Goal: Transaction & Acquisition: Purchase product/service

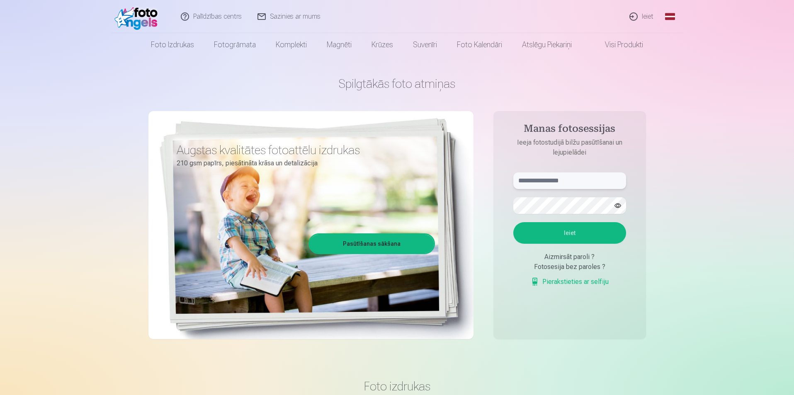
click at [586, 183] on input "text" at bounding box center [570, 181] width 113 height 17
type input "**********"
click at [514, 222] on button "Ieiet" at bounding box center [570, 233] width 113 height 22
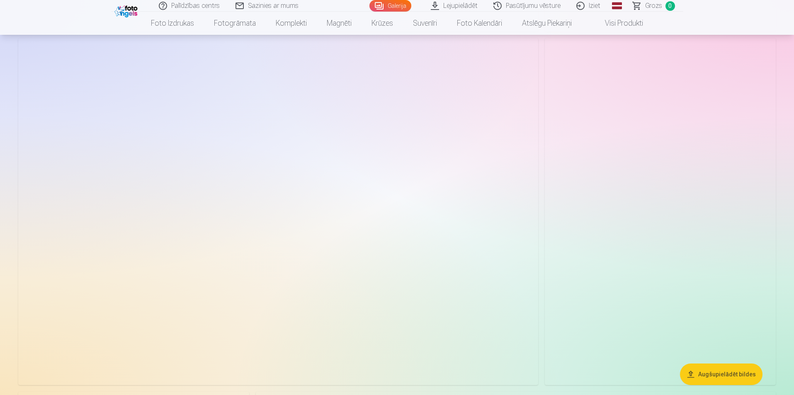
scroll to position [3194, 0]
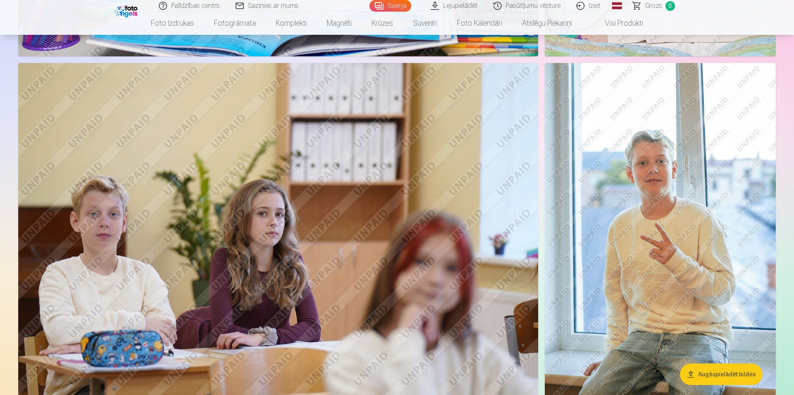
click at [707, 375] on button "Augšupielādēt bildes" at bounding box center [721, 375] width 83 height 22
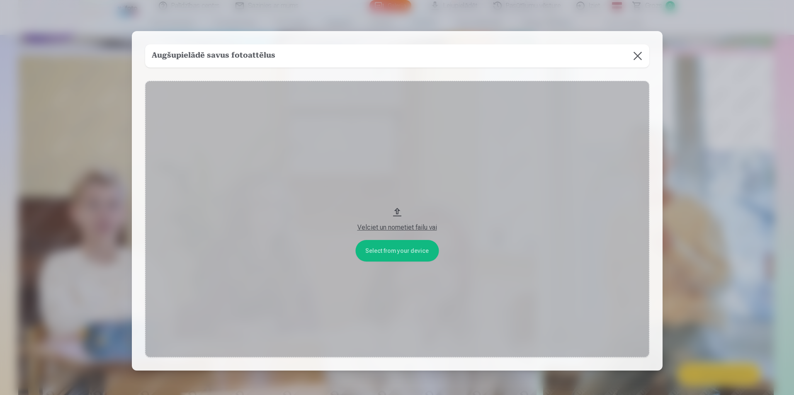
scroll to position [3202, 0]
drag, startPoint x: 397, startPoint y: 210, endPoint x: 418, endPoint y: 81, distance: 130.3
click at [418, 81] on div "Select from your device Velciet un nometiet failu vai" at bounding box center [398, 219] width 504 height 277
drag, startPoint x: 397, startPoint y: 210, endPoint x: 633, endPoint y: 220, distance: 236.7
click at [633, 220] on button "Velciet un nometiet failu vai" at bounding box center [398, 219] width 504 height 277
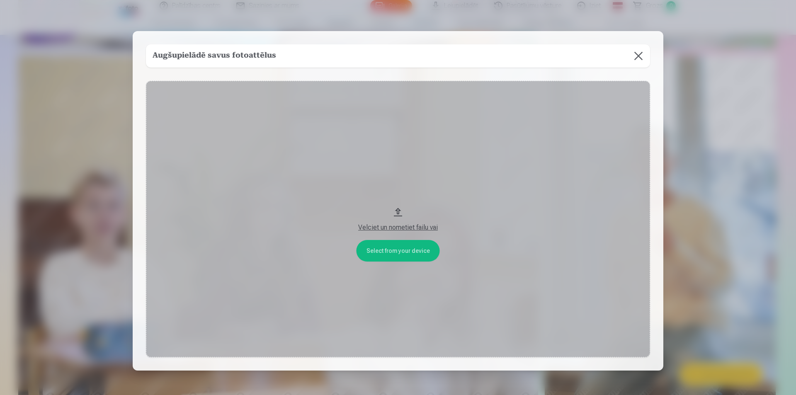
click at [636, 56] on button at bounding box center [638, 55] width 23 height 23
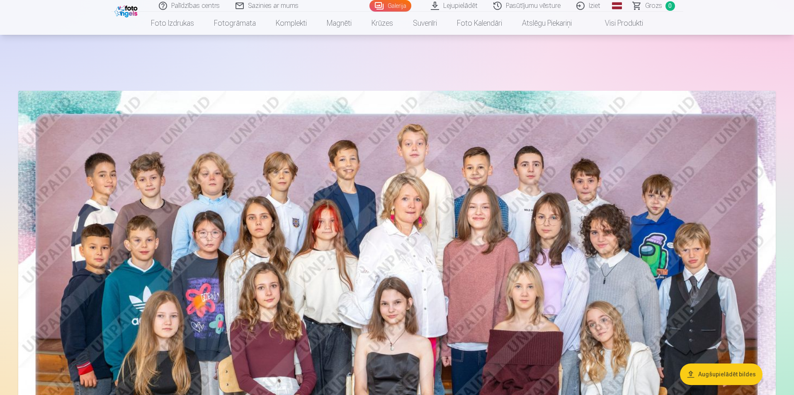
scroll to position [0, 0]
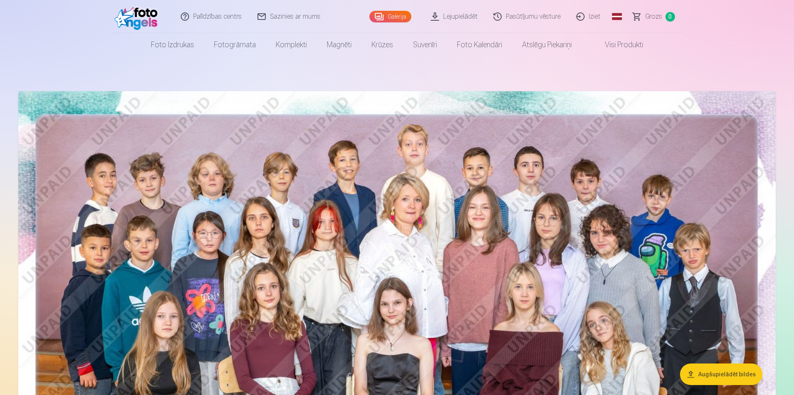
click at [393, 18] on link "Galerija" at bounding box center [391, 17] width 42 height 12
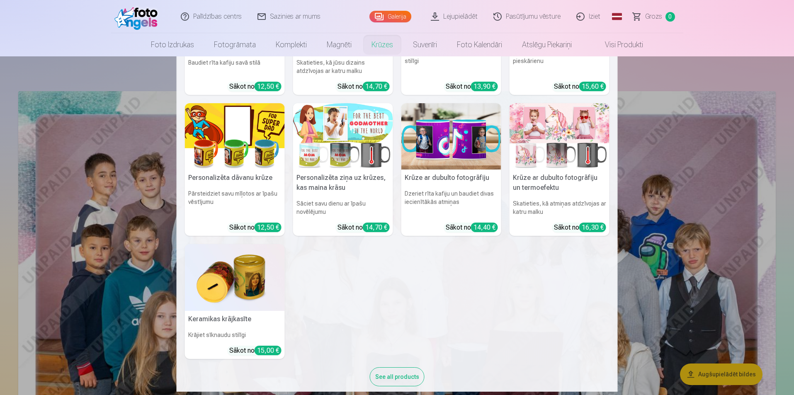
scroll to position [114, 0]
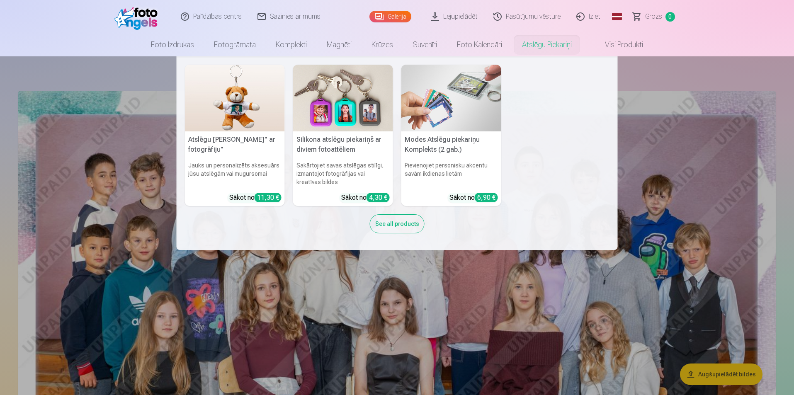
click at [682, 69] on nav "Atslēgu piekariņš Lācītis" ar fotogrāfiju" Jauks un personalizēts aksesuārs jūs…" at bounding box center [397, 153] width 794 height 194
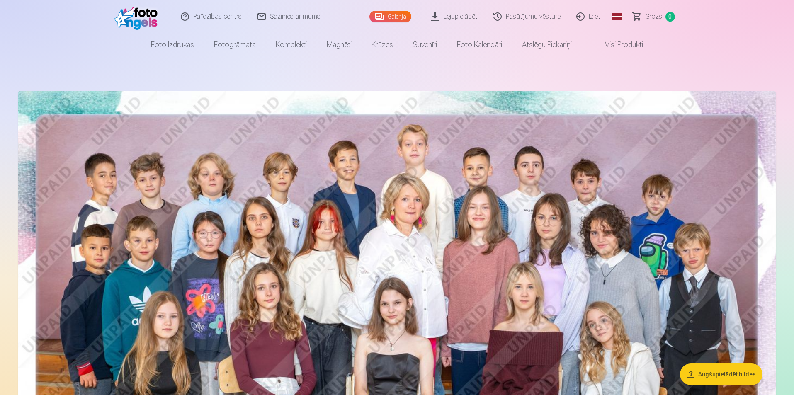
click at [631, 44] on link "Visi produkti" at bounding box center [617, 44] width 71 height 23
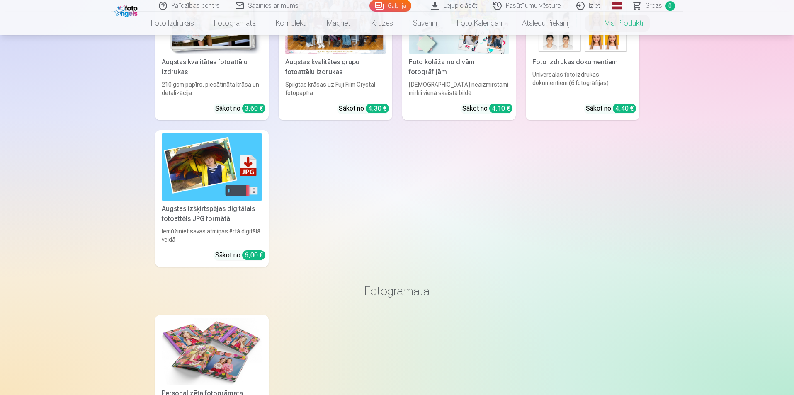
scroll to position [124, 0]
click at [200, 190] on img at bounding box center [212, 166] width 100 height 67
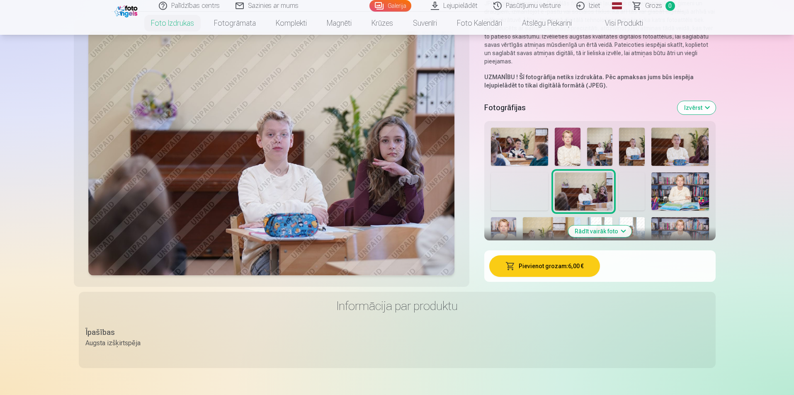
scroll to position [124, 0]
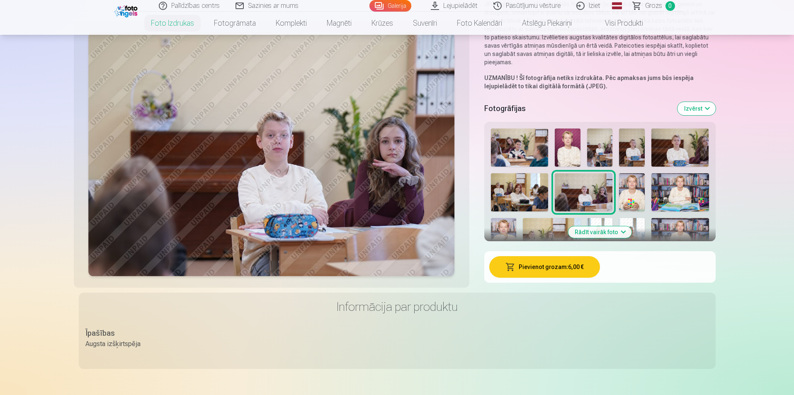
click at [624, 232] on button "Rādīt vairāk foto" at bounding box center [599, 233] width 63 height 12
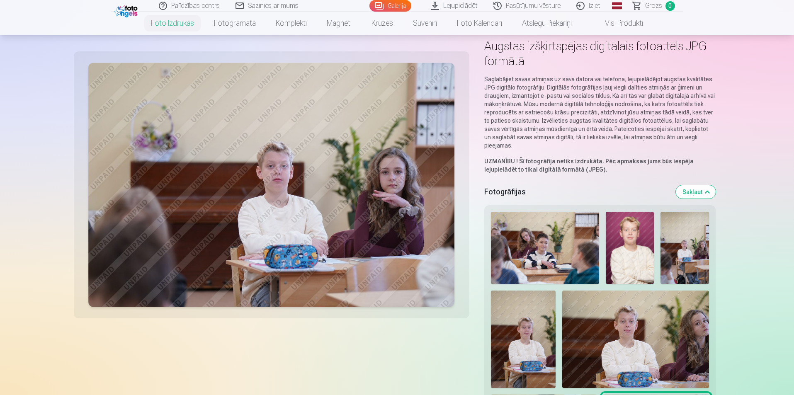
scroll to position [41, 0]
click at [593, 232] on img at bounding box center [545, 248] width 109 height 72
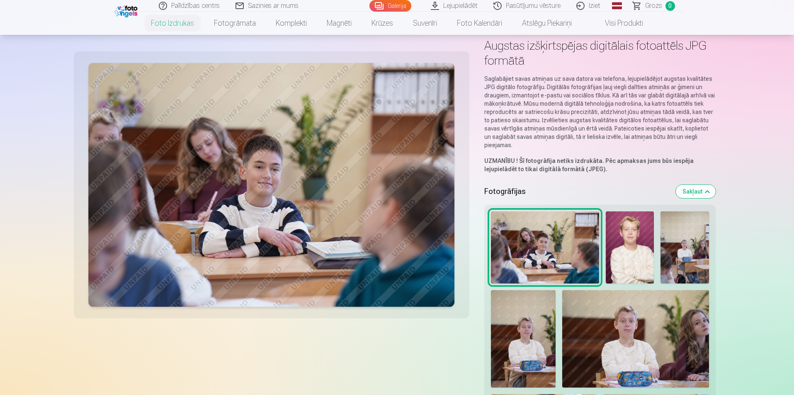
click at [671, 242] on img at bounding box center [685, 248] width 48 height 72
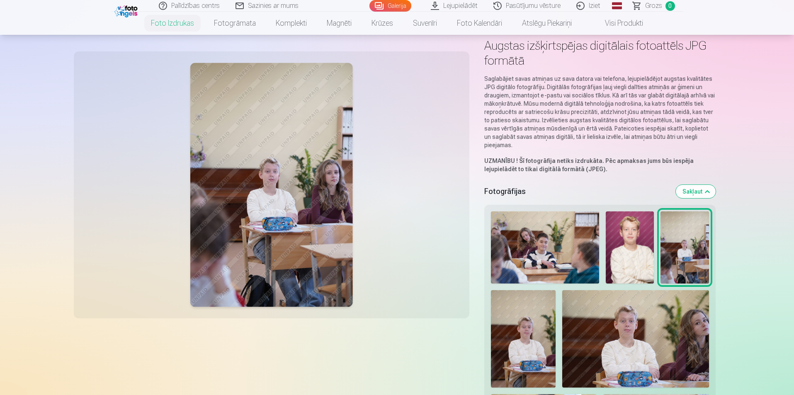
click at [613, 252] on img at bounding box center [630, 248] width 48 height 72
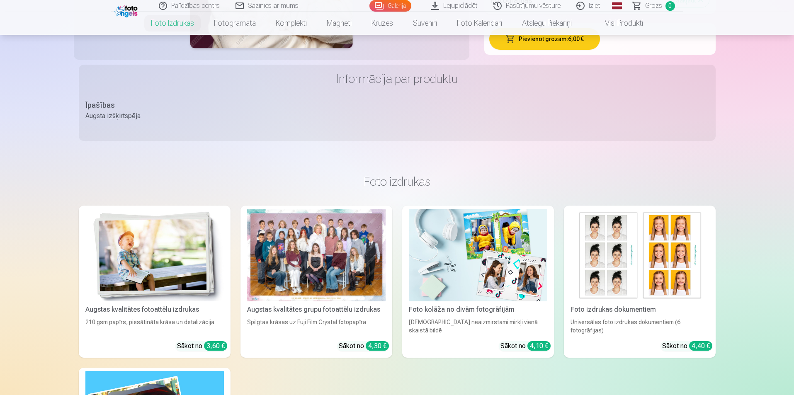
scroll to position [1162, 0]
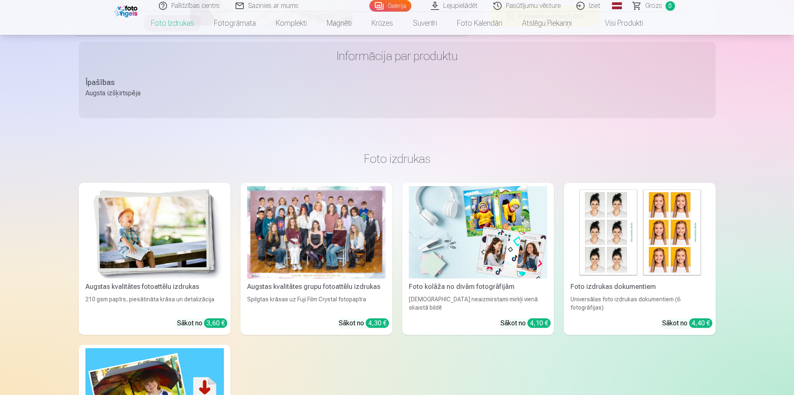
click at [178, 231] on img at bounding box center [154, 232] width 139 height 93
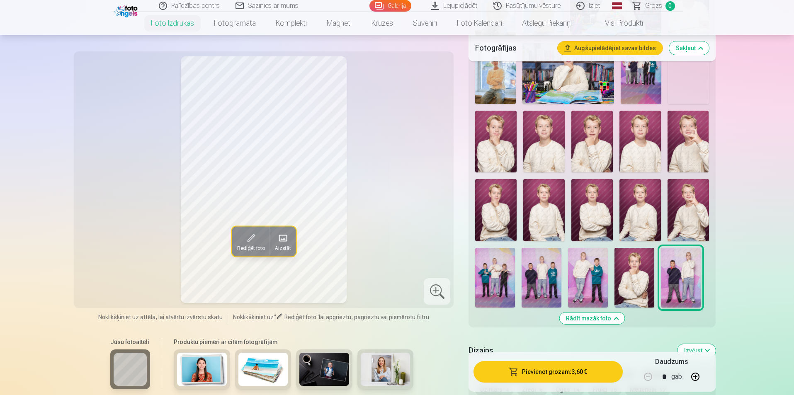
scroll to position [622, 0]
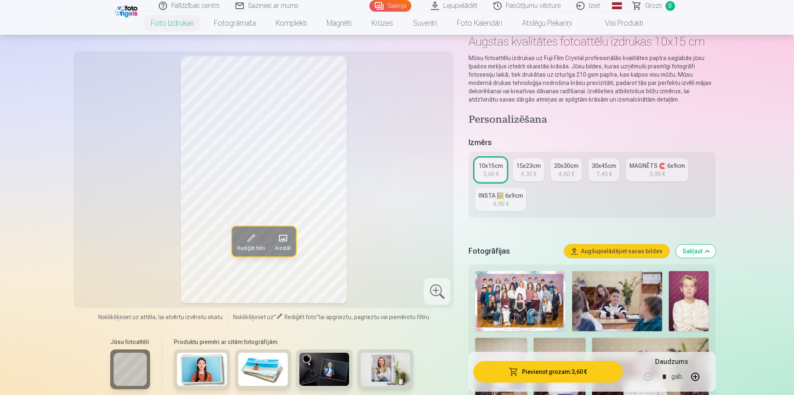
scroll to position [41, 0]
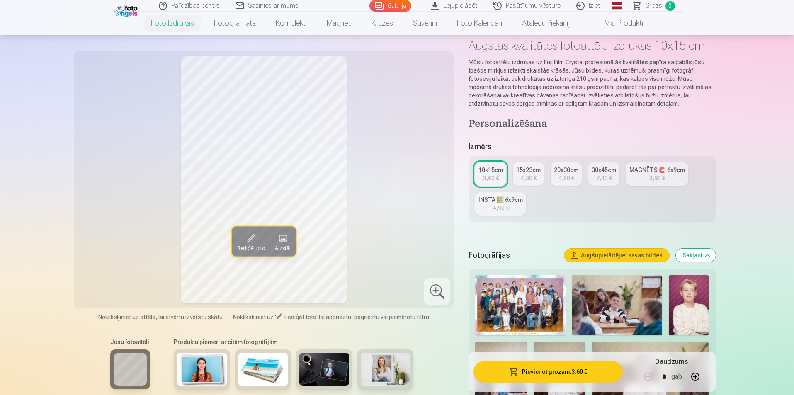
click at [615, 256] on button "Augšupielādējiet savas bildes" at bounding box center [617, 255] width 105 height 13
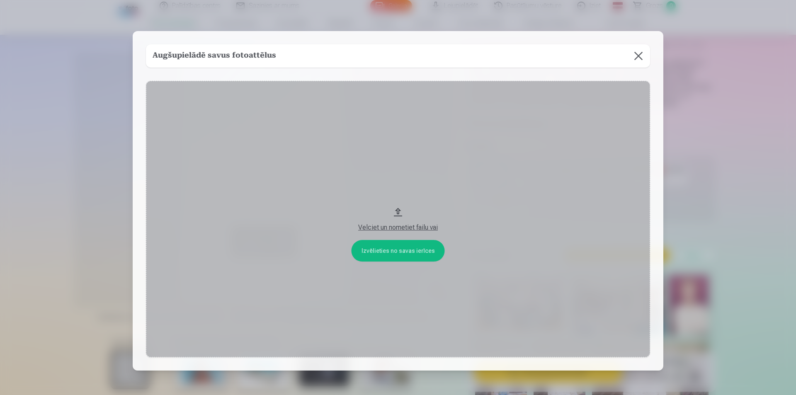
click at [407, 252] on button "Velciet un nometiet failu vai" at bounding box center [398, 219] width 504 height 277
click at [639, 55] on button at bounding box center [638, 55] width 23 height 23
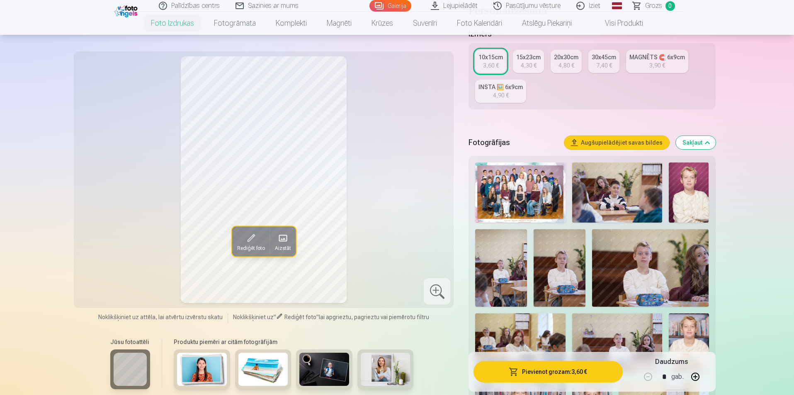
scroll to position [166, 0]
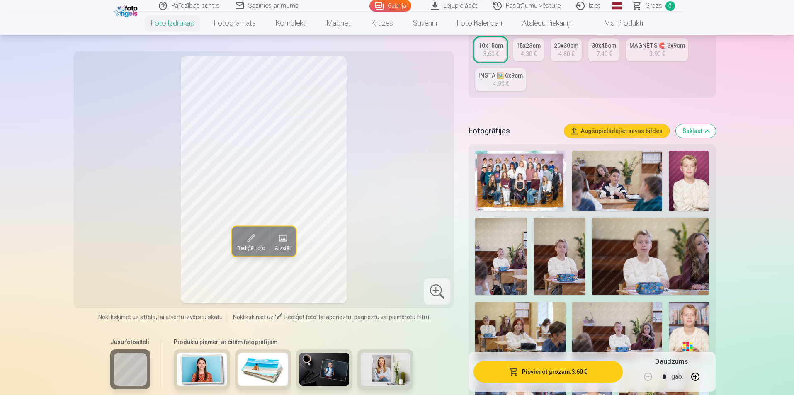
click at [632, 198] on img at bounding box center [617, 181] width 90 height 60
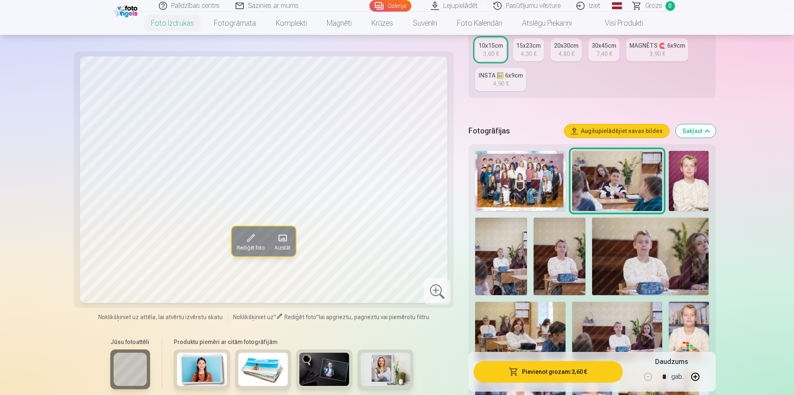
click at [689, 198] on img at bounding box center [689, 181] width 40 height 60
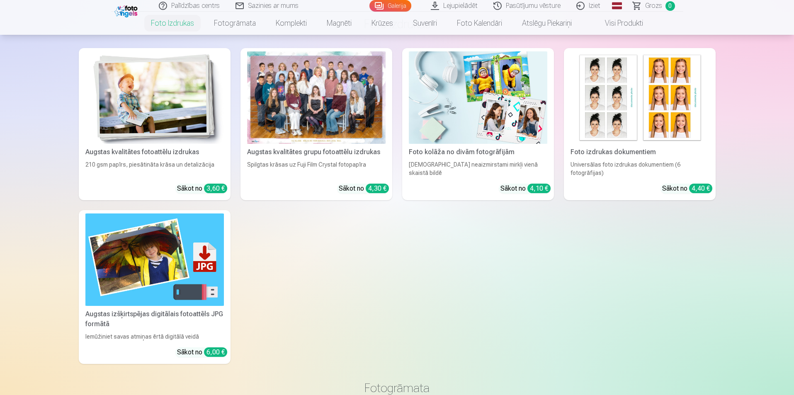
scroll to position [1369, 0]
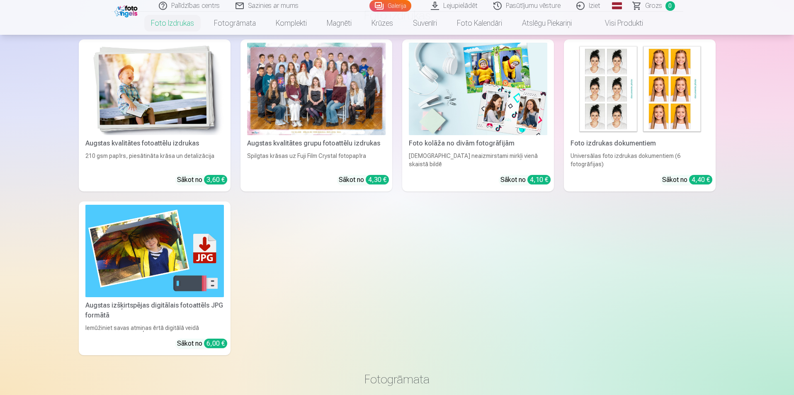
click at [152, 298] on link "Augstas izšķirtspējas digitālais fotoattēls JPG formātā Iemūžiniet savas atmiņa…" at bounding box center [155, 279] width 152 height 154
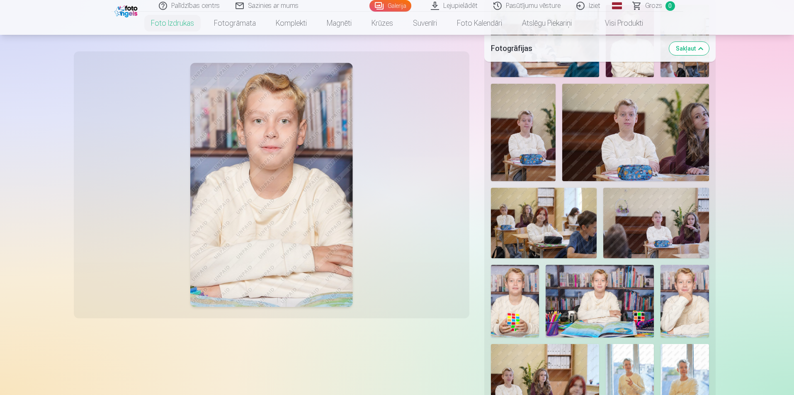
scroll to position [249, 0]
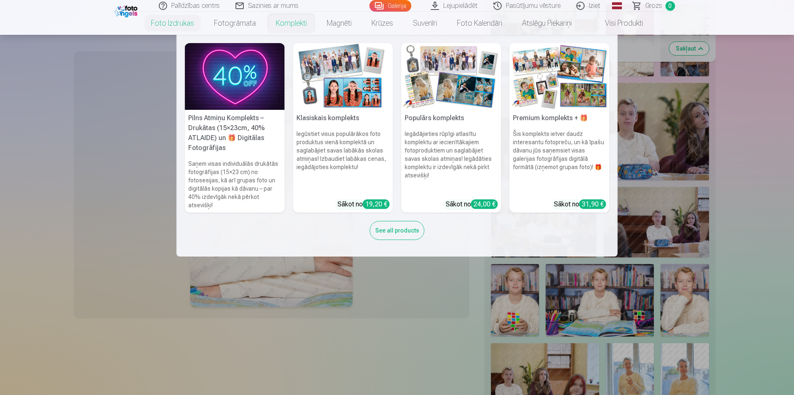
click at [290, 17] on link "Komplekti" at bounding box center [291, 23] width 51 height 23
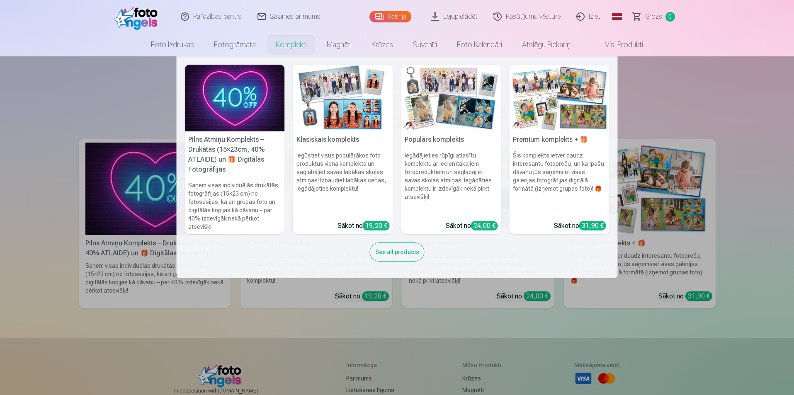
click at [217, 138] on h5 "Pilns Atmiņu Komplekts – Drukātas (15×23cm, 40% ATLAIDE) un 🎁 Digitālas Fotogrā…" at bounding box center [235, 155] width 100 height 46
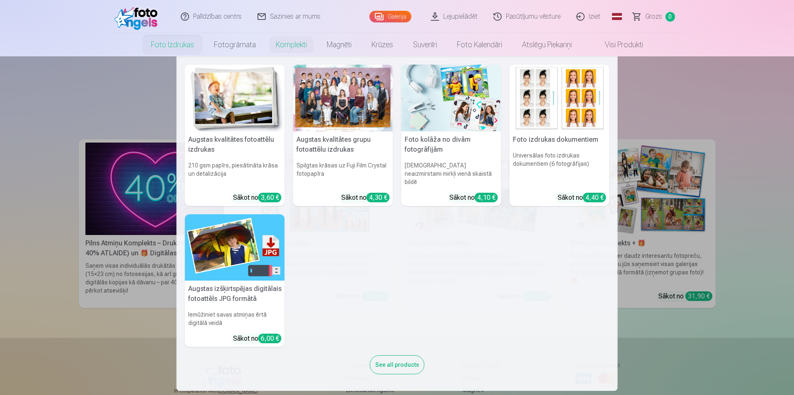
click at [167, 46] on link "Foto izdrukas" at bounding box center [172, 44] width 63 height 23
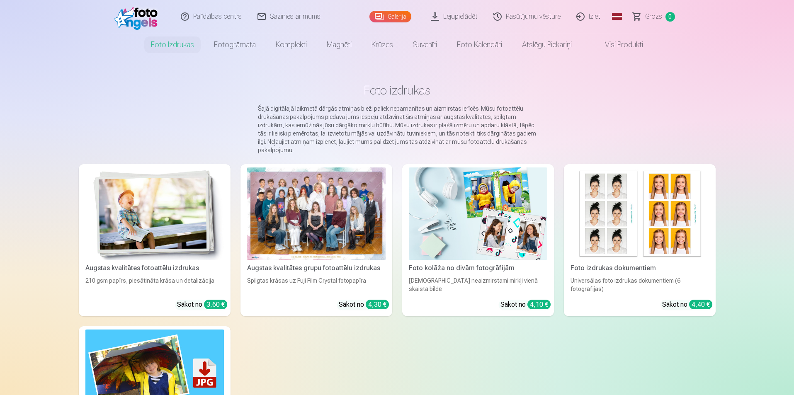
click at [156, 224] on img at bounding box center [154, 214] width 139 height 93
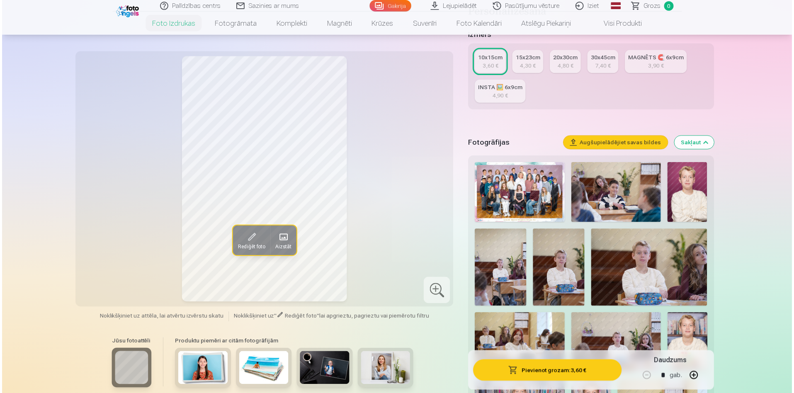
scroll to position [166, 0]
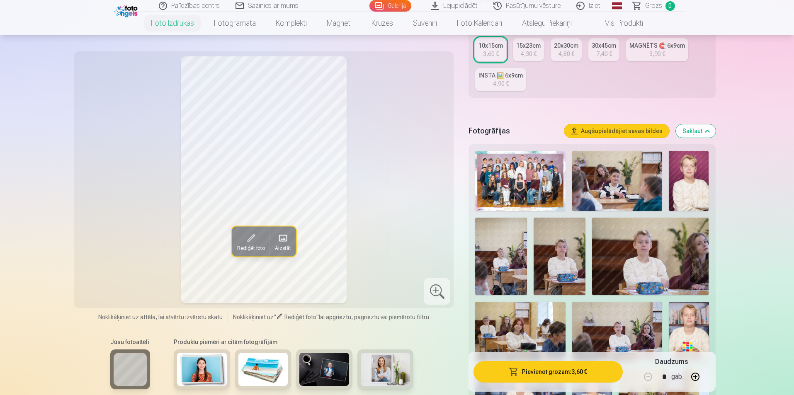
click at [691, 178] on img at bounding box center [689, 181] width 40 height 60
click at [609, 192] on img at bounding box center [617, 181] width 90 height 60
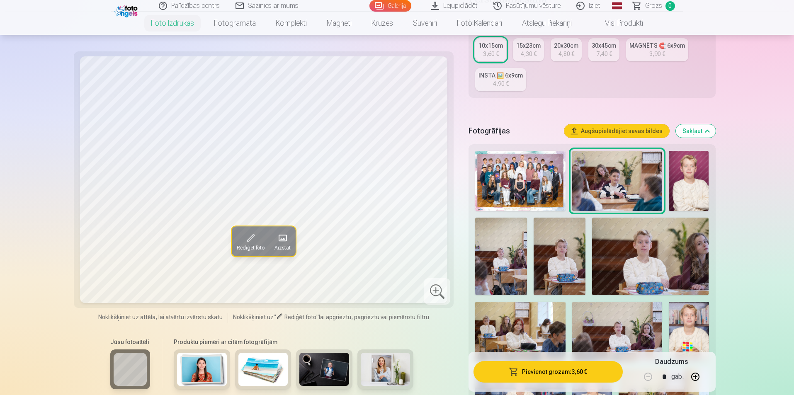
click at [537, 185] on img at bounding box center [520, 181] width 90 height 60
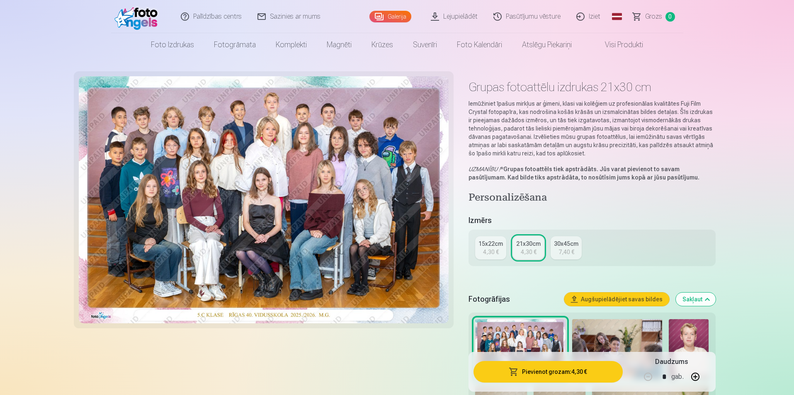
click at [569, 373] on button "Pievienot grozam : 4,30 €" at bounding box center [548, 372] width 149 height 22
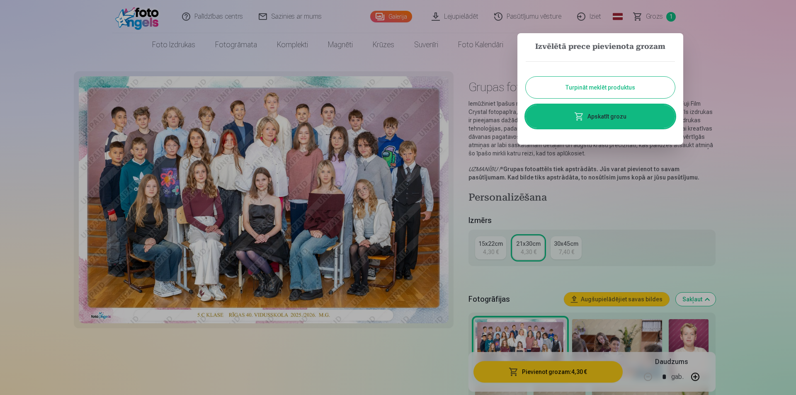
click at [599, 88] on button "Turpināt meklēt produktus" at bounding box center [600, 88] width 149 height 22
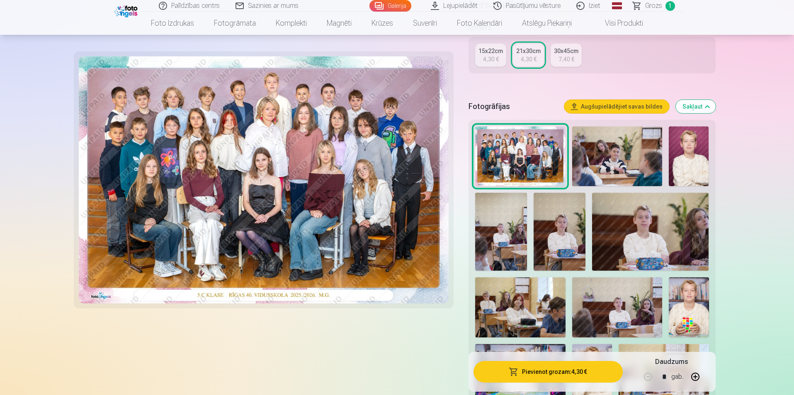
scroll to position [207, 0]
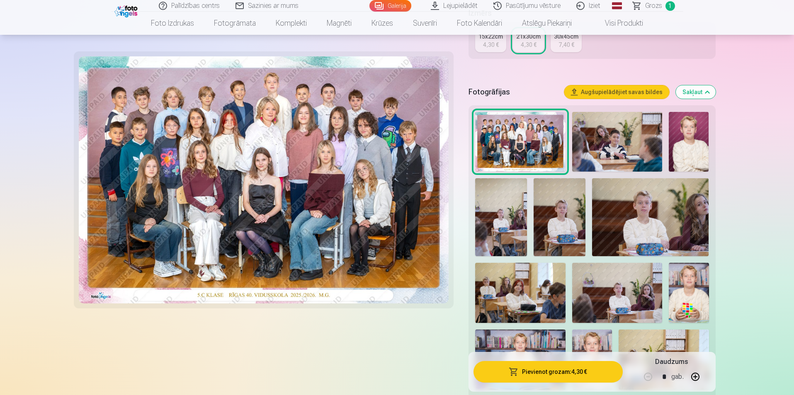
click at [508, 222] on img at bounding box center [501, 217] width 52 height 78
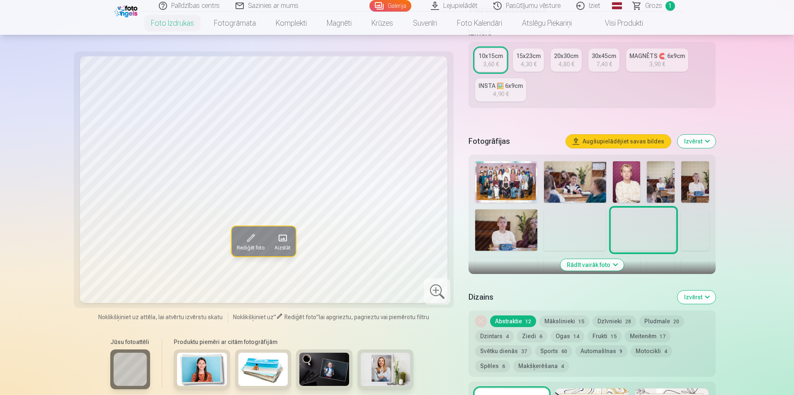
scroll to position [166, 0]
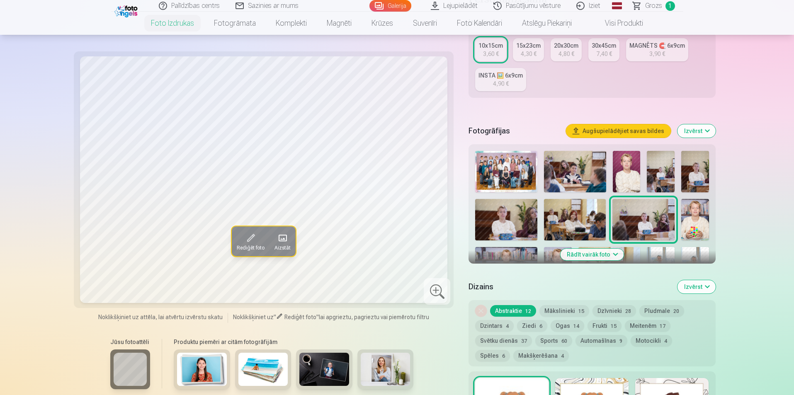
click at [591, 253] on button "Rādīt vairāk foto" at bounding box center [591, 255] width 63 height 12
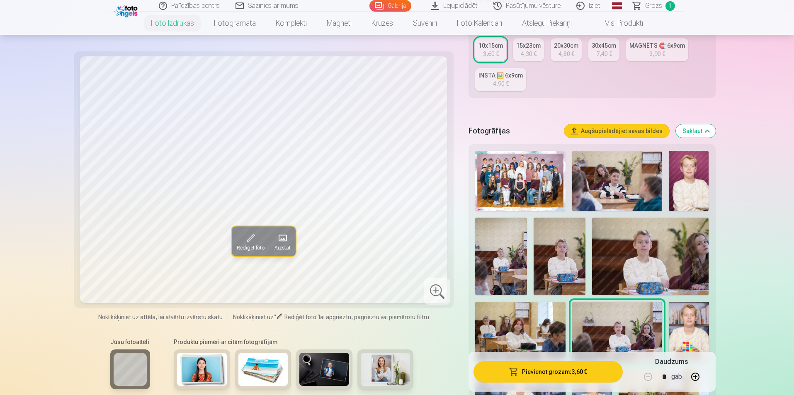
scroll to position [207, 0]
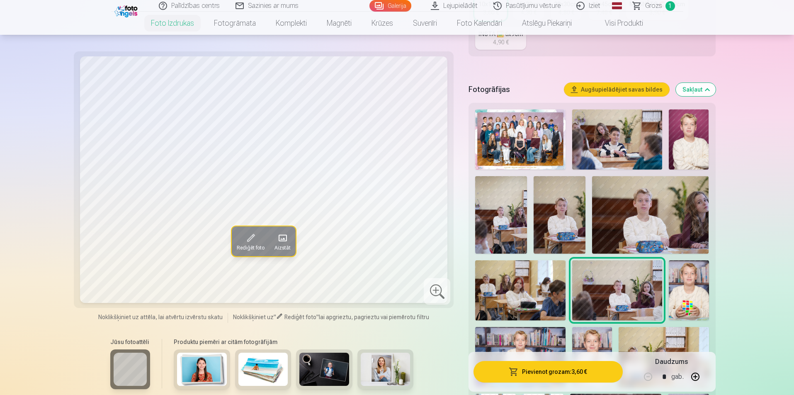
click at [560, 229] on img at bounding box center [560, 215] width 52 height 78
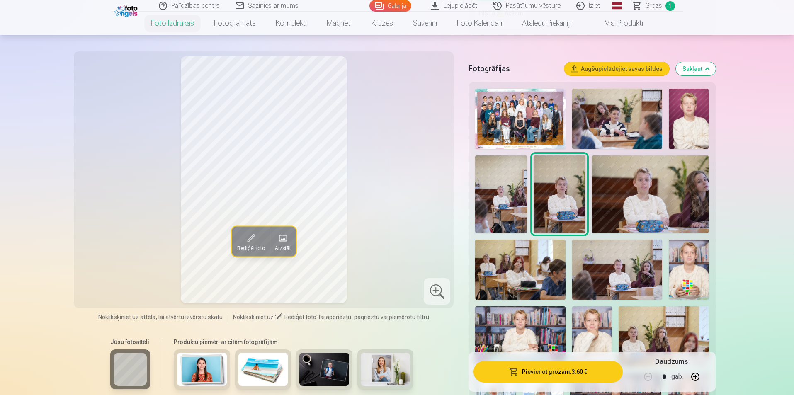
scroll to position [249, 0]
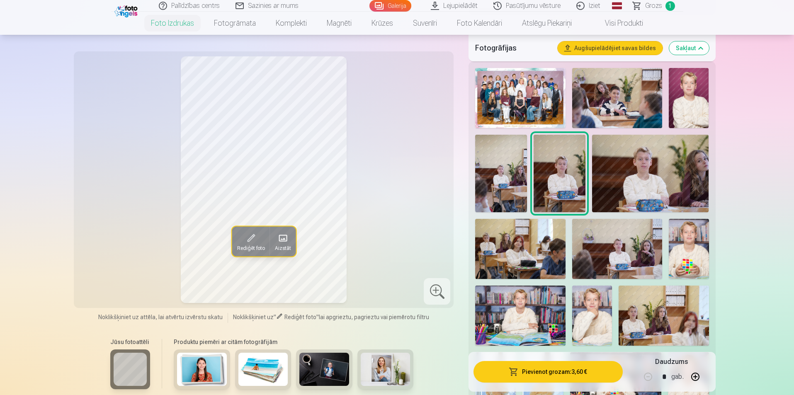
click at [616, 260] on img at bounding box center [617, 249] width 90 height 60
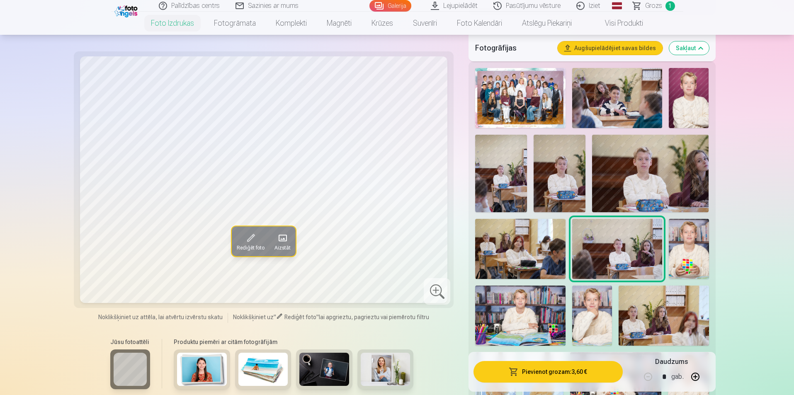
click at [682, 250] on img at bounding box center [689, 249] width 40 height 60
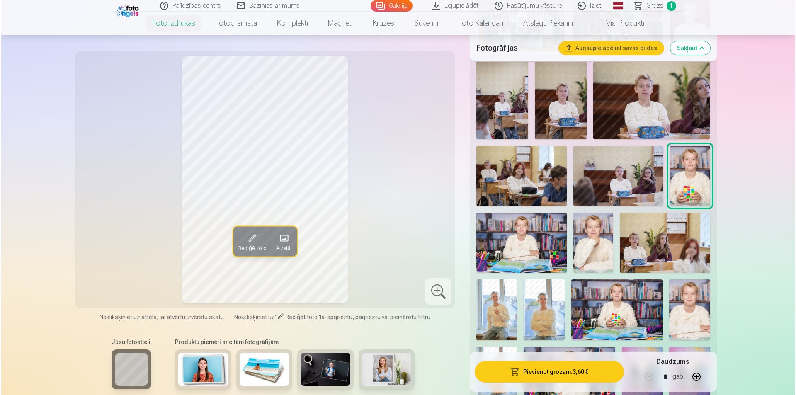
scroll to position [332, 0]
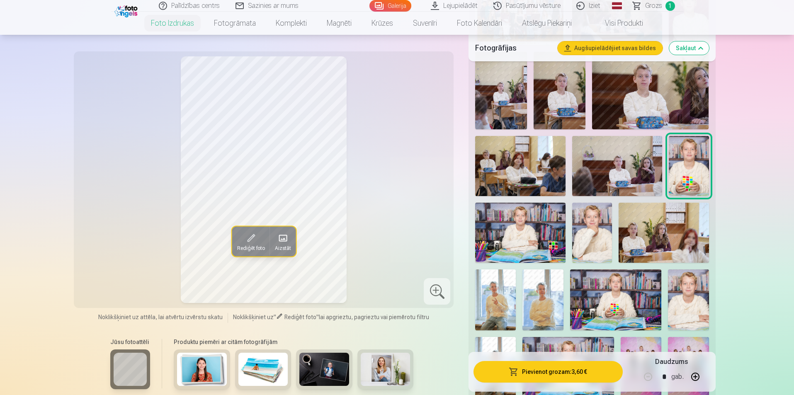
click at [512, 236] on img at bounding box center [520, 233] width 90 height 60
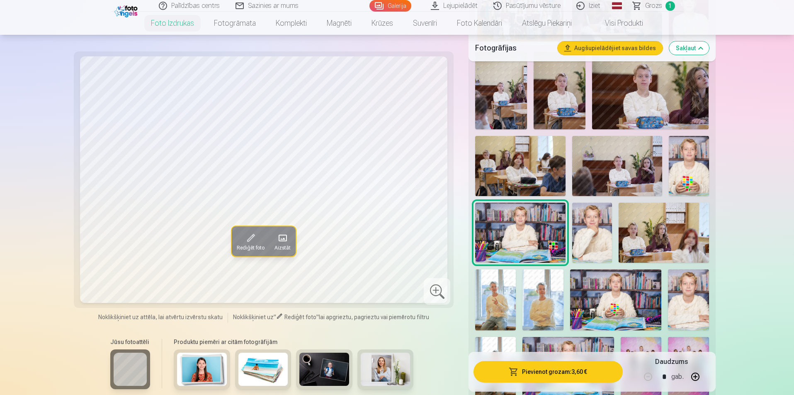
click at [543, 370] on button "Pievienot grozam : 3,60 €" at bounding box center [548, 372] width 149 height 22
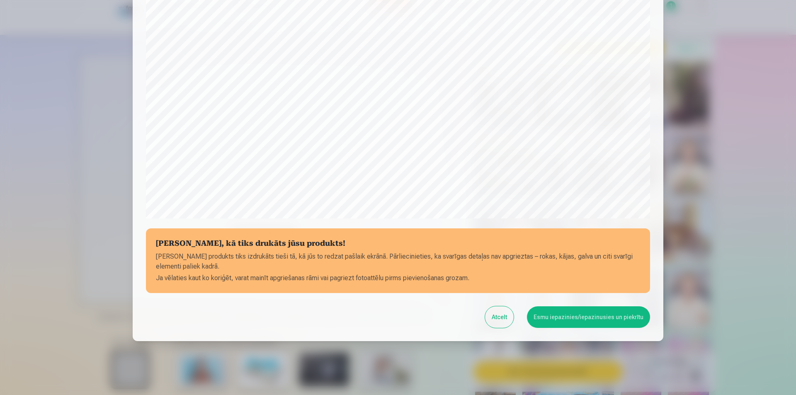
scroll to position [202, 0]
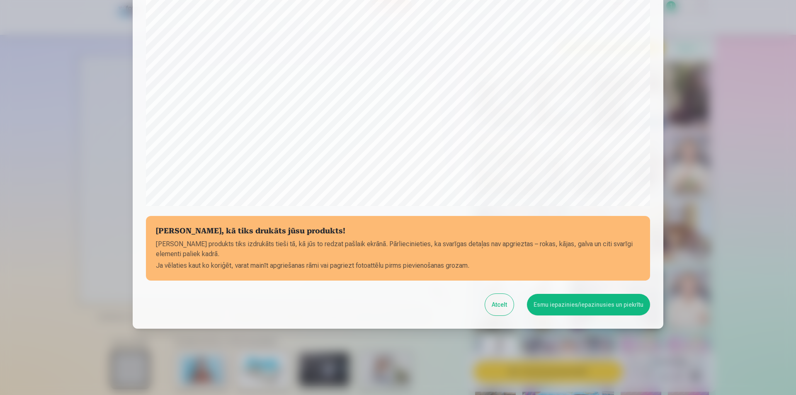
click at [553, 312] on button "Esmu iepazinies/iepazinusies un piekrītu" at bounding box center [588, 305] width 123 height 22
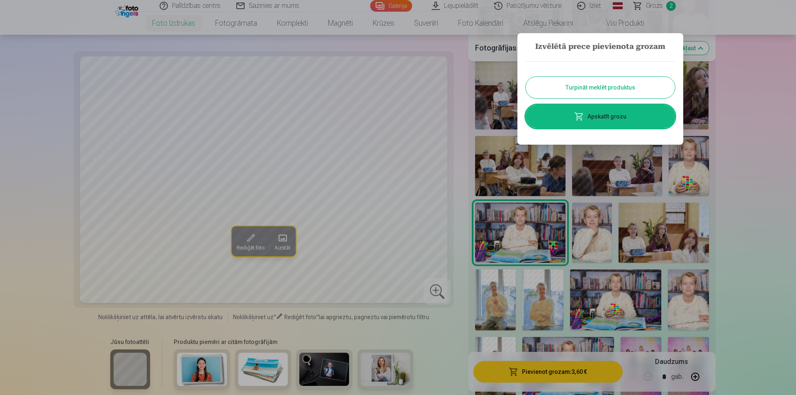
click at [602, 84] on button "Turpināt meklēt produktus" at bounding box center [600, 88] width 149 height 22
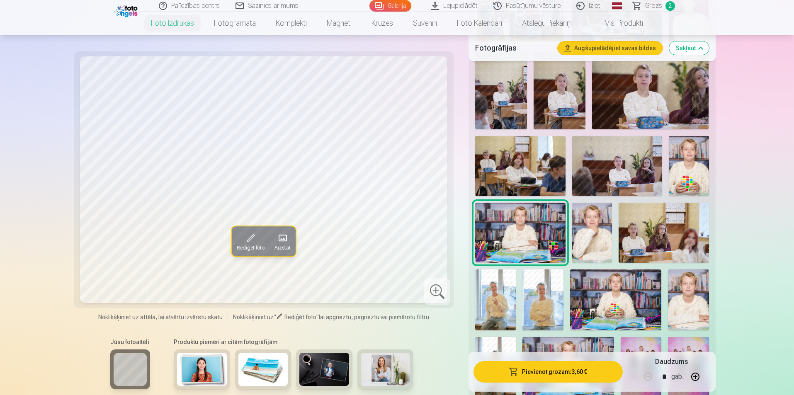
click at [598, 240] on img at bounding box center [592, 233] width 40 height 60
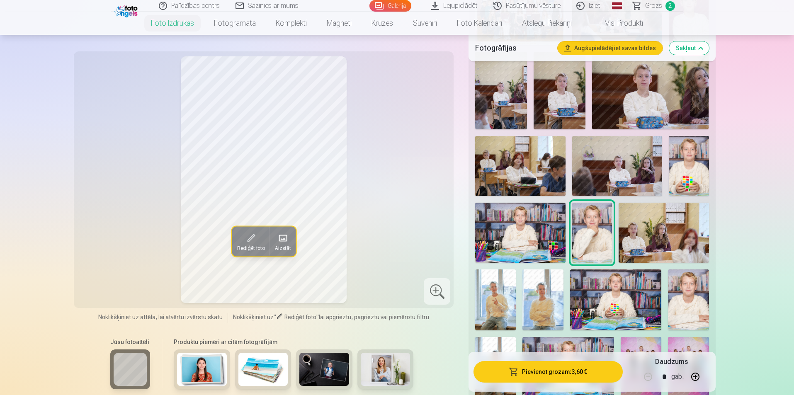
click at [529, 370] on button "Pievienot grozam : 3,60 €" at bounding box center [548, 372] width 149 height 22
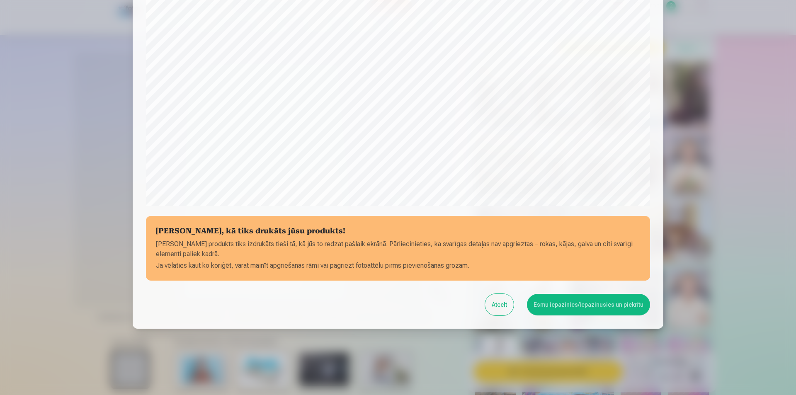
click at [612, 310] on button "Esmu iepazinies/iepazinusies un piekrītu" at bounding box center [588, 305] width 123 height 22
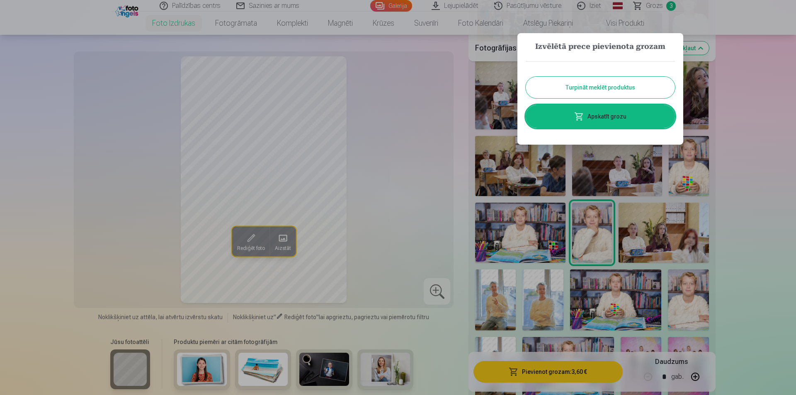
click at [618, 87] on button "Turpināt meklēt produktus" at bounding box center [600, 88] width 149 height 22
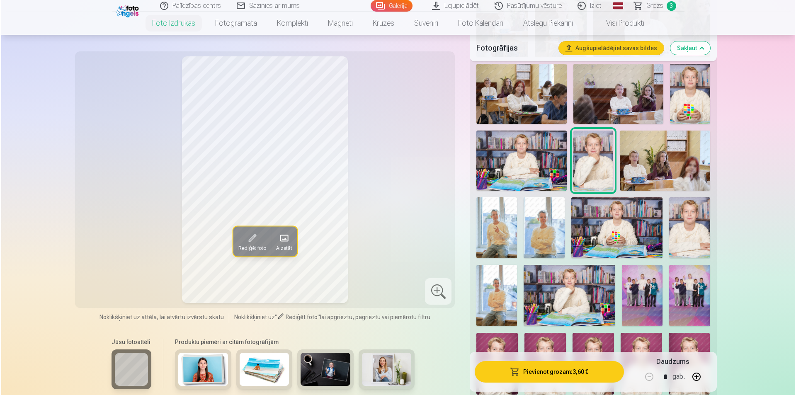
scroll to position [415, 0]
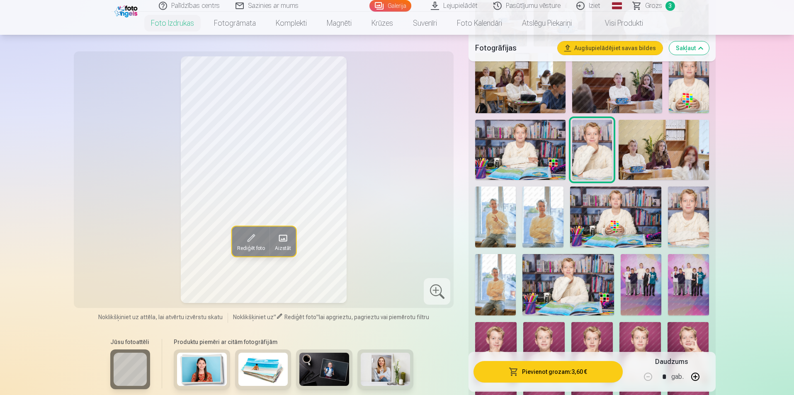
click at [668, 161] on img at bounding box center [664, 150] width 90 height 60
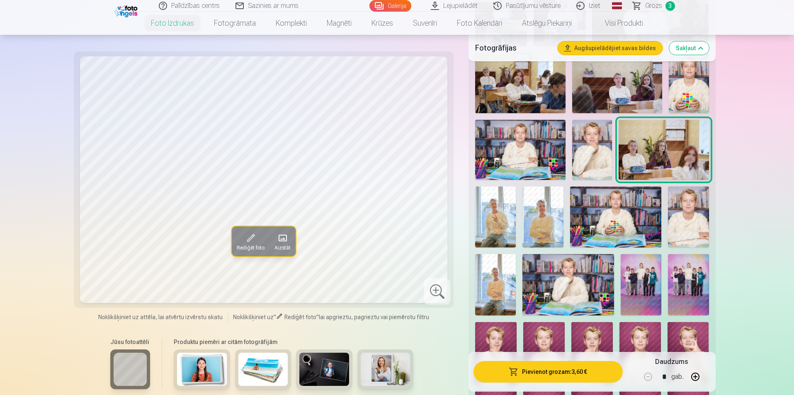
click at [503, 234] on img at bounding box center [495, 217] width 41 height 61
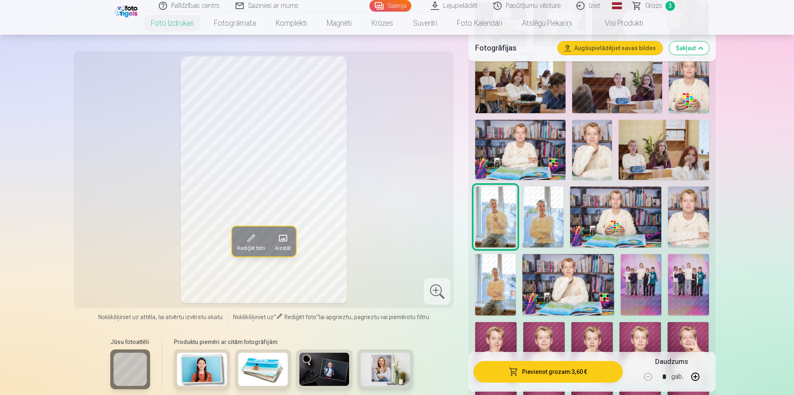
click at [560, 231] on img at bounding box center [543, 217] width 41 height 61
click at [563, 373] on button "Pievienot grozam : 3,60 €" at bounding box center [548, 372] width 149 height 22
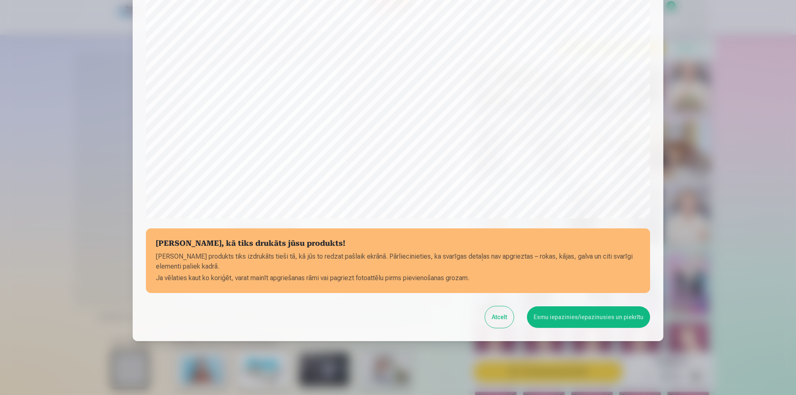
scroll to position [202, 0]
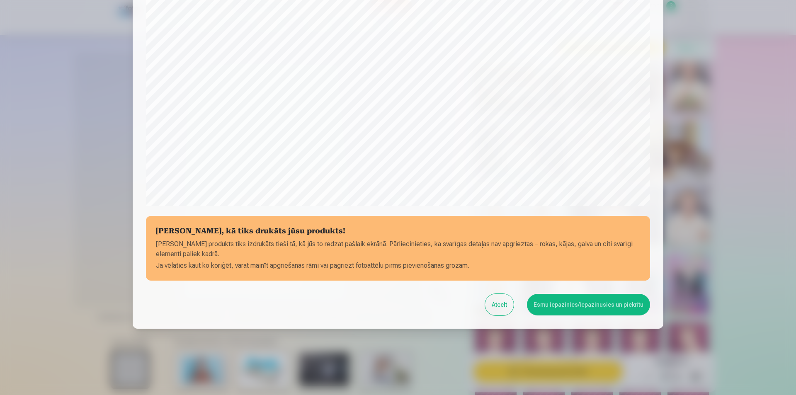
click at [582, 308] on button "Esmu iepazinies/iepazinusies un piekrītu" at bounding box center [588, 305] width 123 height 22
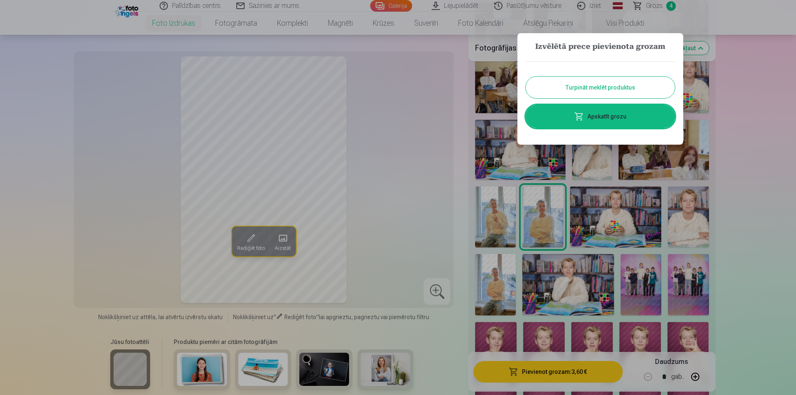
click at [613, 204] on div at bounding box center [398, 197] width 796 height 395
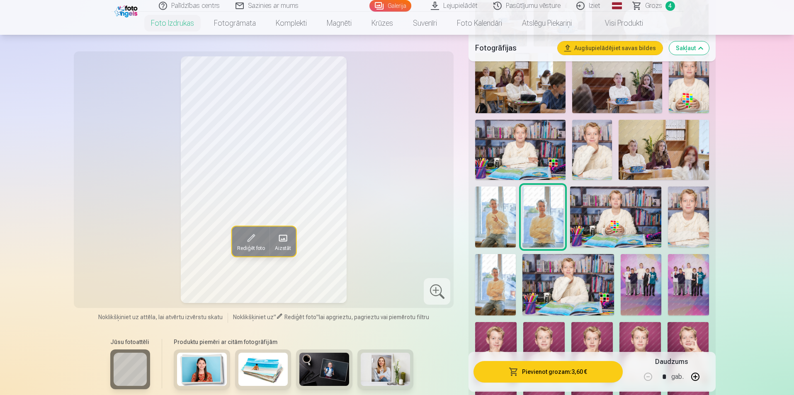
click at [614, 213] on img at bounding box center [616, 217] width 92 height 61
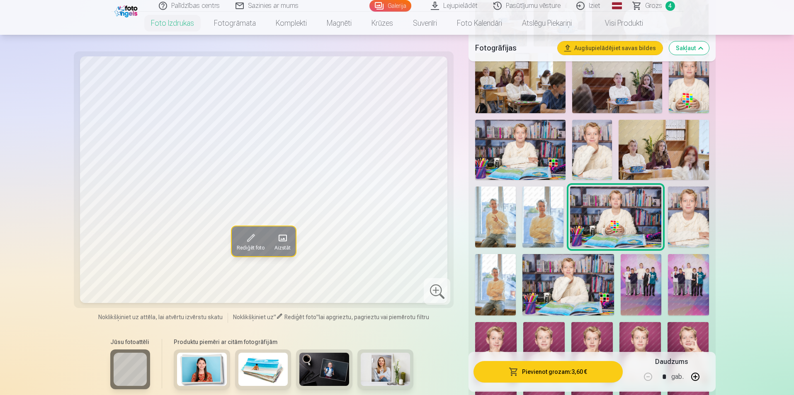
click at [688, 218] on img at bounding box center [688, 217] width 41 height 61
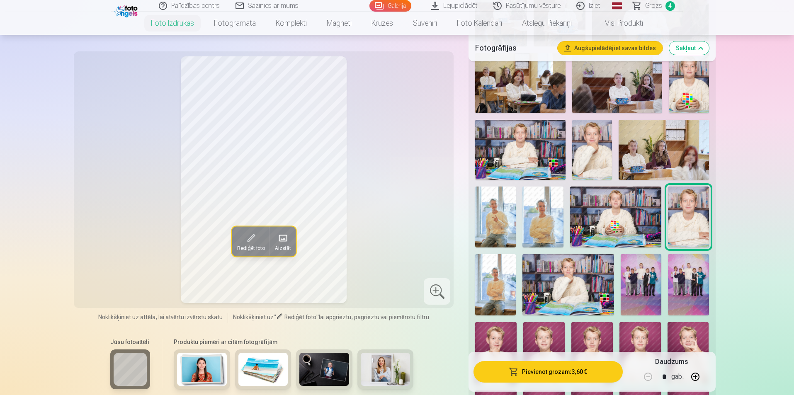
click at [500, 283] on img at bounding box center [495, 284] width 41 height 61
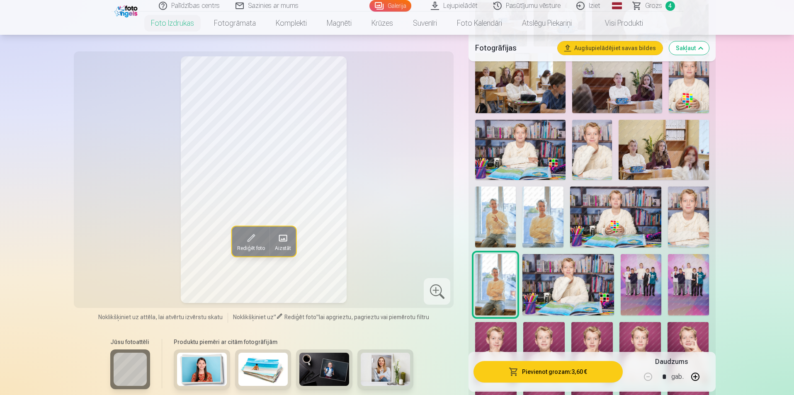
click at [550, 371] on button "Pievienot grozam : 3,60 €" at bounding box center [548, 372] width 149 height 22
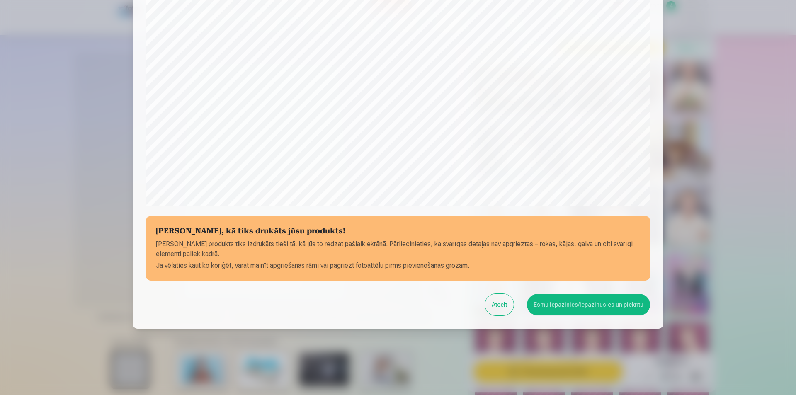
click at [578, 307] on button "Esmu iepazinies/iepazinusies un piekrītu" at bounding box center [588, 305] width 123 height 22
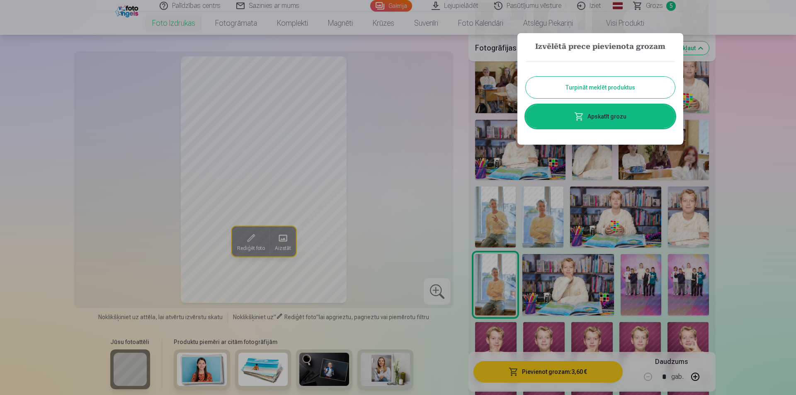
click at [568, 289] on div at bounding box center [398, 197] width 796 height 395
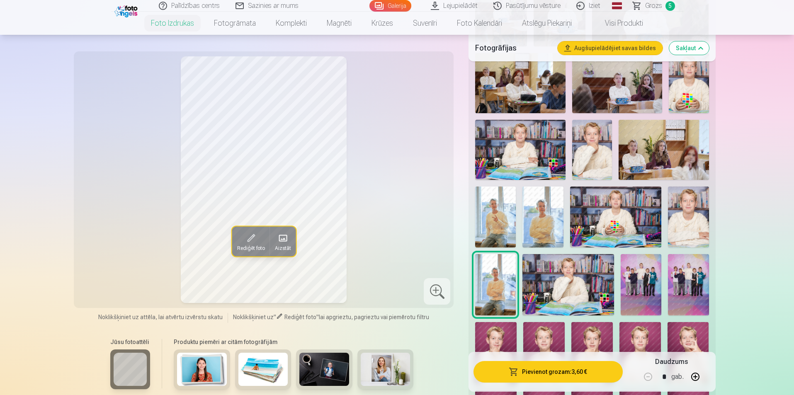
click at [569, 290] on img at bounding box center [569, 284] width 92 height 61
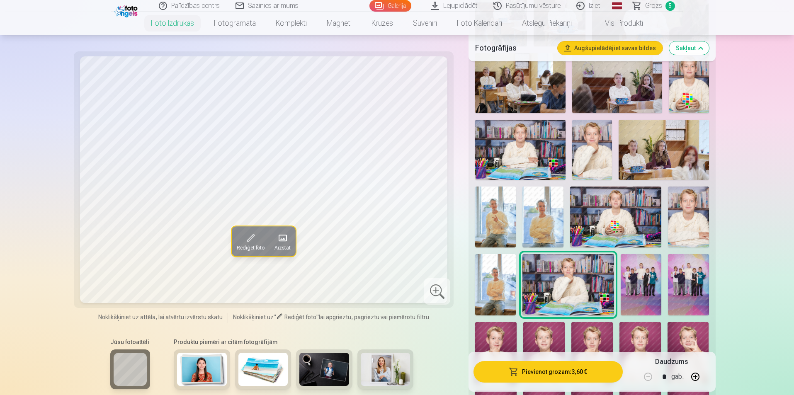
click at [553, 375] on button "Pievienot grozam : 3,60 €" at bounding box center [548, 372] width 149 height 22
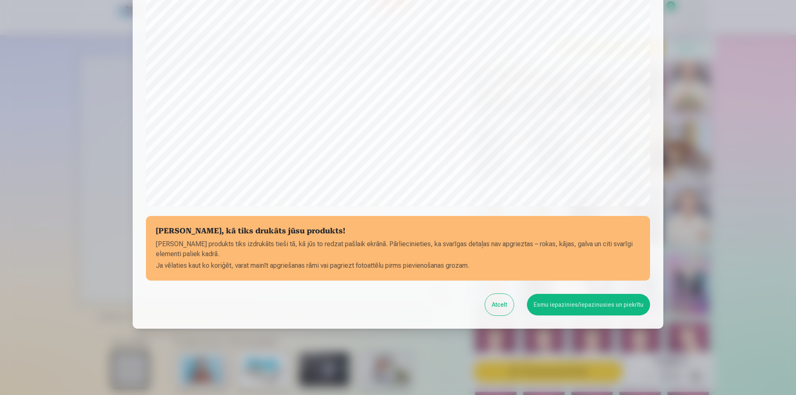
click at [569, 306] on button "Esmu iepazinies/iepazinusies un piekrītu" at bounding box center [588, 305] width 123 height 22
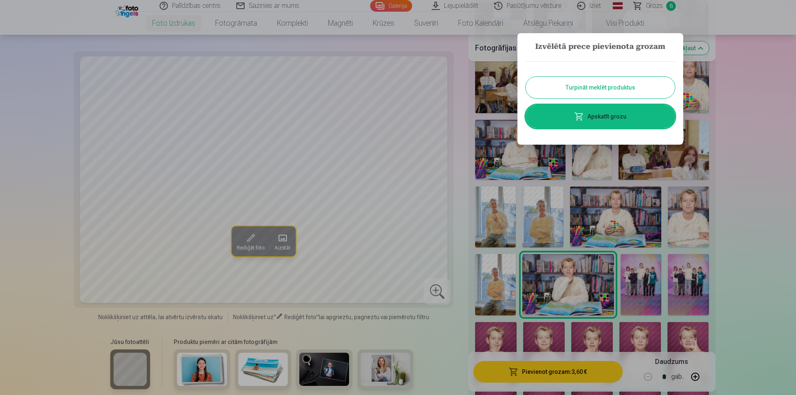
click at [599, 89] on button "Turpināt meklēt produktus" at bounding box center [600, 88] width 149 height 22
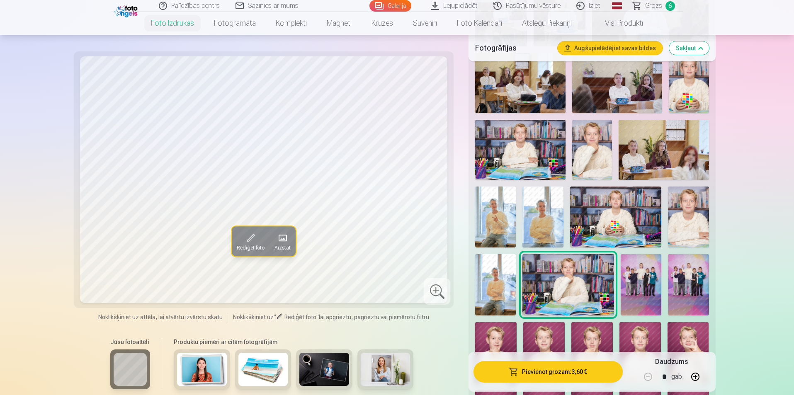
click at [640, 284] on img at bounding box center [641, 284] width 41 height 61
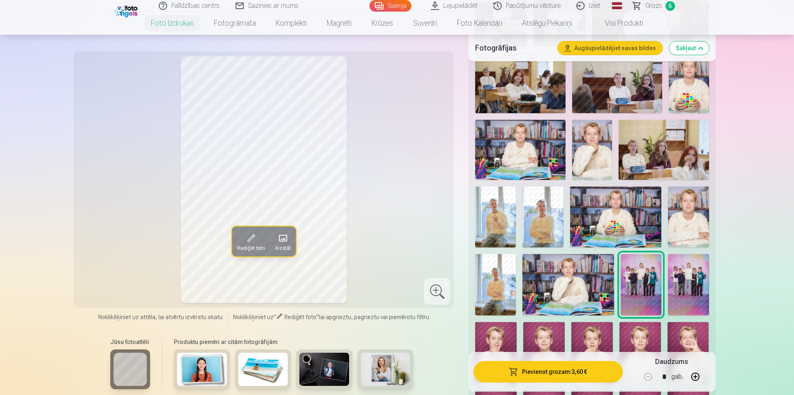
click at [676, 279] on img at bounding box center [688, 284] width 41 height 61
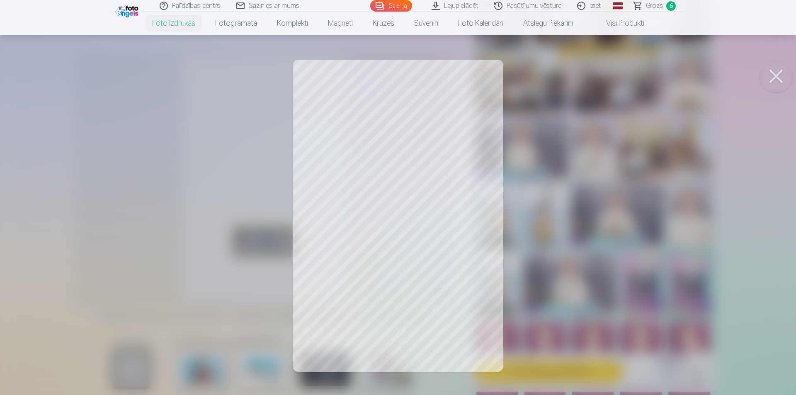
click at [782, 77] on button at bounding box center [776, 76] width 33 height 33
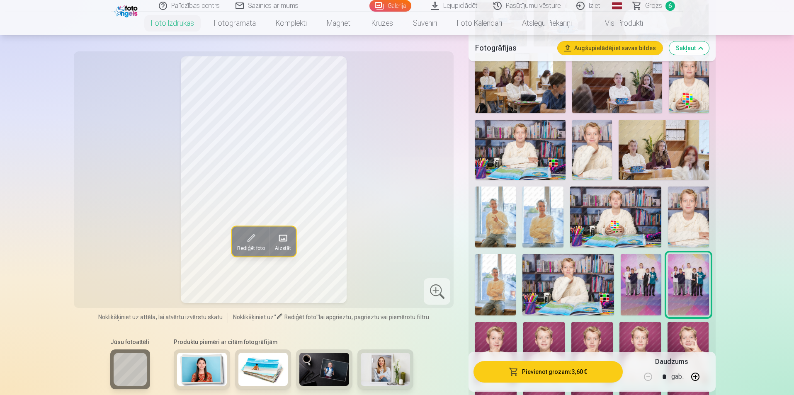
click at [632, 283] on img at bounding box center [641, 284] width 41 height 61
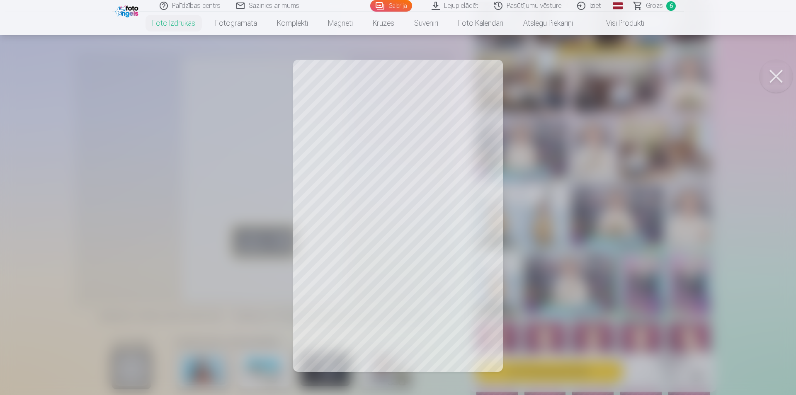
drag, startPoint x: 774, startPoint y: 77, endPoint x: 765, endPoint y: 90, distance: 15.5
click at [774, 76] on button at bounding box center [776, 76] width 33 height 33
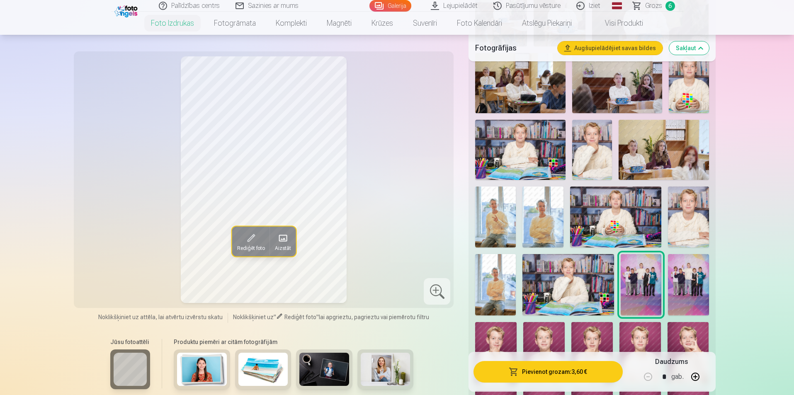
click at [564, 374] on button "Pievienot grozam : 3,60 €" at bounding box center [548, 372] width 149 height 22
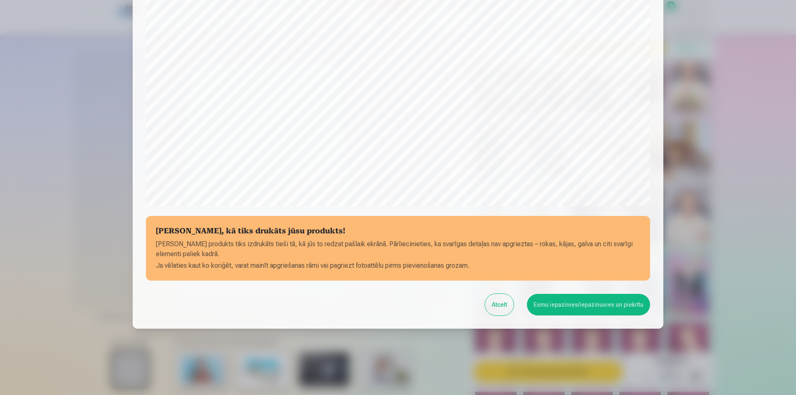
click at [547, 305] on button "Esmu iepazinies/iepazinusies un piekrītu" at bounding box center [588, 305] width 123 height 22
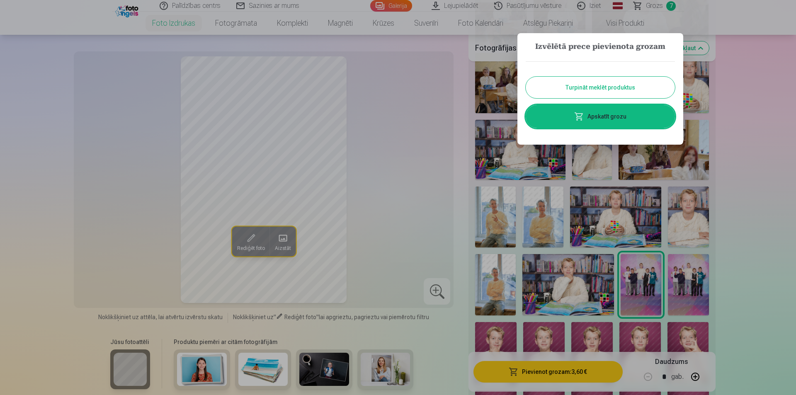
click at [600, 86] on button "Turpināt meklēt produktus" at bounding box center [600, 88] width 149 height 22
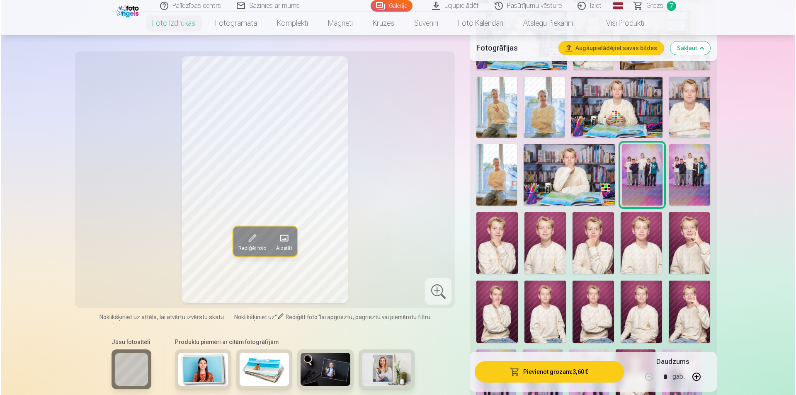
scroll to position [539, 0]
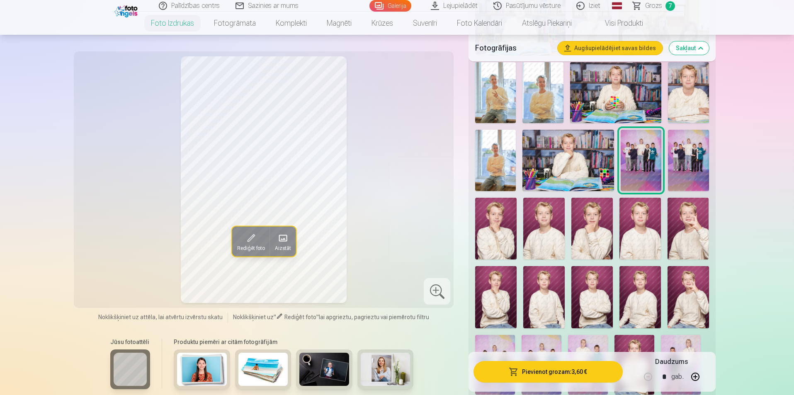
click at [508, 230] on img at bounding box center [495, 229] width 41 height 62
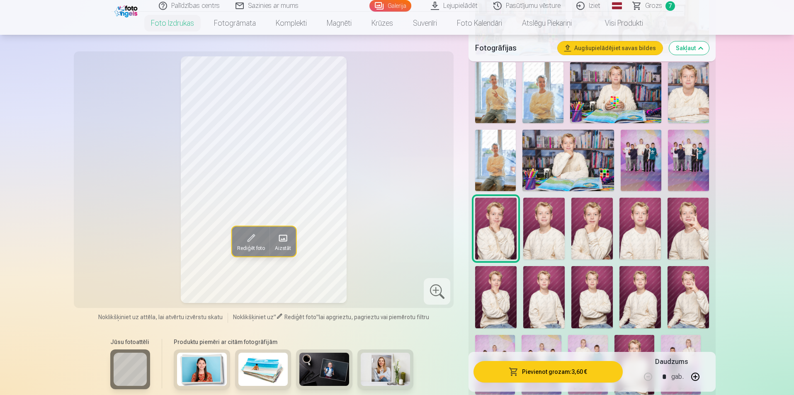
click at [544, 232] on img at bounding box center [544, 229] width 41 height 62
click at [592, 234] on img at bounding box center [592, 229] width 41 height 62
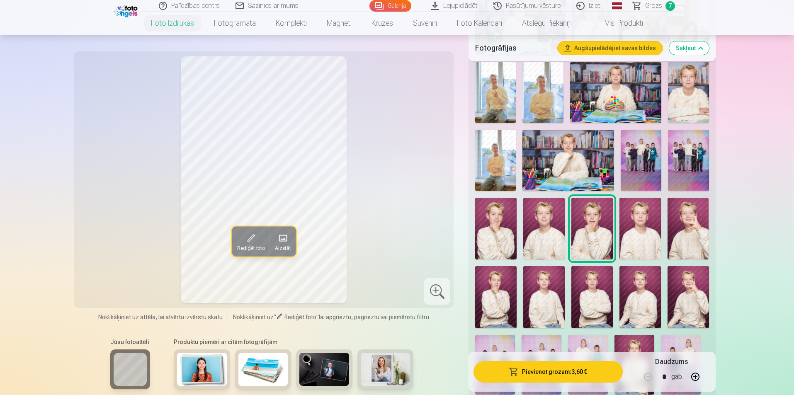
click at [502, 238] on img at bounding box center [495, 229] width 41 height 62
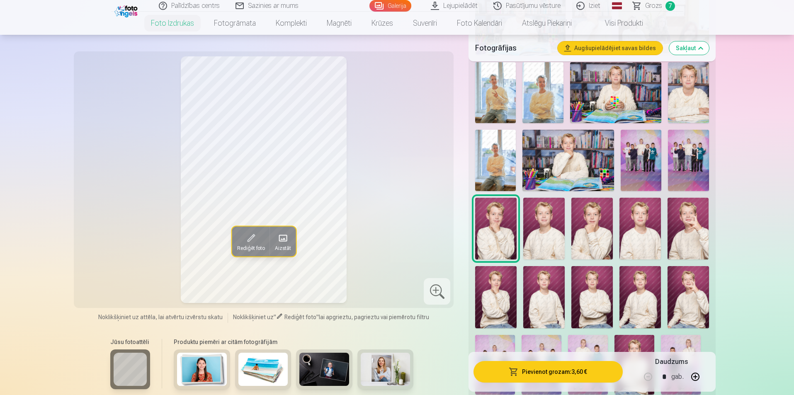
click at [543, 369] on button "Pievienot grozam : 3,60 €" at bounding box center [548, 372] width 149 height 22
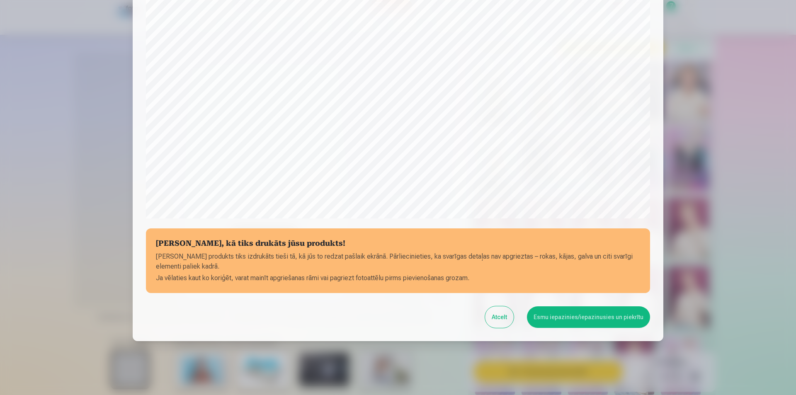
scroll to position [202, 0]
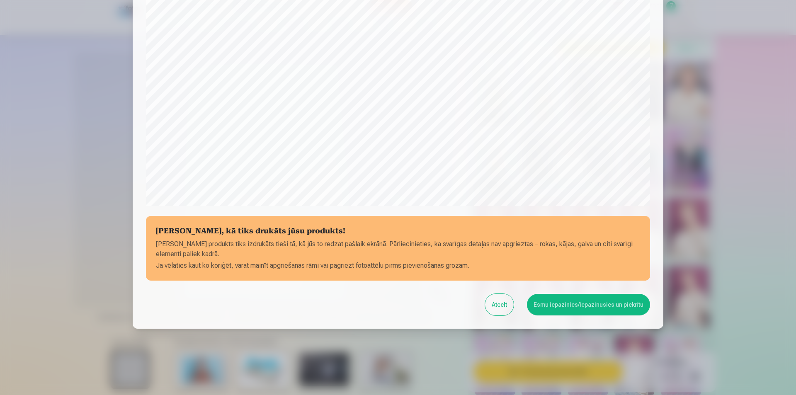
click at [592, 308] on button "Esmu iepazinies/iepazinusies un piekrītu" at bounding box center [588, 305] width 123 height 22
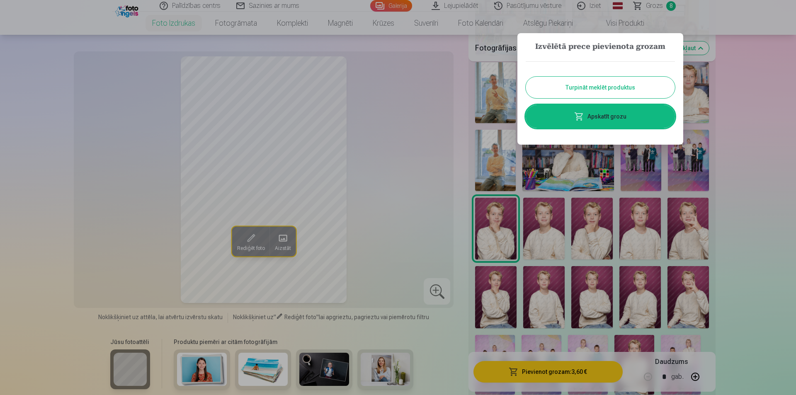
click at [600, 86] on button "Turpināt meklēt produktus" at bounding box center [600, 88] width 149 height 22
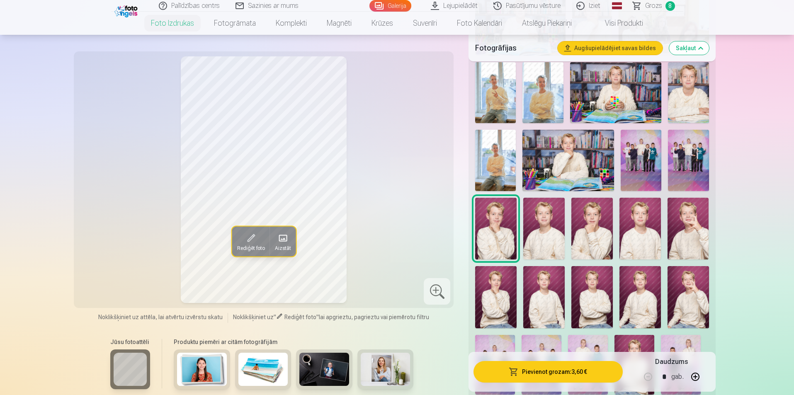
click at [643, 237] on img at bounding box center [640, 229] width 41 height 62
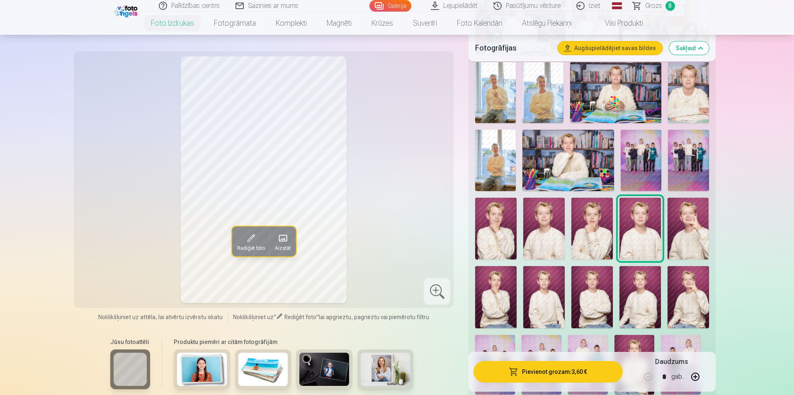
click at [569, 373] on button "Pievienot grozam : 3,60 €" at bounding box center [548, 372] width 149 height 22
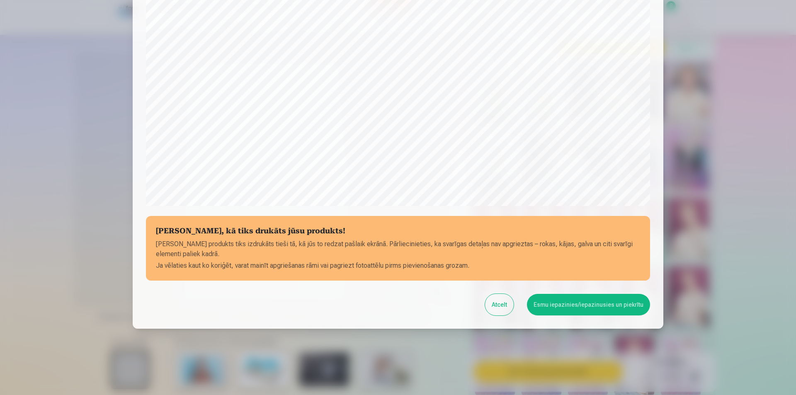
click at [590, 305] on button "Esmu iepazinies/iepazinusies un piekrītu" at bounding box center [588, 305] width 123 height 22
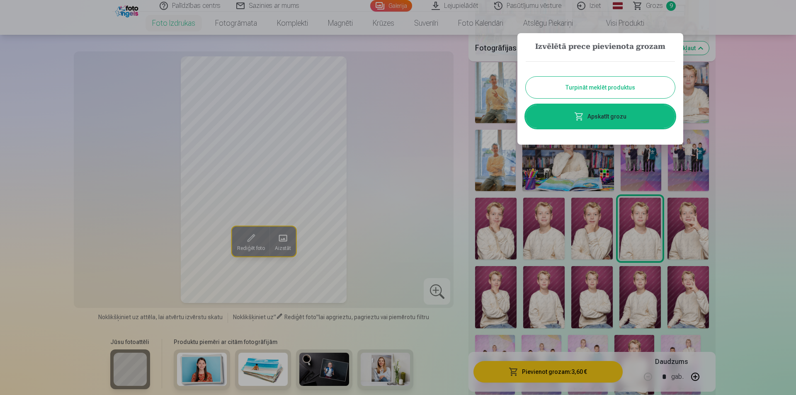
click at [602, 90] on button "Turpināt meklēt produktus" at bounding box center [600, 88] width 149 height 22
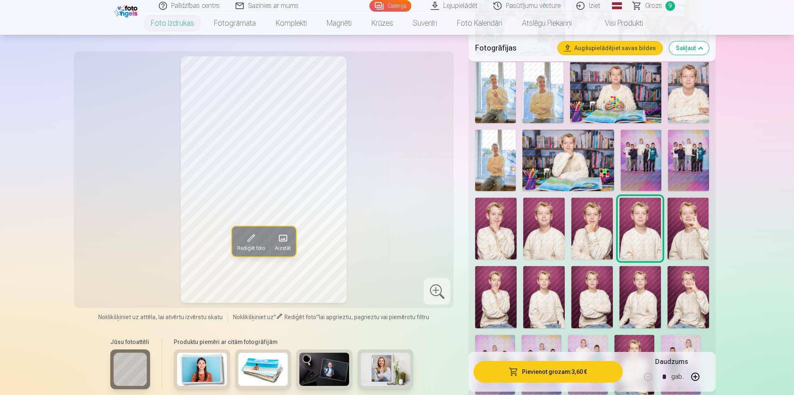
click at [688, 242] on img at bounding box center [688, 229] width 41 height 62
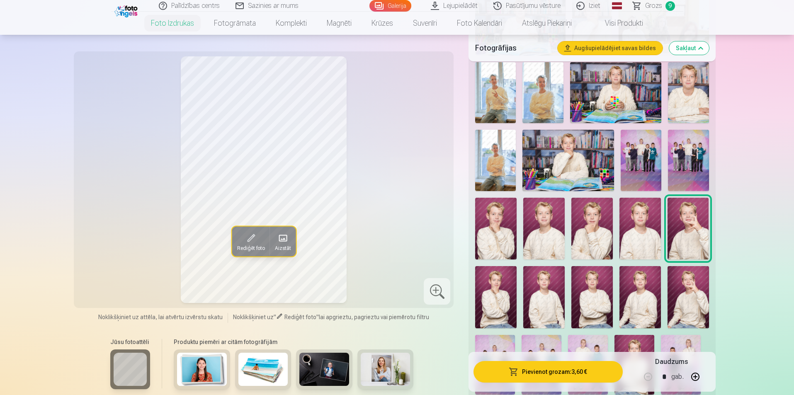
click at [689, 287] on img at bounding box center [688, 297] width 41 height 62
click at [686, 227] on img at bounding box center [688, 229] width 41 height 62
click at [695, 295] on img at bounding box center [688, 297] width 41 height 62
click at [547, 372] on button "Pievienot grozam : 3,60 €" at bounding box center [548, 372] width 149 height 22
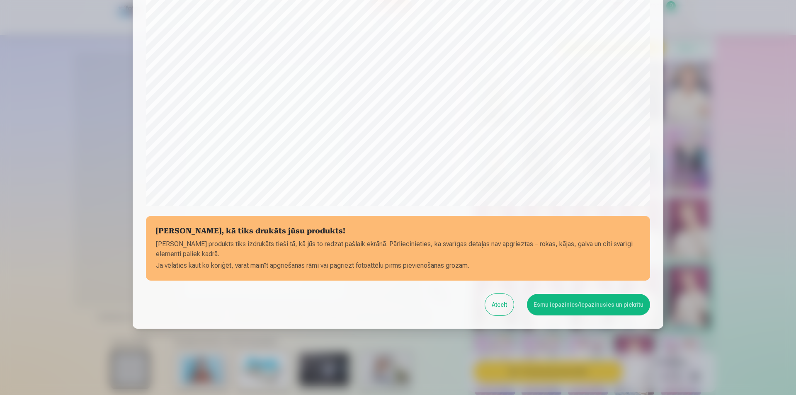
click at [585, 304] on button "Esmu iepazinies/iepazinusies un piekrītu" at bounding box center [588, 305] width 123 height 22
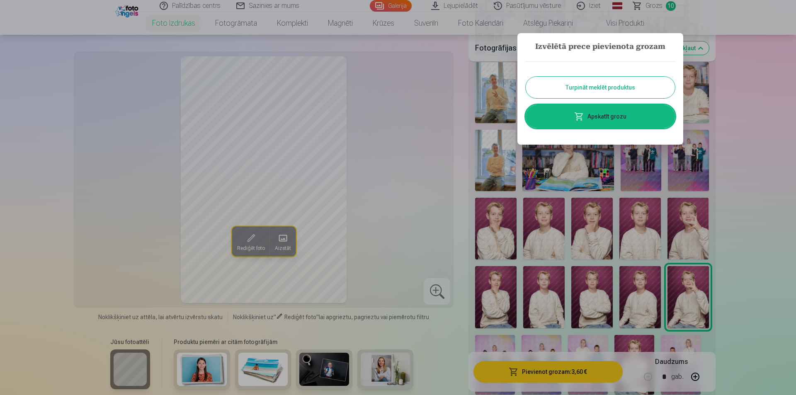
click at [589, 86] on button "Turpināt meklēt produktus" at bounding box center [600, 88] width 149 height 22
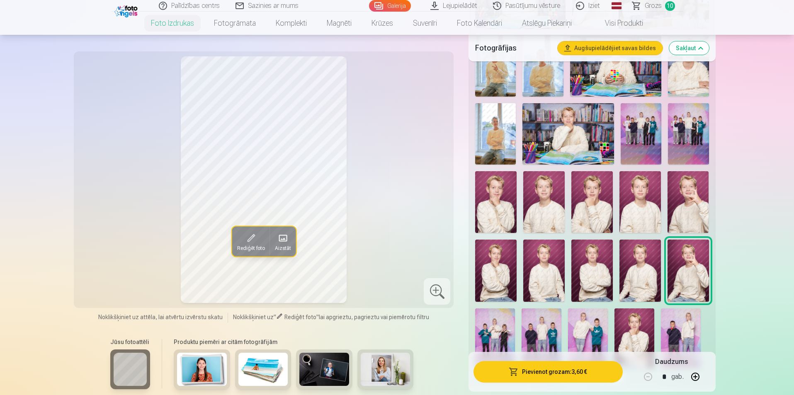
scroll to position [581, 0]
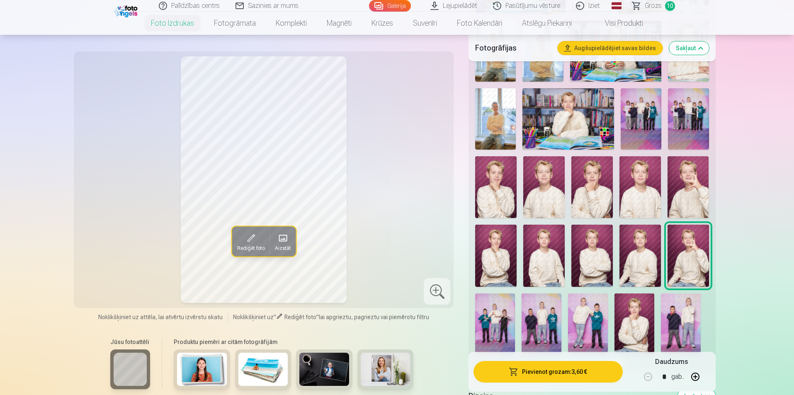
click at [501, 258] on img at bounding box center [495, 256] width 41 height 62
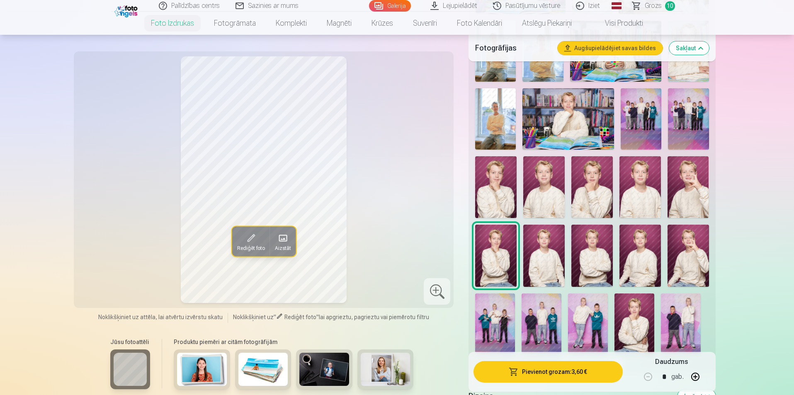
click at [537, 252] on img at bounding box center [544, 256] width 41 height 62
click at [597, 263] on img at bounding box center [592, 256] width 41 height 62
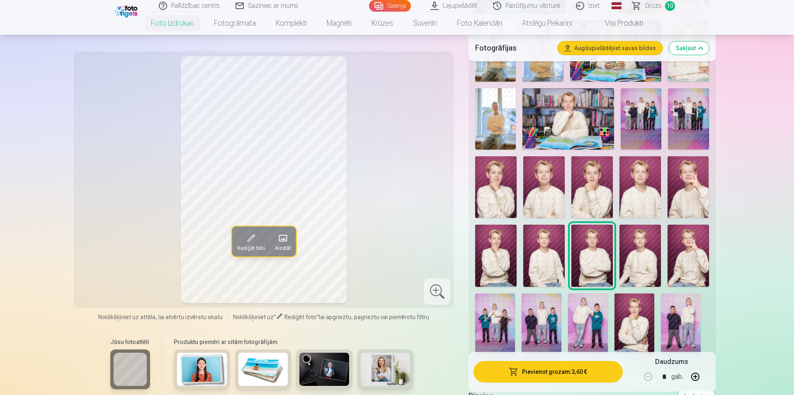
click at [645, 267] on img at bounding box center [640, 256] width 41 height 62
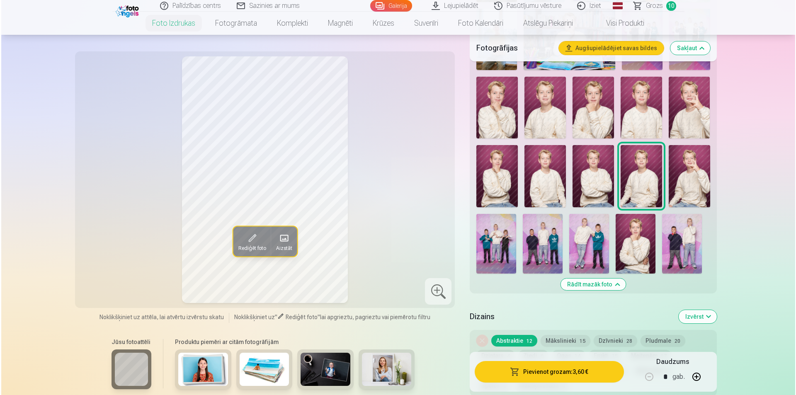
scroll to position [664, 0]
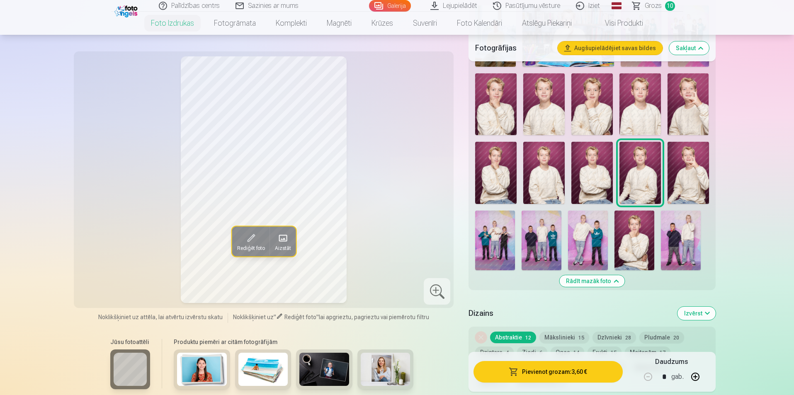
click at [492, 241] on img at bounding box center [495, 241] width 40 height 60
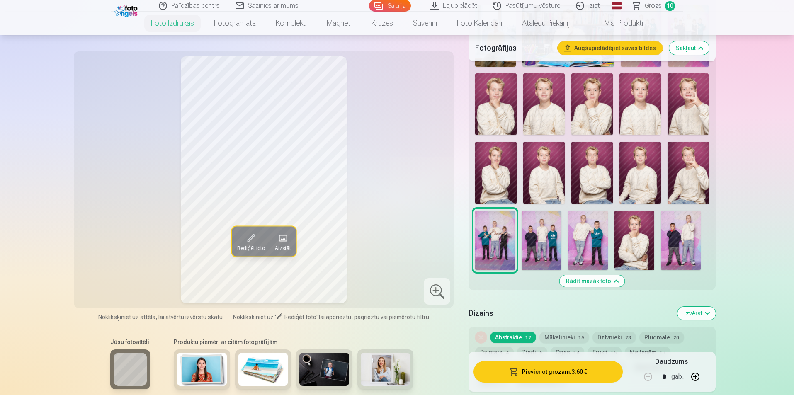
click at [541, 241] on img at bounding box center [542, 241] width 40 height 60
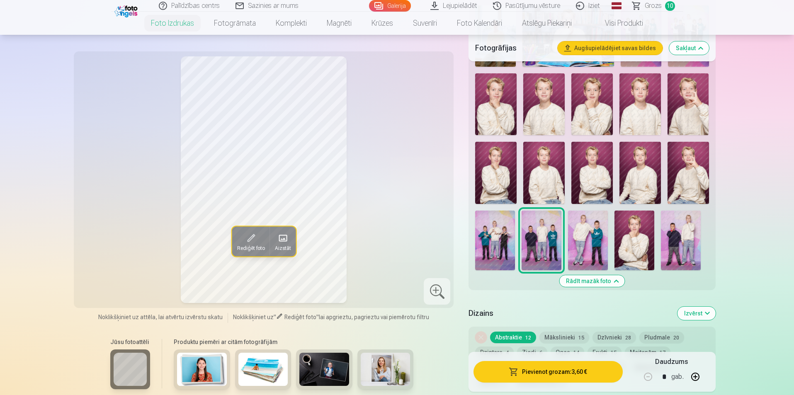
click at [500, 244] on img at bounding box center [495, 241] width 40 height 60
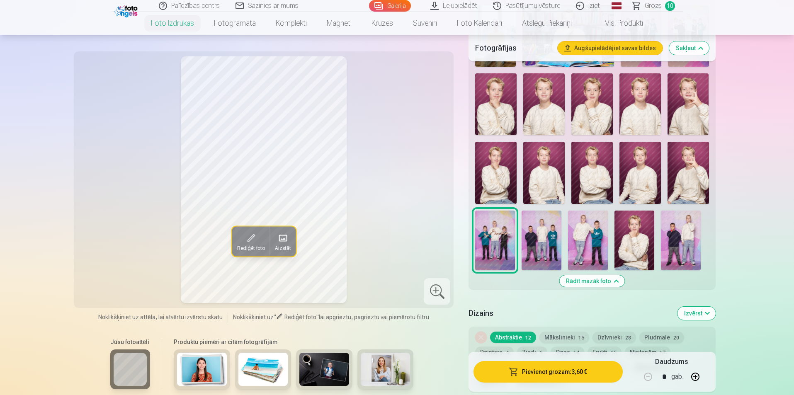
click at [556, 371] on button "Pievienot grozam : 3,60 €" at bounding box center [548, 372] width 149 height 22
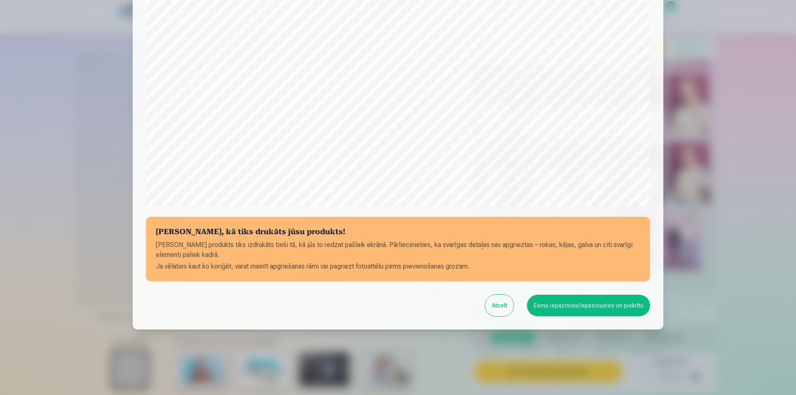
scroll to position [202, 0]
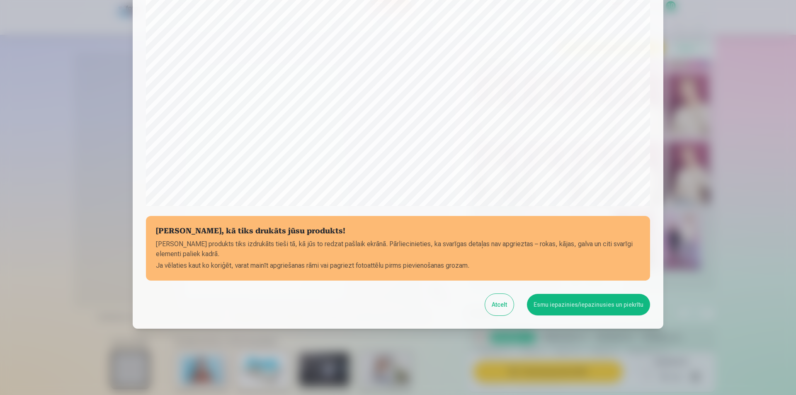
click at [585, 305] on button "Esmu iepazinies/iepazinusies un piekrītu" at bounding box center [588, 305] width 123 height 22
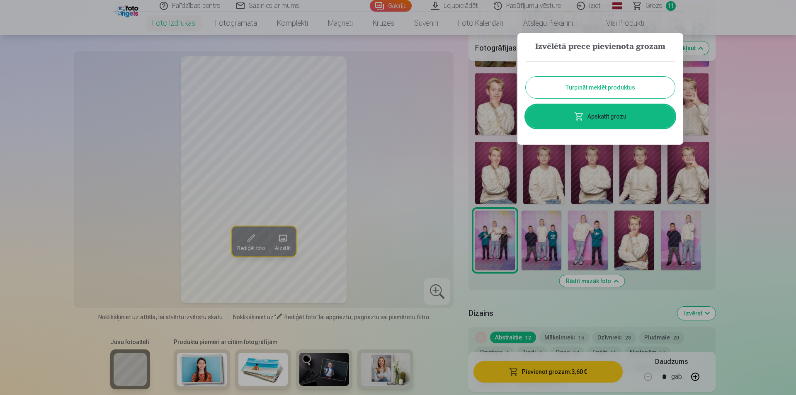
click at [595, 83] on button "Turpināt meklēt produktus" at bounding box center [600, 88] width 149 height 22
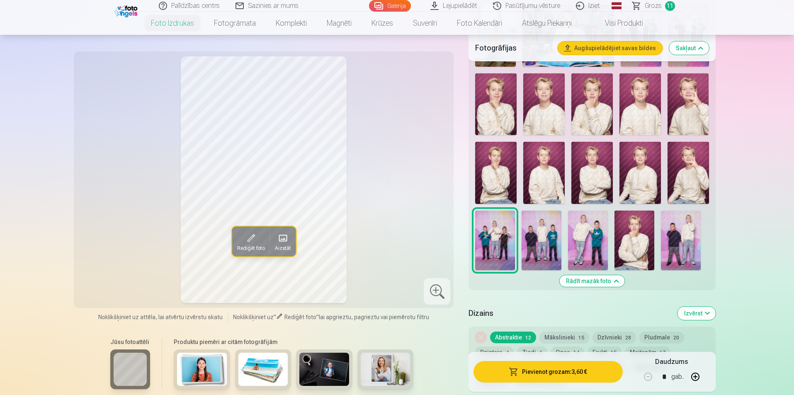
click at [591, 239] on img at bounding box center [588, 241] width 40 height 60
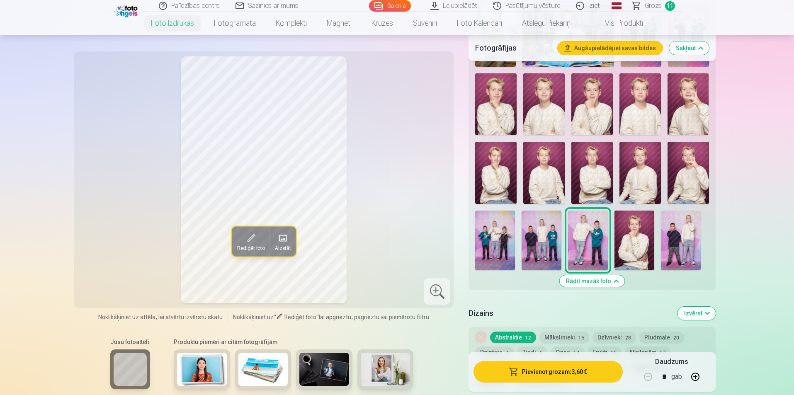
click at [543, 367] on button "Pievienot grozam : 3,60 €" at bounding box center [548, 372] width 149 height 22
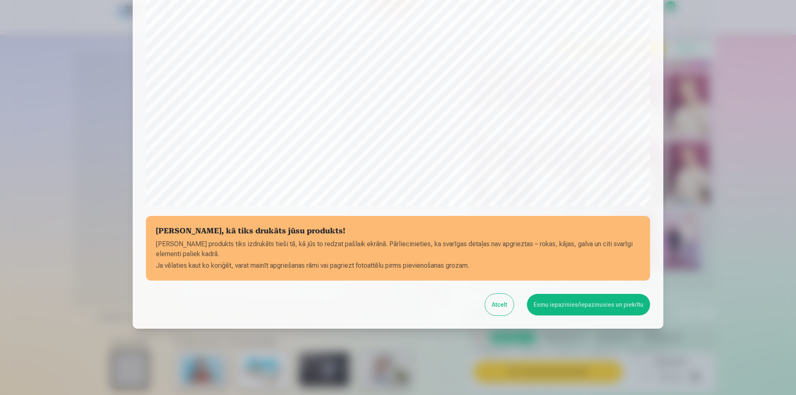
click at [569, 308] on button "Esmu iepazinies/iepazinusies un piekrītu" at bounding box center [588, 305] width 123 height 22
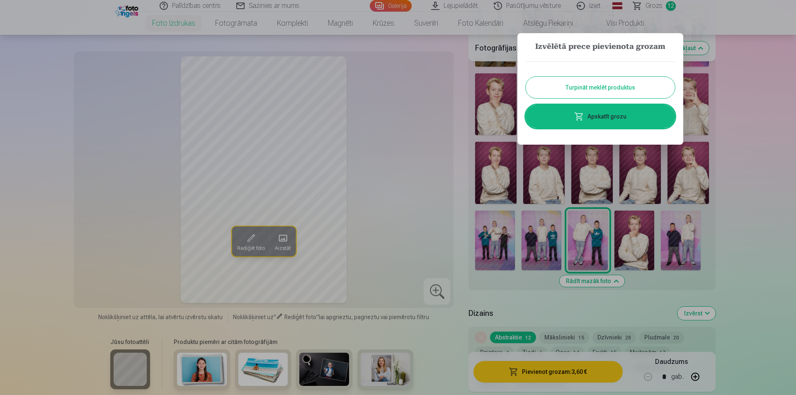
click at [590, 88] on button "Turpināt meklēt produktus" at bounding box center [600, 88] width 149 height 22
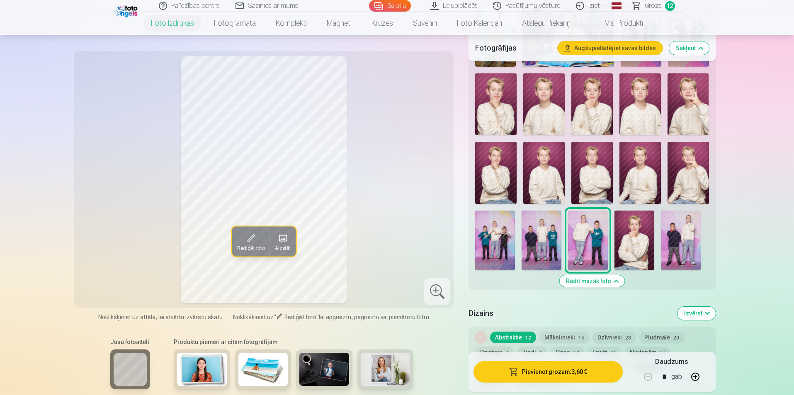
click at [632, 241] on img at bounding box center [635, 241] width 40 height 60
click at [556, 378] on button "Pievienot grozam : 3,60 €" at bounding box center [548, 372] width 149 height 22
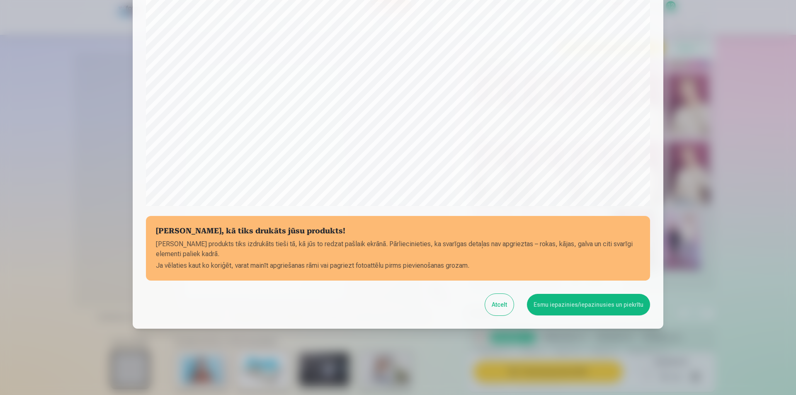
click at [590, 304] on button "Esmu iepazinies/iepazinusies un piekrītu" at bounding box center [588, 305] width 123 height 22
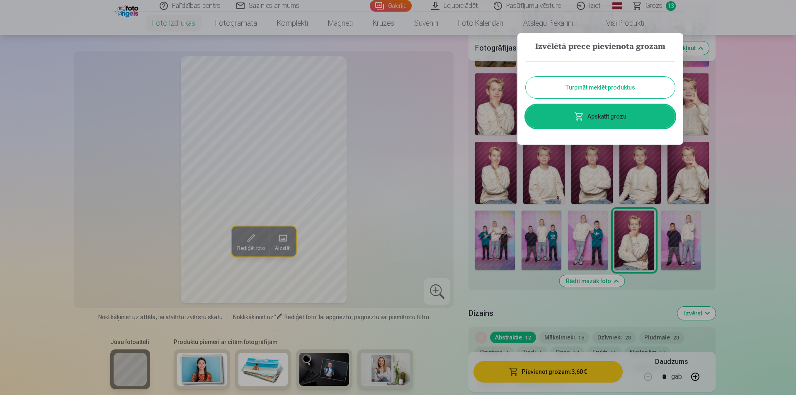
click at [621, 84] on button "Turpināt meklēt produktus" at bounding box center [600, 88] width 149 height 22
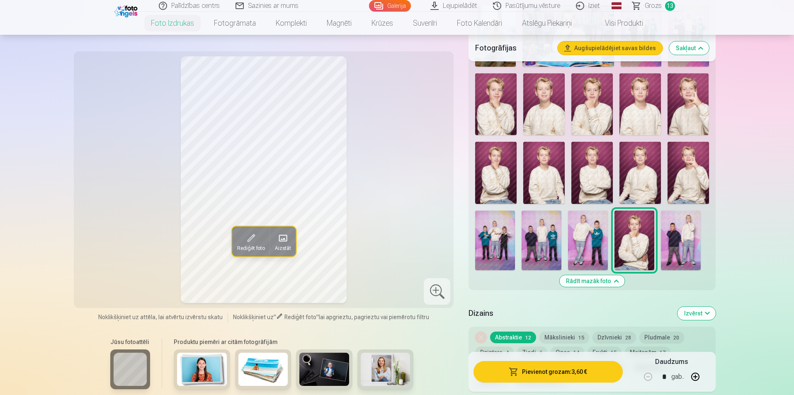
click at [688, 248] on img at bounding box center [681, 241] width 40 height 60
click at [546, 369] on button "Pievienot grozam : 3,60 €" at bounding box center [548, 372] width 149 height 22
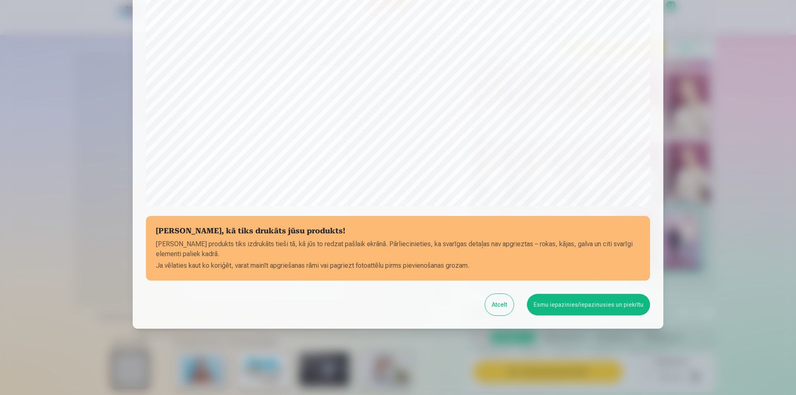
click at [573, 306] on button "Esmu iepazinies/iepazinusies un piekrītu" at bounding box center [588, 305] width 123 height 22
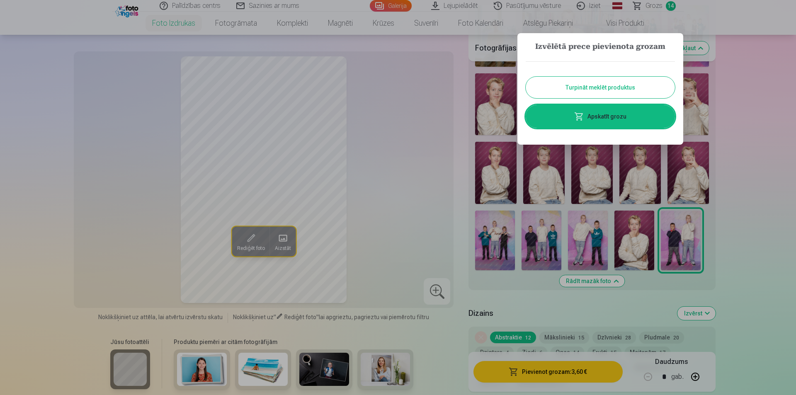
click at [589, 88] on button "Turpināt meklēt produktus" at bounding box center [600, 88] width 149 height 22
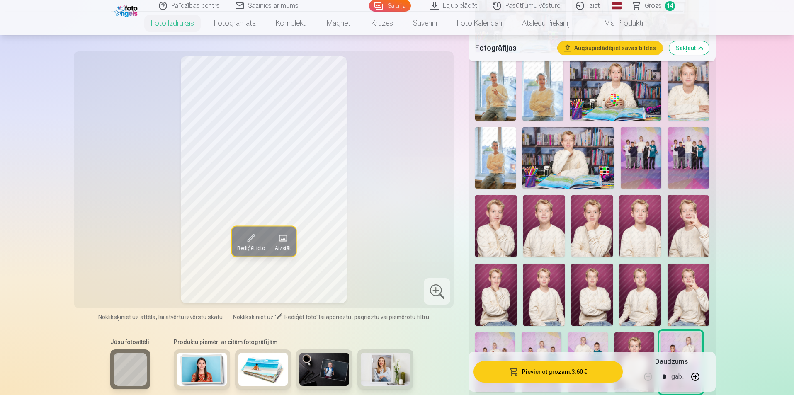
scroll to position [539, 0]
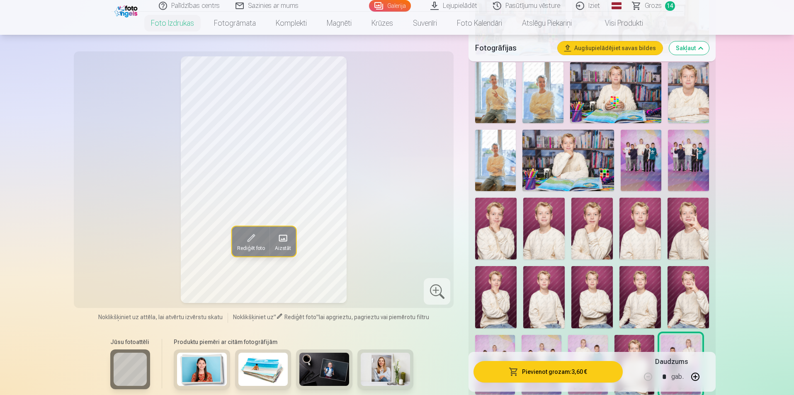
click at [655, 4] on span "Grozs" at bounding box center [653, 6] width 17 height 10
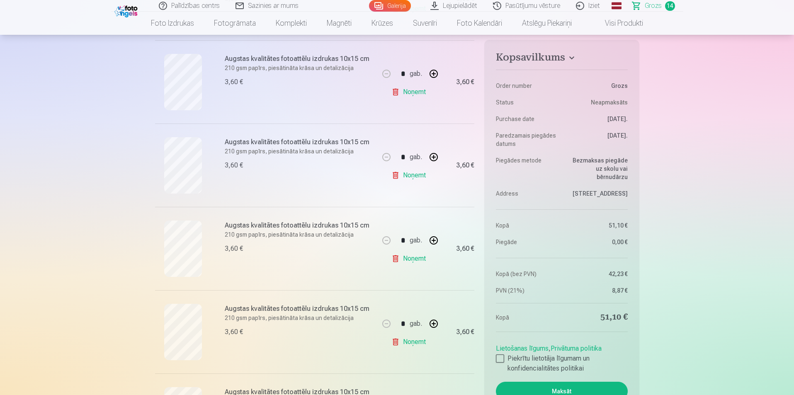
scroll to position [664, 0]
click at [410, 260] on link "Noņemt" at bounding box center [411, 259] width 38 height 17
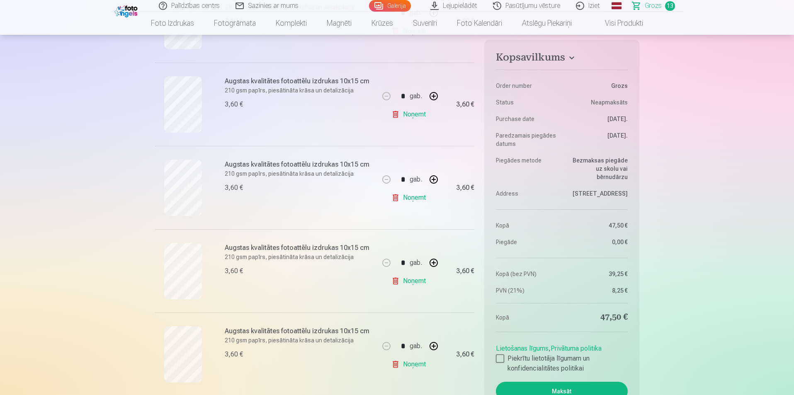
scroll to position [830, 0]
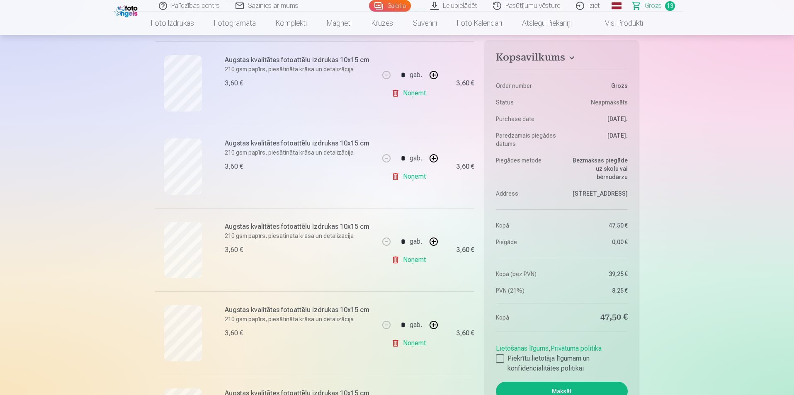
click at [409, 343] on link "Noņemt" at bounding box center [411, 343] width 38 height 17
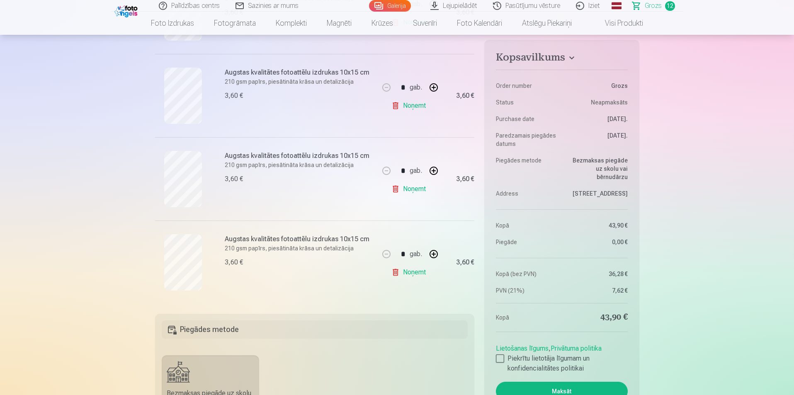
scroll to position [871, 0]
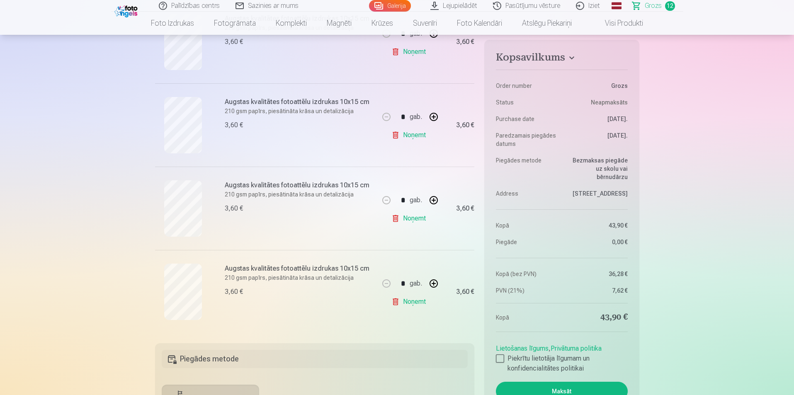
click at [409, 306] on link "Noņemt" at bounding box center [411, 302] width 38 height 17
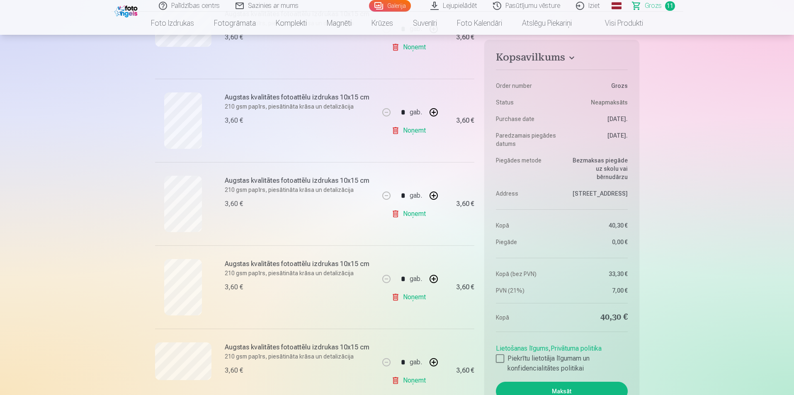
scroll to position [290, 0]
click at [409, 298] on link "Noņemt" at bounding box center [411, 299] width 38 height 17
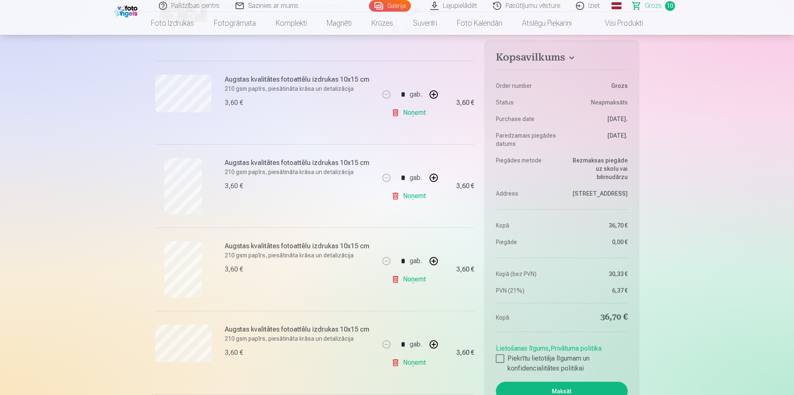
scroll to position [249, 0]
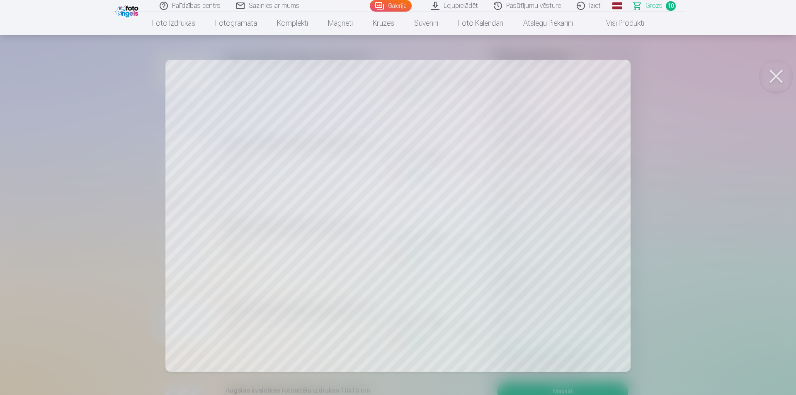
click at [777, 73] on button at bounding box center [776, 76] width 33 height 33
click at [770, 71] on button at bounding box center [776, 76] width 33 height 33
click at [692, 205] on div at bounding box center [398, 197] width 796 height 395
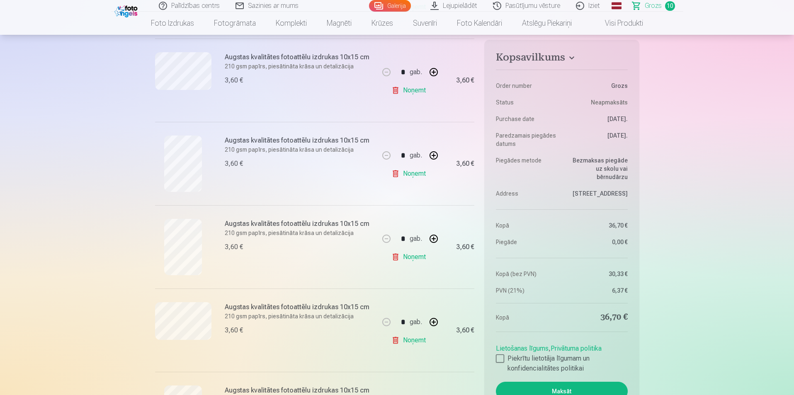
click at [406, 92] on link "Noņemt" at bounding box center [411, 90] width 38 height 17
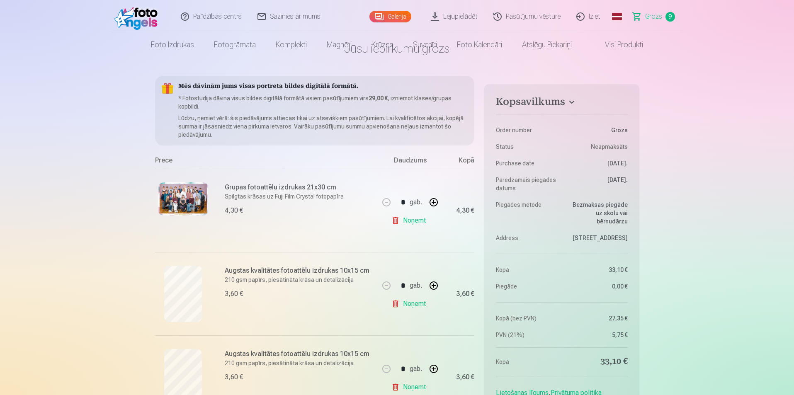
scroll to position [0, 0]
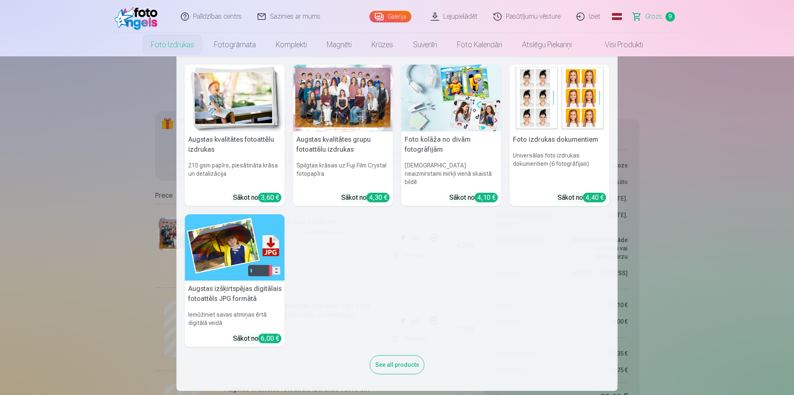
click at [62, 180] on nav "Augstas kvalitātes fotoattēlu izdrukas 210 gsm papīrs, piesātināta krāsa un det…" at bounding box center [397, 223] width 794 height 335
click at [164, 46] on link "Foto izdrukas" at bounding box center [172, 44] width 63 height 23
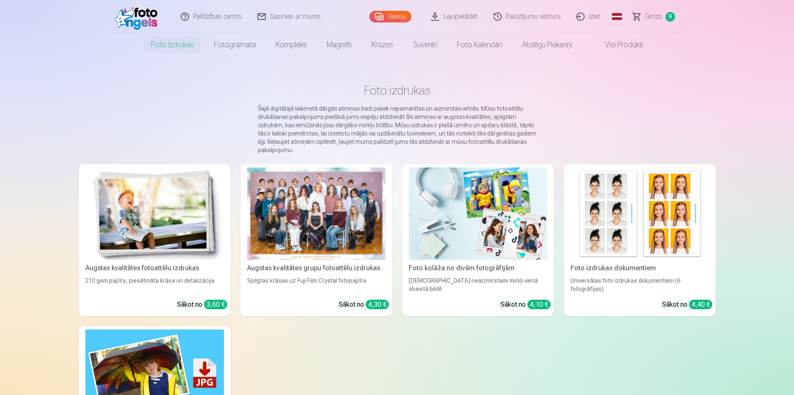
click at [389, 16] on link "Galerija" at bounding box center [391, 17] width 42 height 12
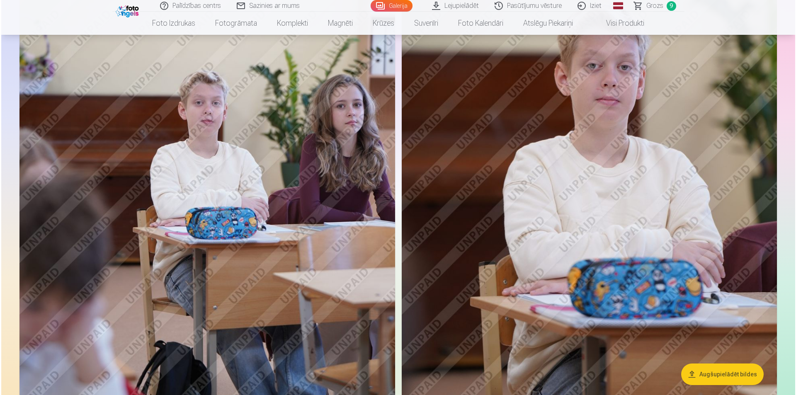
scroll to position [1120, 0]
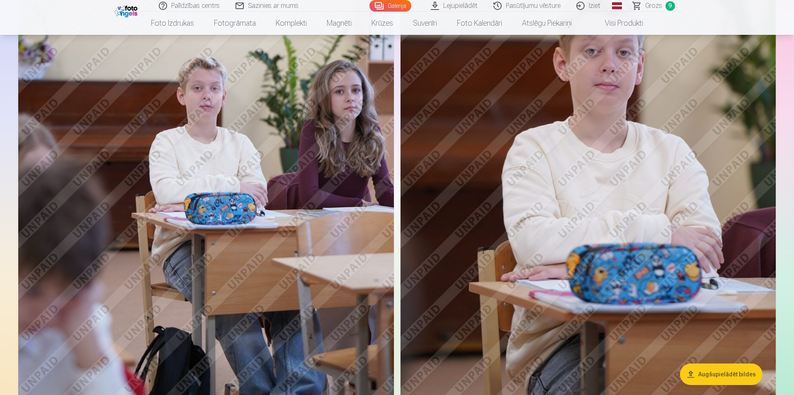
click at [322, 189] on img at bounding box center [206, 119] width 376 height 564
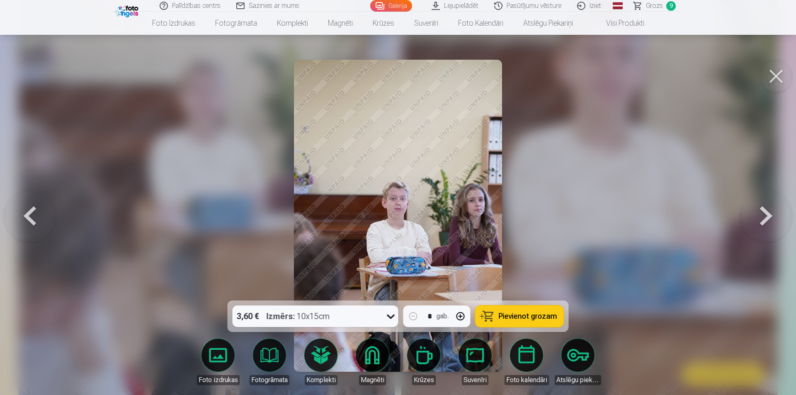
click at [766, 222] on button at bounding box center [766, 215] width 53 height 153
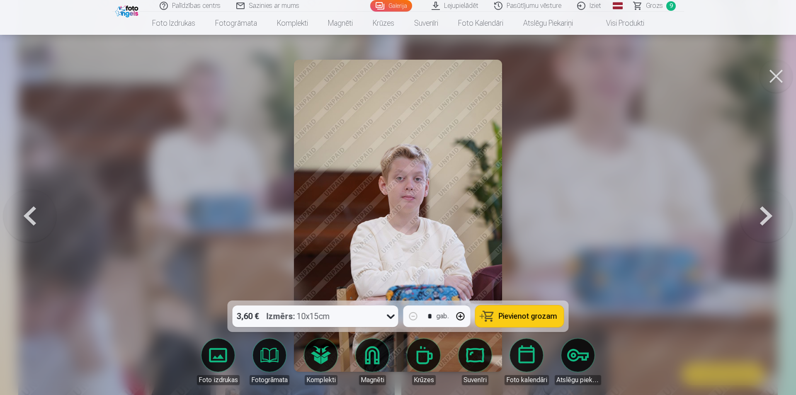
click at [764, 220] on button at bounding box center [766, 215] width 53 height 153
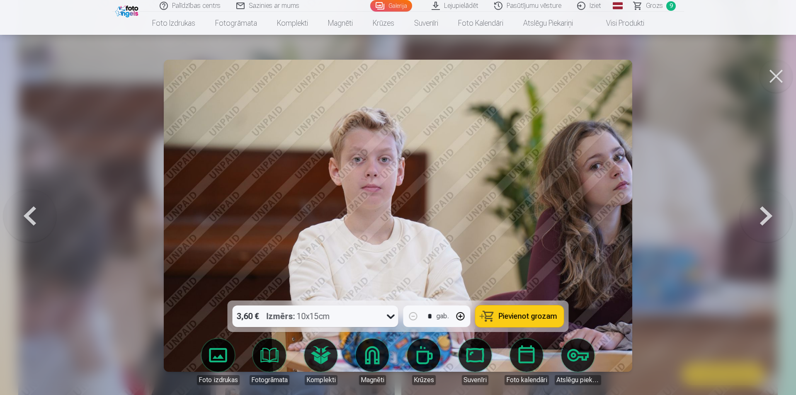
click at [764, 220] on button at bounding box center [766, 215] width 53 height 153
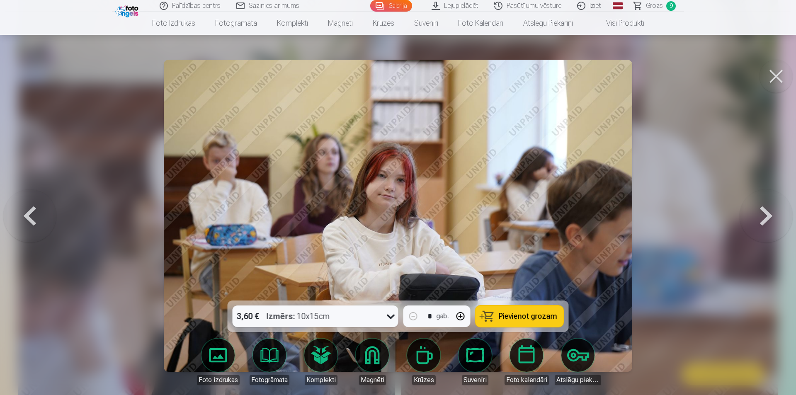
click at [764, 220] on button at bounding box center [766, 215] width 53 height 153
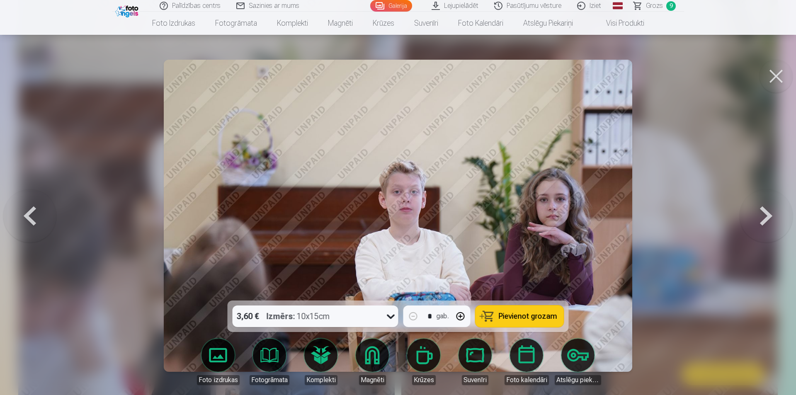
click at [760, 217] on button at bounding box center [766, 215] width 53 height 153
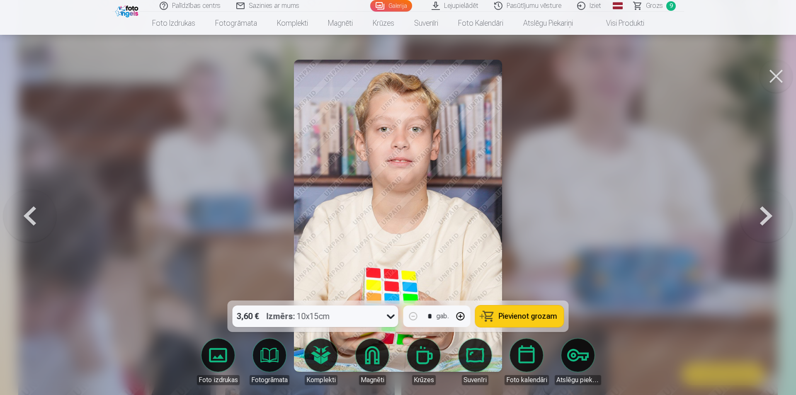
click at [31, 216] on button at bounding box center [29, 215] width 53 height 153
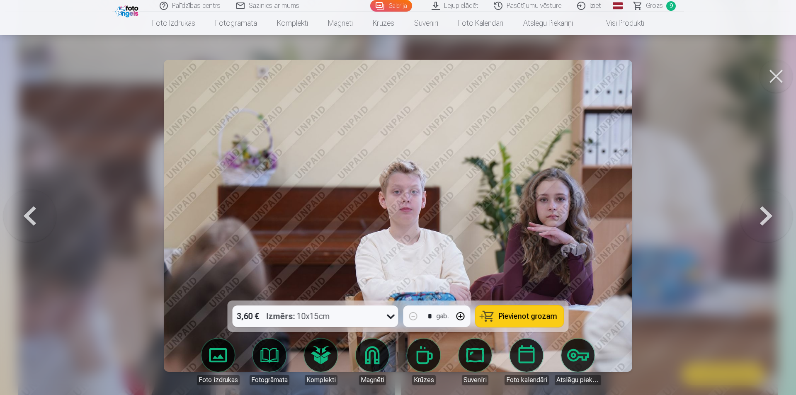
click at [31, 216] on button at bounding box center [29, 215] width 53 height 153
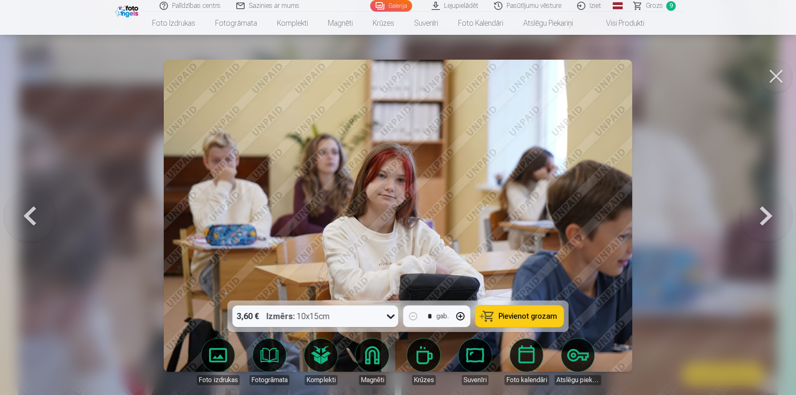
click at [31, 216] on button at bounding box center [29, 215] width 53 height 153
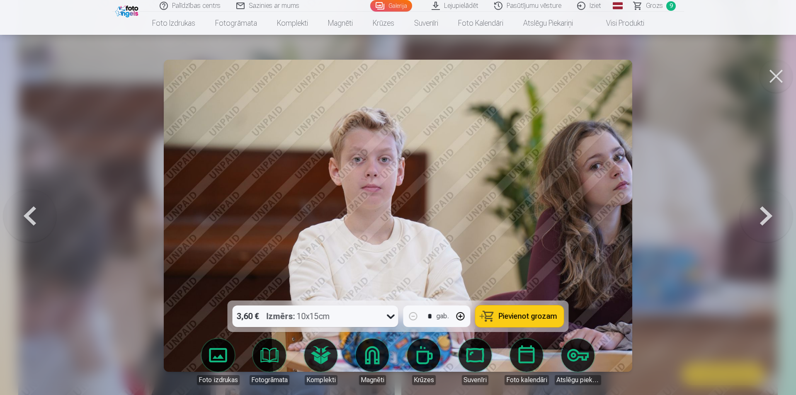
click at [31, 216] on button at bounding box center [29, 215] width 53 height 153
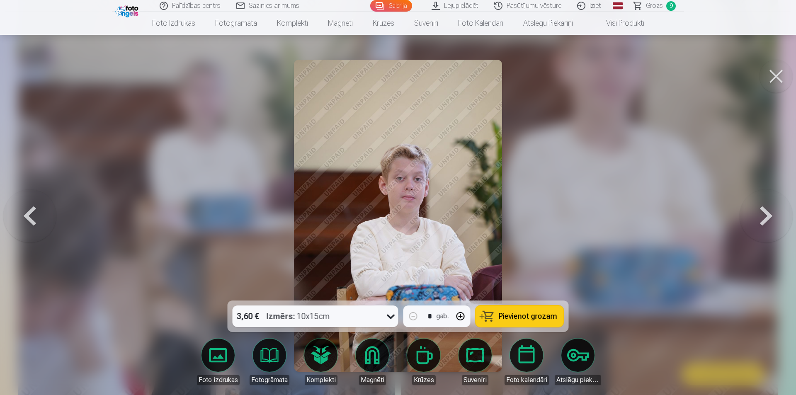
click at [757, 213] on button at bounding box center [766, 215] width 53 height 153
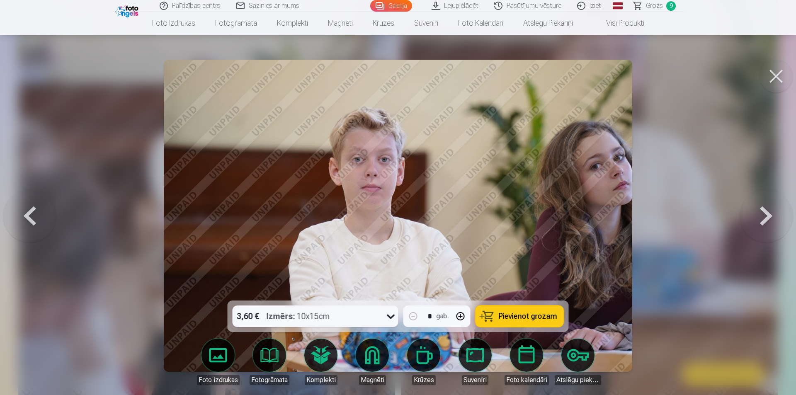
click at [37, 209] on button at bounding box center [29, 215] width 53 height 153
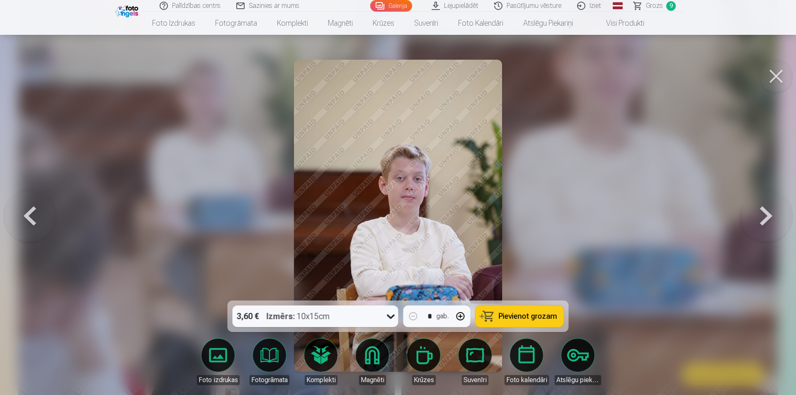
click at [37, 209] on button at bounding box center [29, 215] width 53 height 153
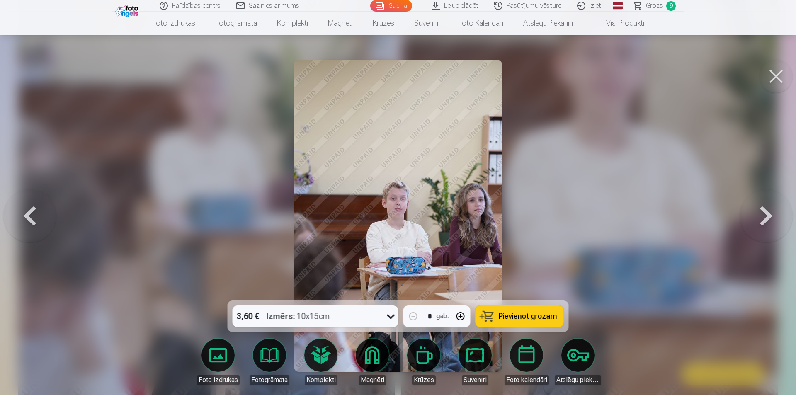
click at [764, 221] on button at bounding box center [766, 215] width 53 height 153
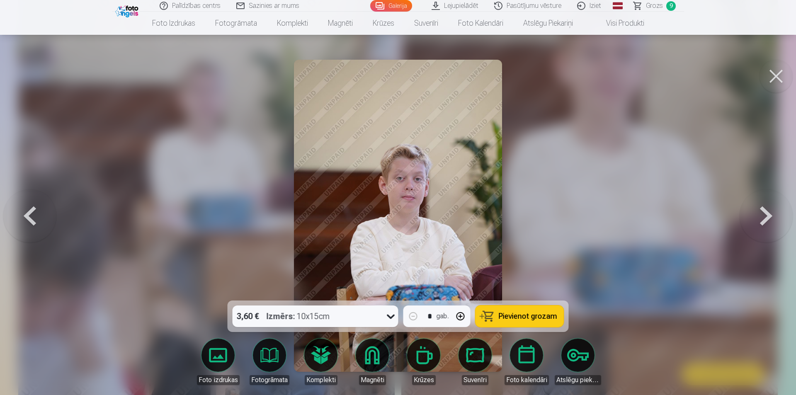
click at [764, 221] on button at bounding box center [766, 215] width 53 height 153
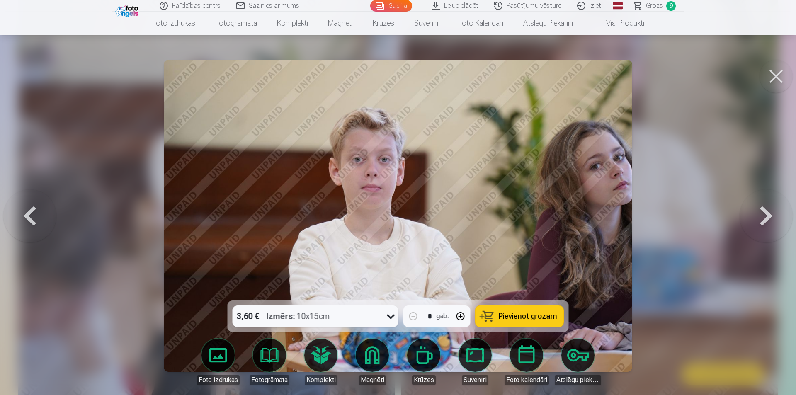
click at [765, 221] on button at bounding box center [766, 215] width 53 height 153
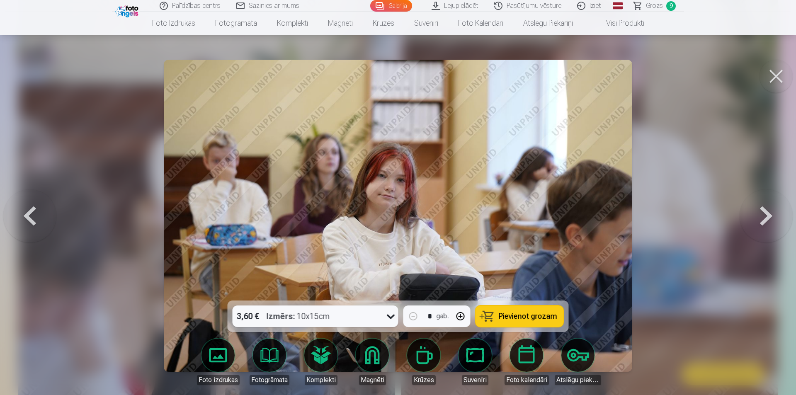
click at [765, 221] on button at bounding box center [766, 215] width 53 height 153
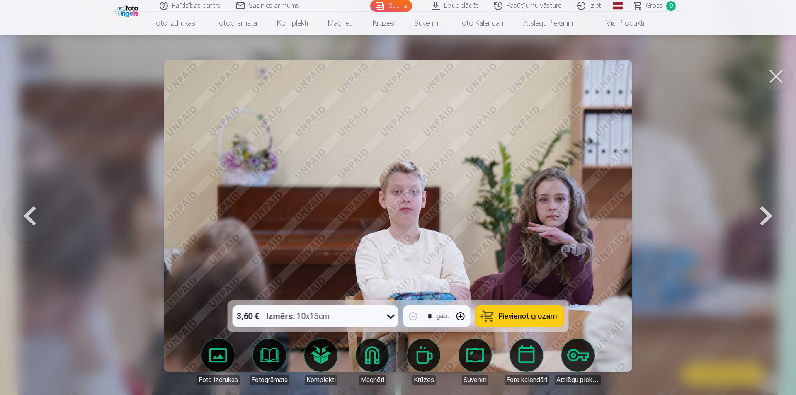
click at [524, 313] on span "Pievienot grozam" at bounding box center [528, 316] width 58 height 7
click at [653, 5] on span "Grozs" at bounding box center [654, 6] width 17 height 10
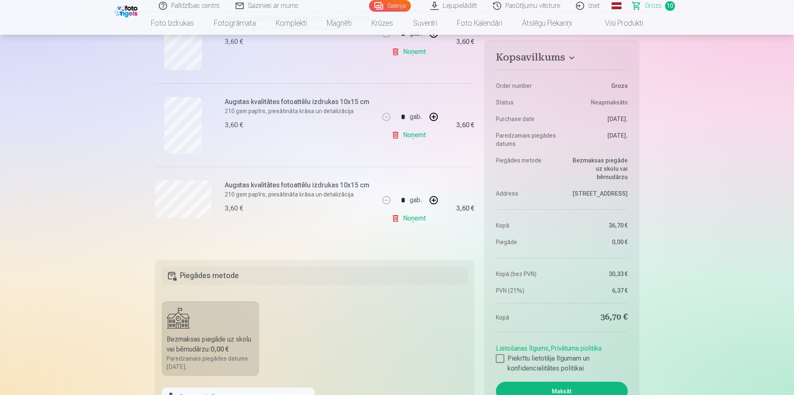
scroll to position [788, 0]
click at [499, 358] on div at bounding box center [500, 359] width 8 height 8
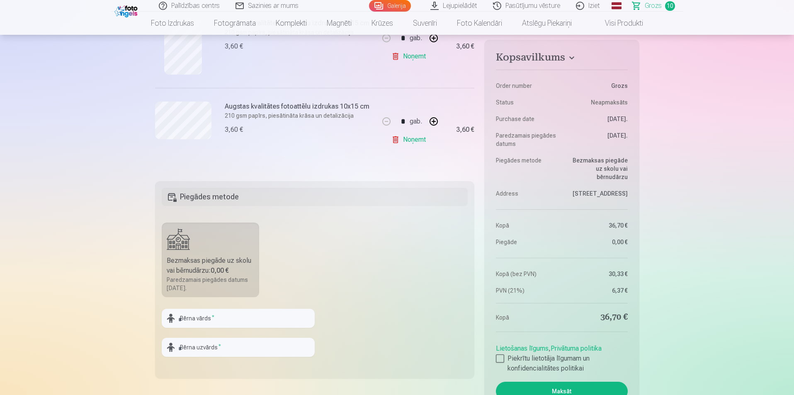
scroll to position [871, 0]
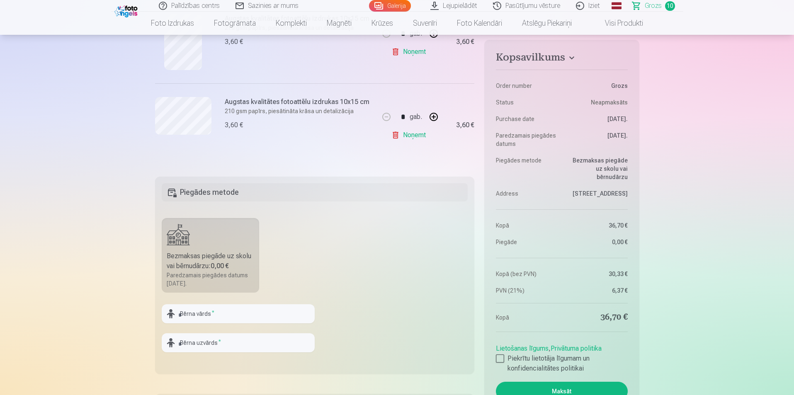
click at [566, 385] on button "Maksāt" at bounding box center [562, 391] width 132 height 19
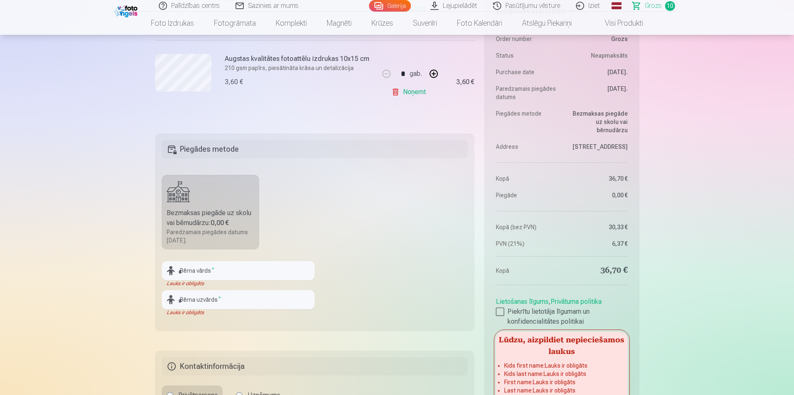
scroll to position [933, 0]
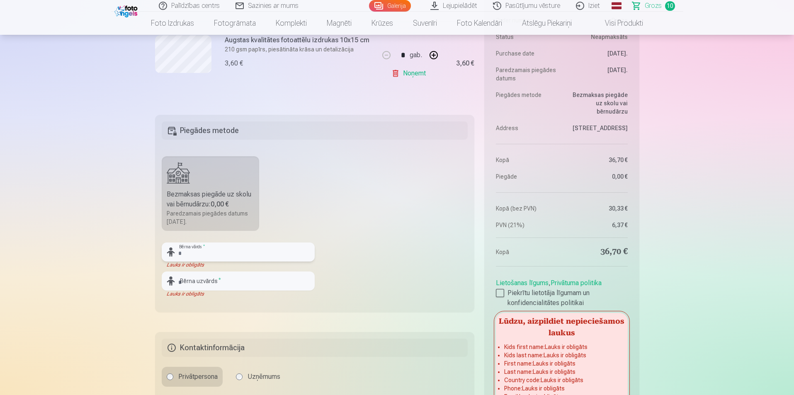
click at [206, 253] on input "text" at bounding box center [238, 252] width 153 height 19
type input "*"
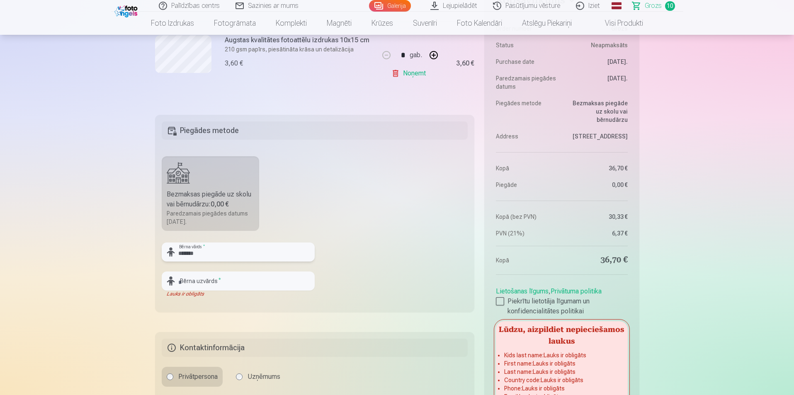
type input "******"
click at [201, 283] on input "text" at bounding box center [238, 281] width 153 height 19
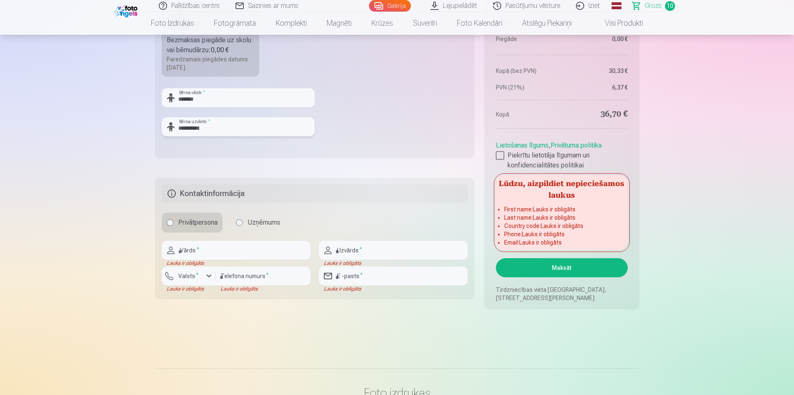
scroll to position [1099, 0]
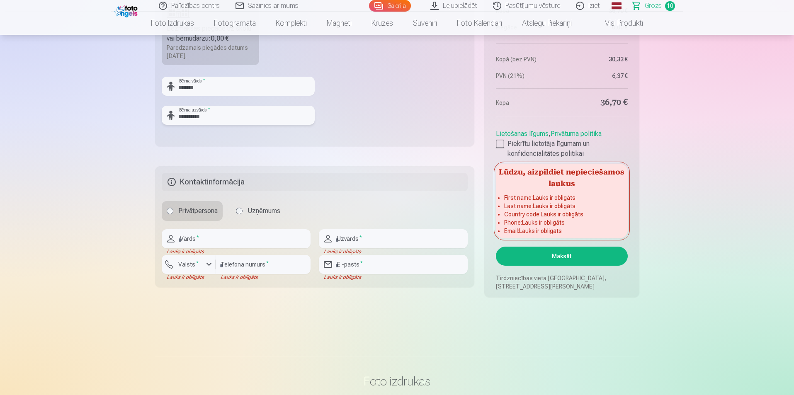
type input "**********"
click at [234, 235] on input "text" at bounding box center [236, 238] width 149 height 19
type input "******"
type input "********"
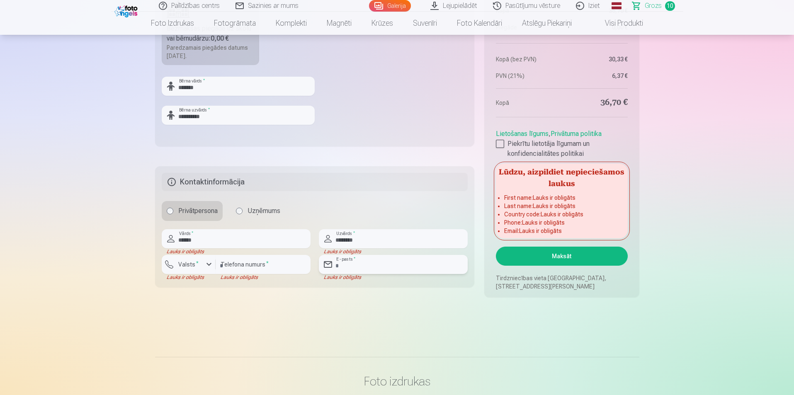
type input "**********"
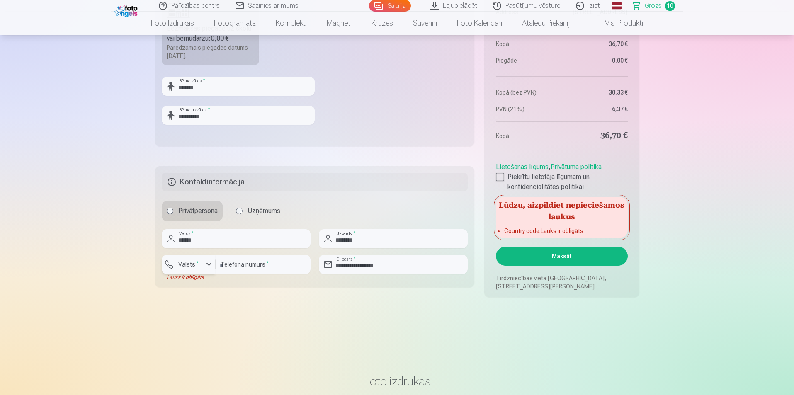
click at [206, 263] on div "button" at bounding box center [209, 265] width 10 height 10
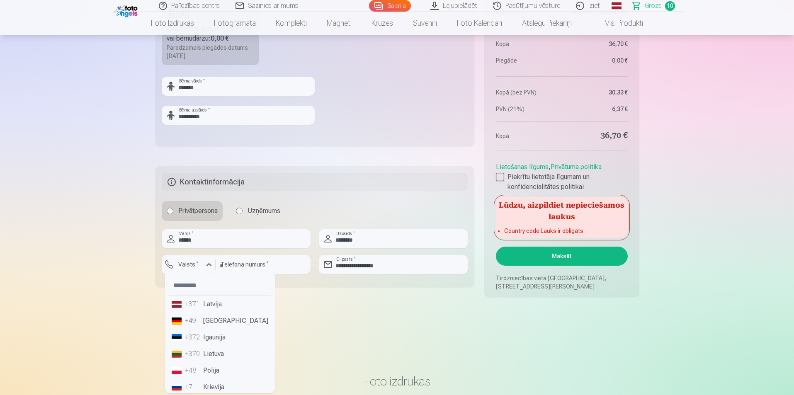
click at [204, 306] on li "+371 Latvija" at bounding box center [219, 304] width 103 height 17
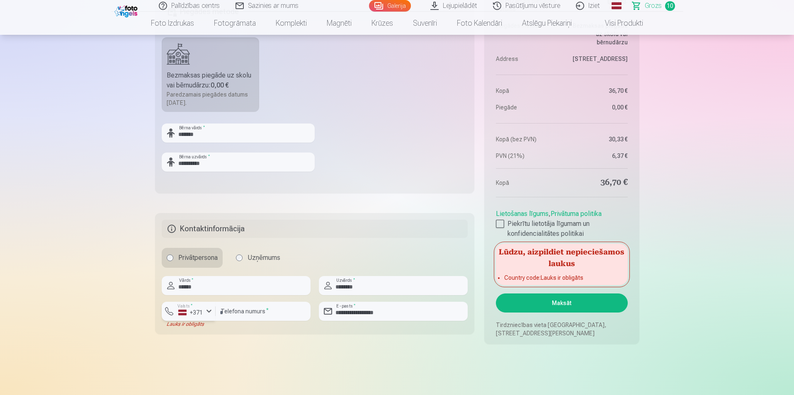
scroll to position [1057, 0]
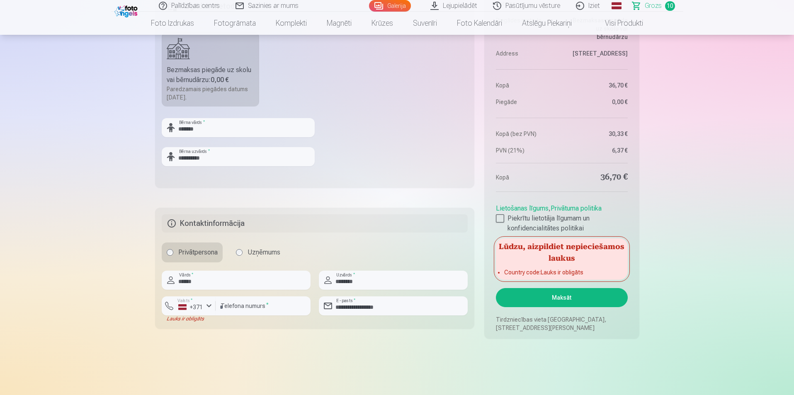
click at [548, 296] on button "Maksāt" at bounding box center [562, 297] width 132 height 19
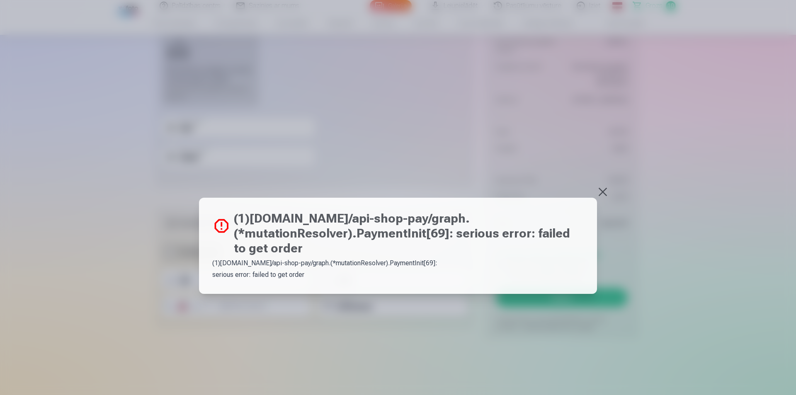
drag, startPoint x: 596, startPoint y: 186, endPoint x: 609, endPoint y: 197, distance: 17.4
click at [596, 187] on div at bounding box center [398, 197] width 796 height 395
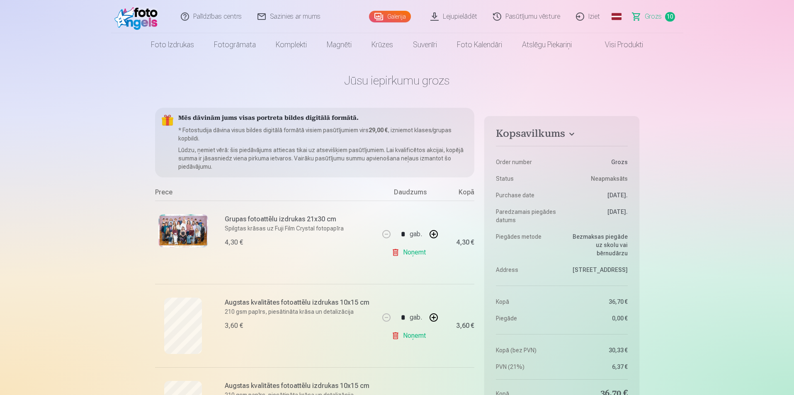
scroll to position [0, 0]
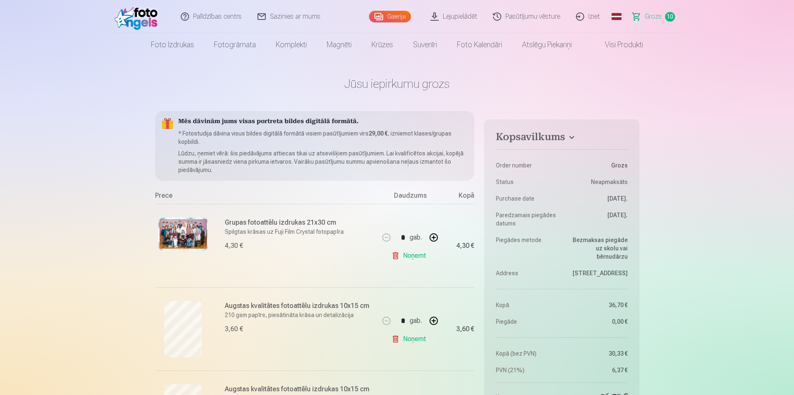
click at [399, 13] on link "Galerija" at bounding box center [390, 17] width 42 height 12
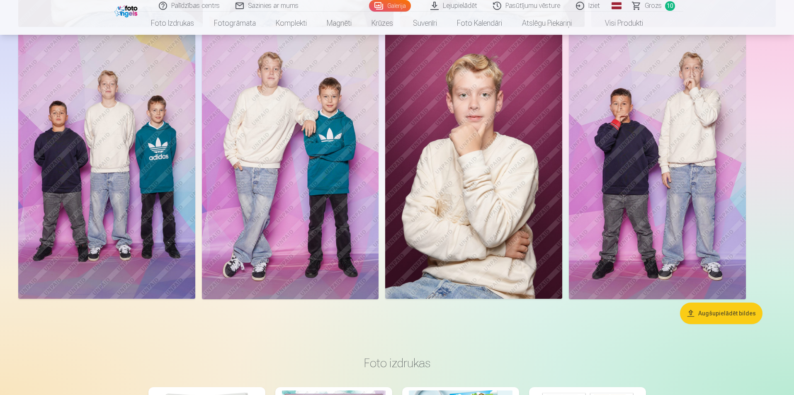
scroll to position [5683, 0]
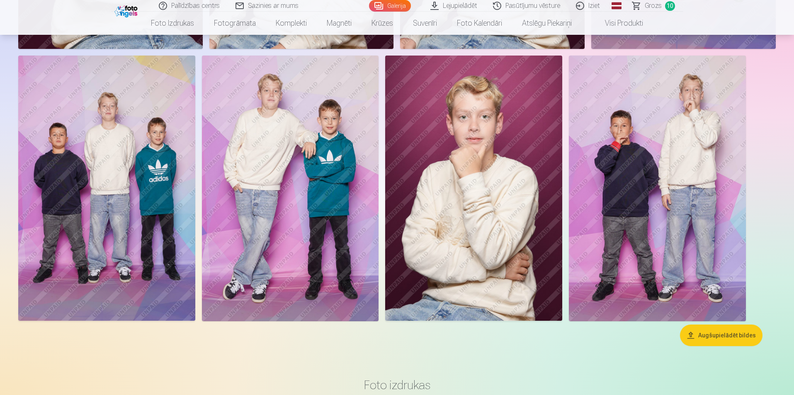
click at [141, 183] on img at bounding box center [106, 188] width 177 height 265
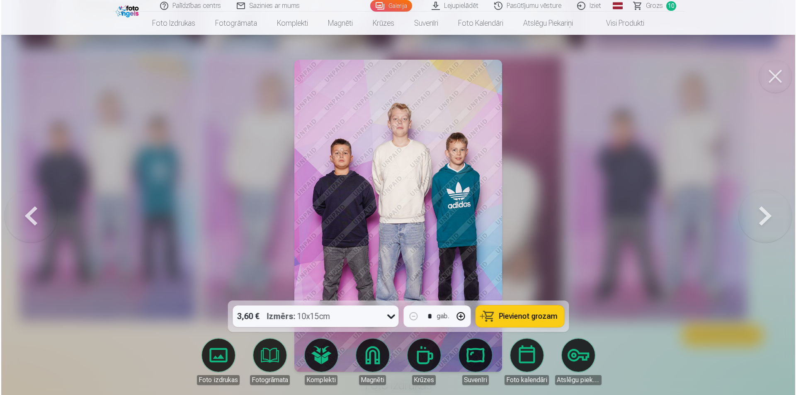
scroll to position [5698, 0]
click at [533, 317] on span "Pievienot grozam" at bounding box center [528, 316] width 58 height 7
click at [671, 6] on span "11" at bounding box center [671, 6] width 10 height 10
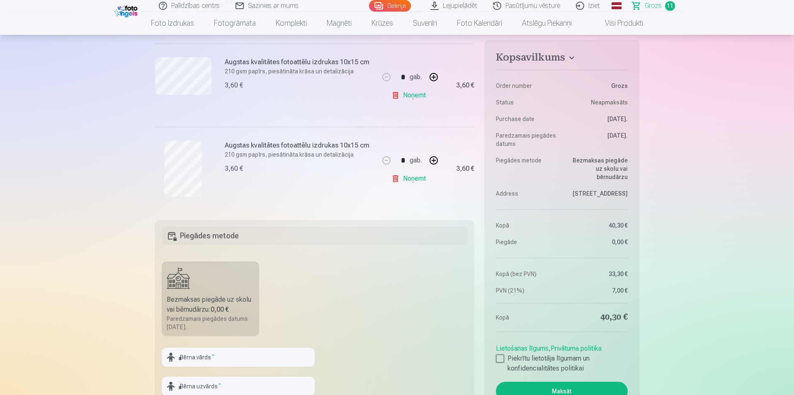
scroll to position [913, 0]
click at [503, 360] on div at bounding box center [500, 359] width 8 height 8
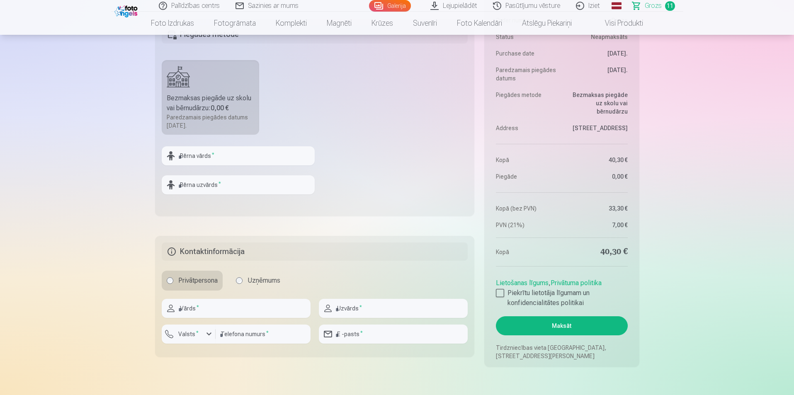
scroll to position [1120, 0]
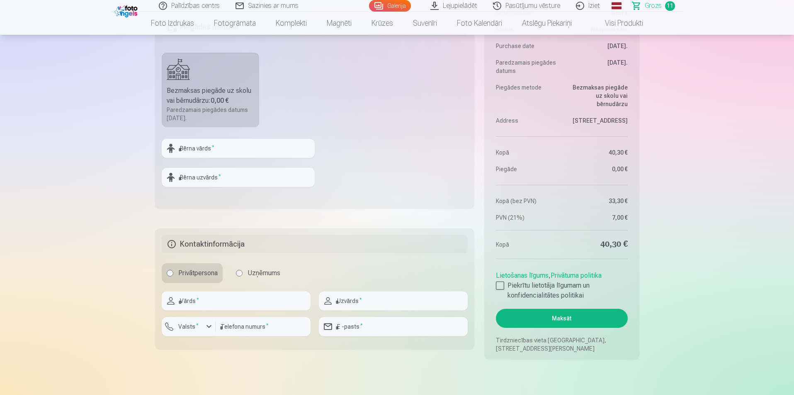
click at [564, 322] on button "Maksāt" at bounding box center [562, 318] width 132 height 19
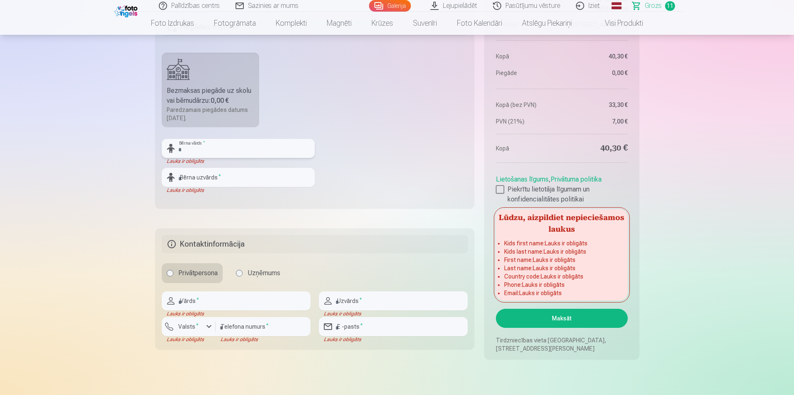
click at [239, 151] on input "text" at bounding box center [238, 148] width 153 height 19
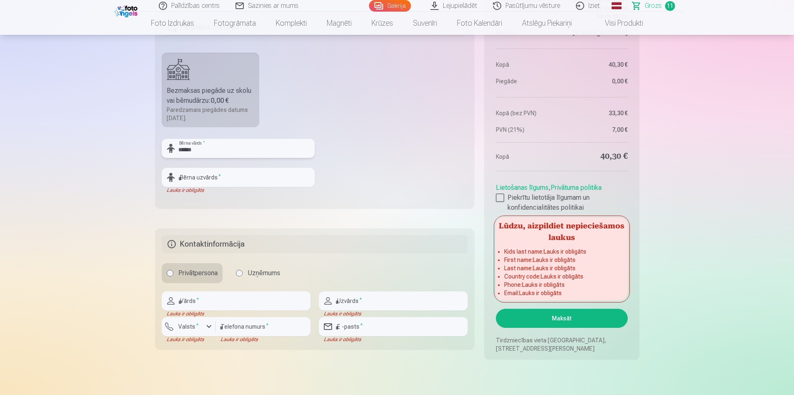
type input "******"
click at [234, 176] on input "text" at bounding box center [238, 177] width 153 height 19
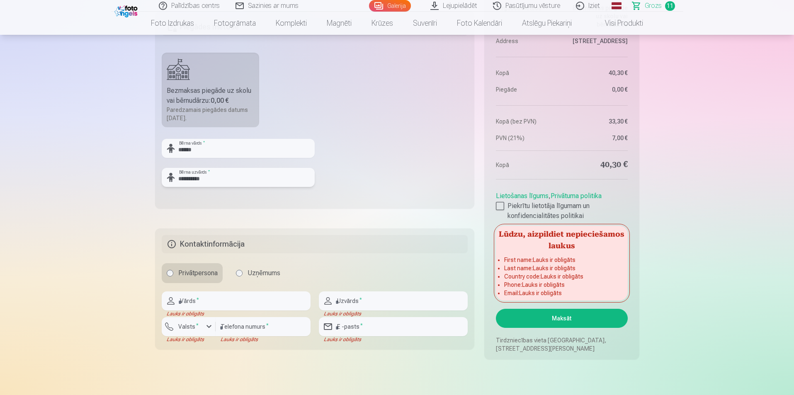
type input "**********"
click at [206, 304] on input "text" at bounding box center [236, 301] width 149 height 19
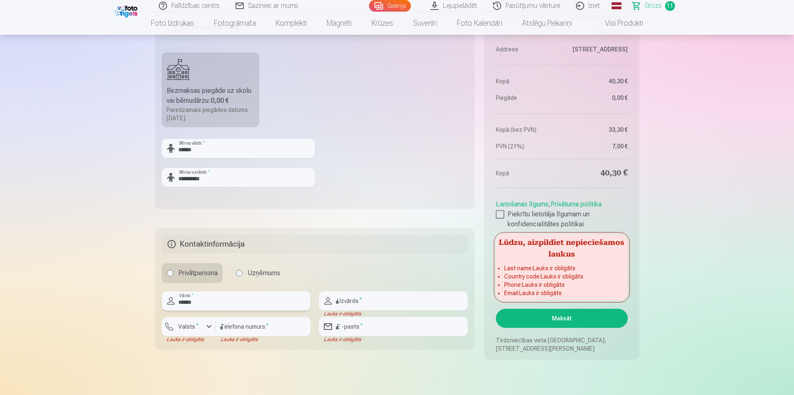
type input "******"
click at [191, 330] on label "Valsts *" at bounding box center [188, 327] width 27 height 8
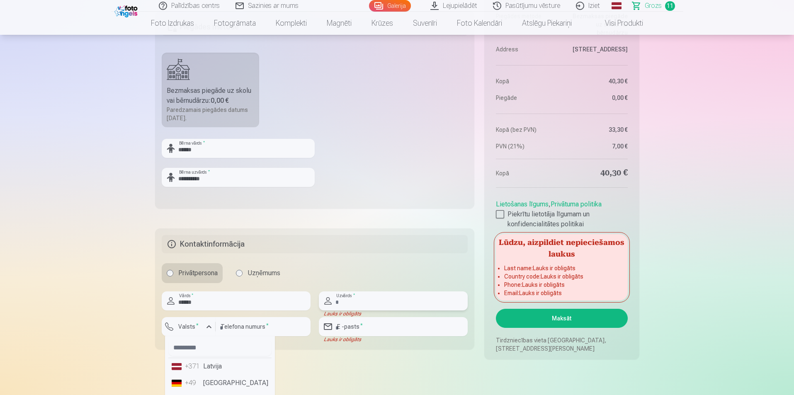
click at [366, 305] on input "text" at bounding box center [393, 301] width 149 height 19
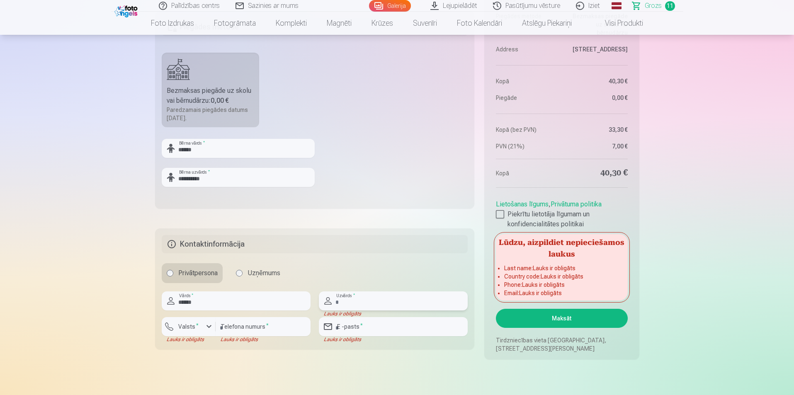
type input "********"
type input "**********"
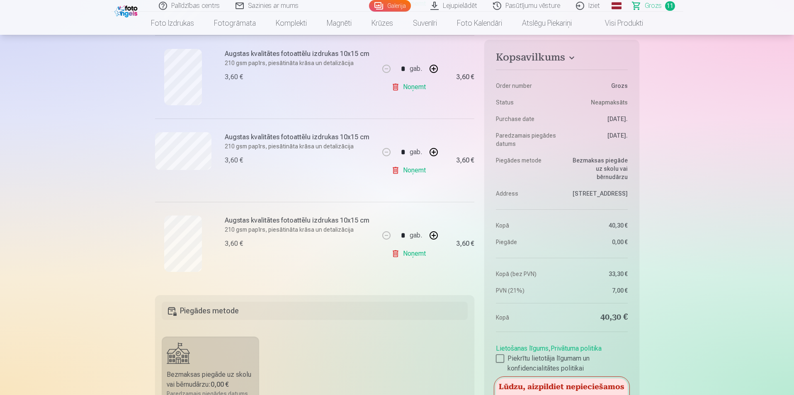
scroll to position [871, 0]
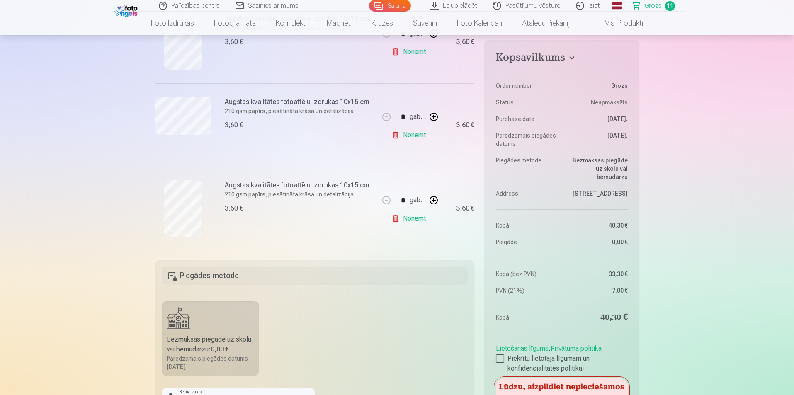
click at [401, 219] on link "Noņemt" at bounding box center [411, 218] width 38 height 17
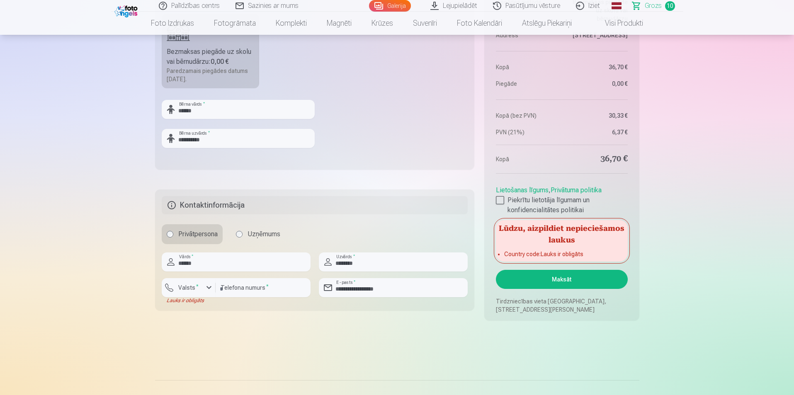
scroll to position [1120, 0]
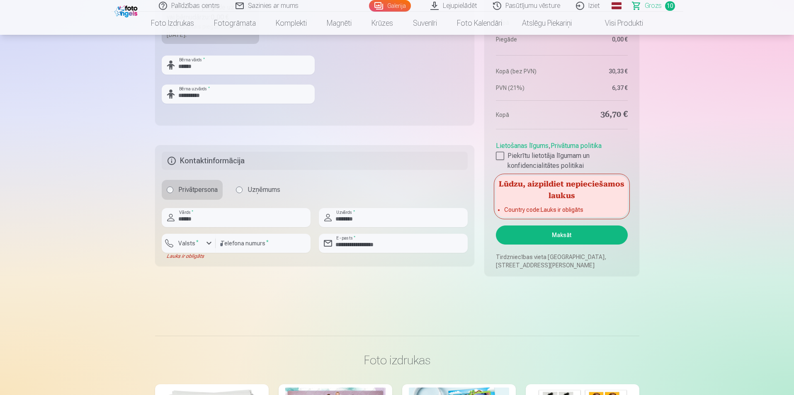
click at [560, 237] on button "Maksāt" at bounding box center [562, 235] width 132 height 19
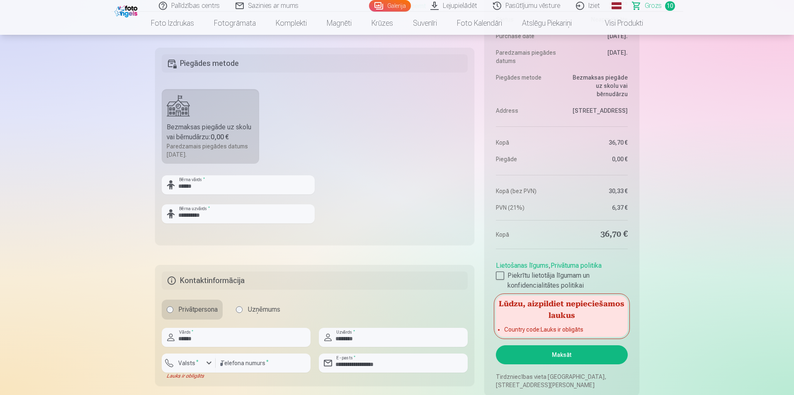
scroll to position [996, 0]
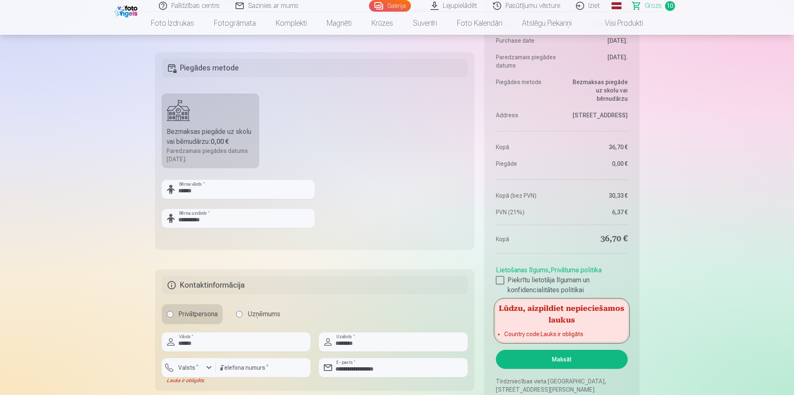
click at [554, 365] on button "Maksāt" at bounding box center [562, 359] width 132 height 19
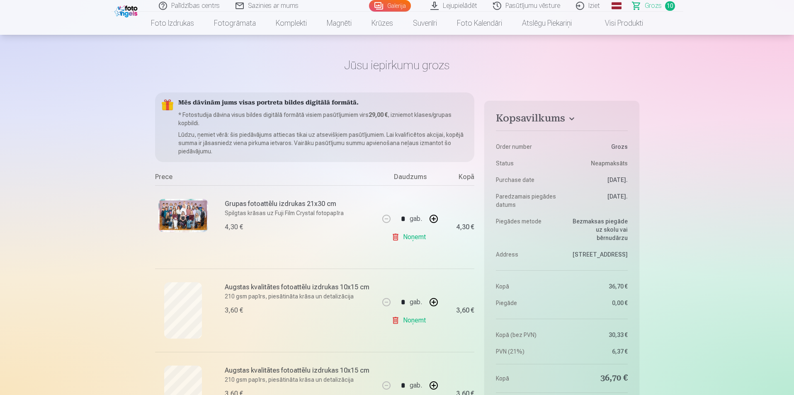
scroll to position [0, 0]
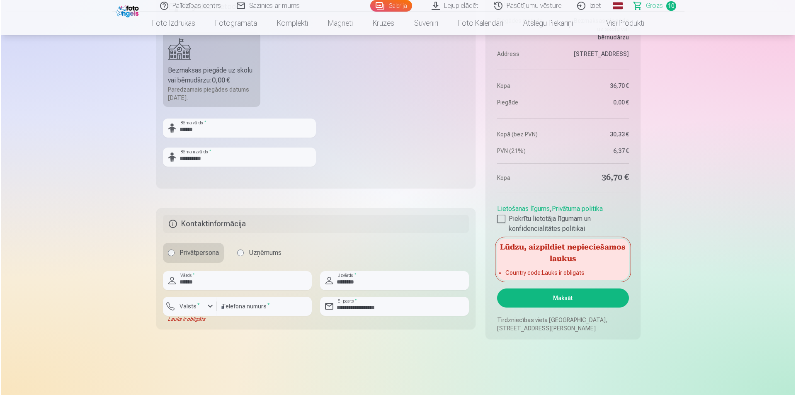
scroll to position [1120, 0]
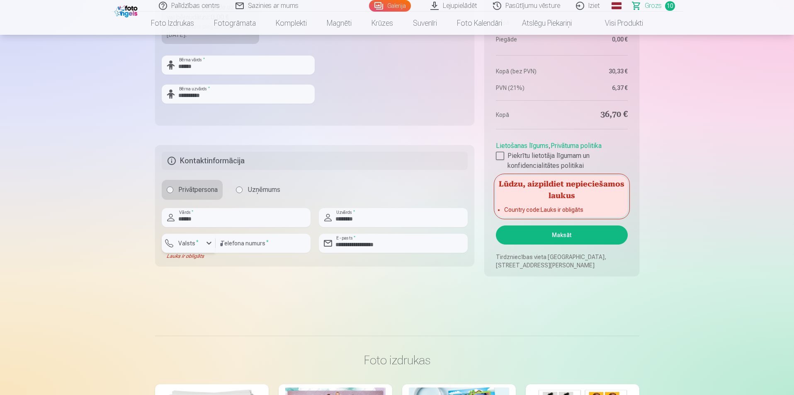
click at [209, 244] on div "button" at bounding box center [209, 244] width 10 height 10
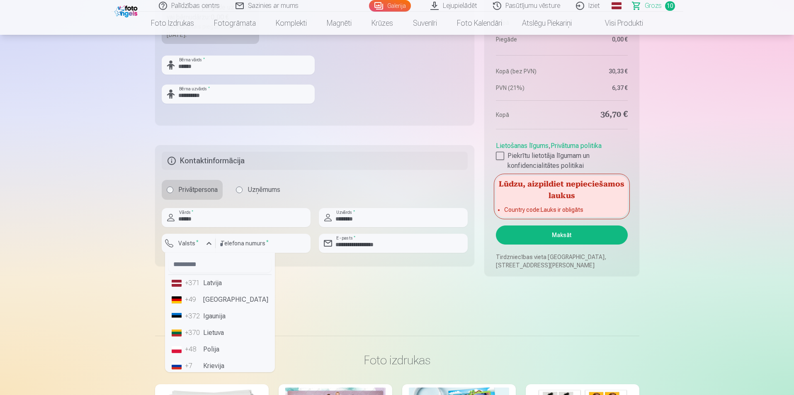
click at [203, 280] on li "+371 Latvija" at bounding box center [219, 283] width 103 height 17
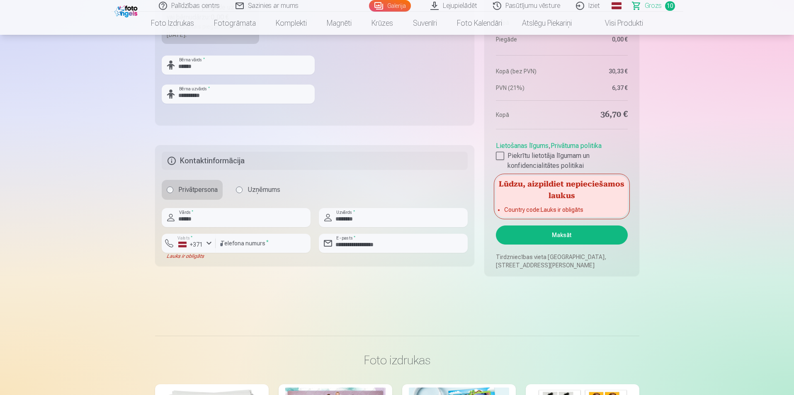
click at [560, 234] on button "Maksāt" at bounding box center [562, 235] width 132 height 19
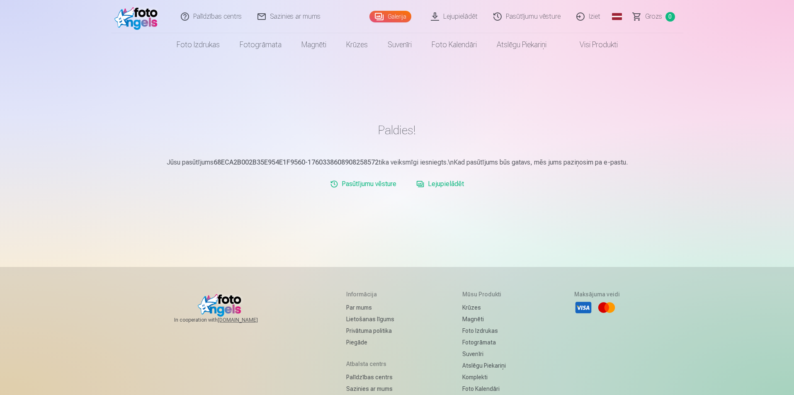
click at [451, 184] on link "Lejupielādēt" at bounding box center [440, 184] width 54 height 17
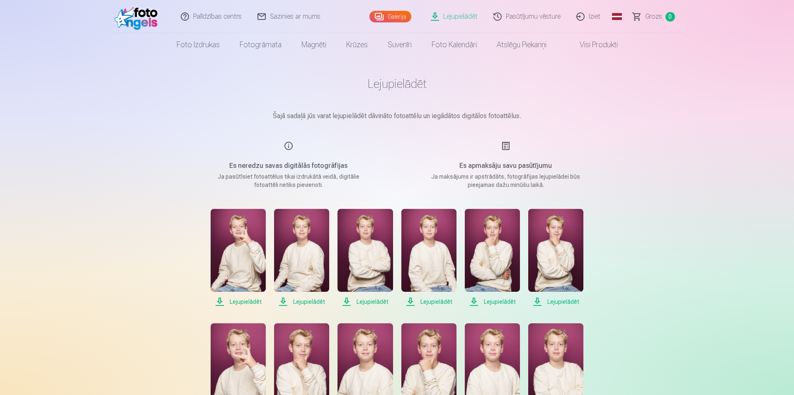
click at [245, 299] on span "Lejupielādēt" at bounding box center [238, 302] width 55 height 10
click at [303, 304] on span "Lejupielādēt" at bounding box center [301, 302] width 55 height 10
click at [366, 302] on span "Lejupielādēt" at bounding box center [365, 302] width 55 height 10
click at [438, 303] on span "Lejupielādēt" at bounding box center [429, 302] width 55 height 10
click at [497, 301] on span "Lejupielādēt" at bounding box center [492, 302] width 55 height 10
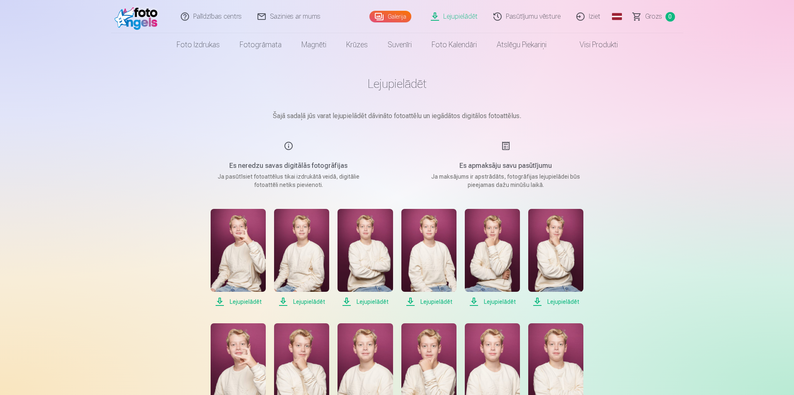
click at [562, 304] on span "Lejupielādēt" at bounding box center [556, 302] width 55 height 10
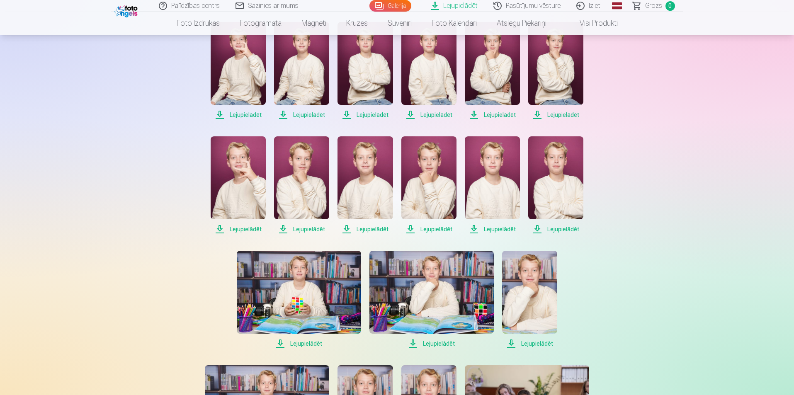
scroll to position [207, 0]
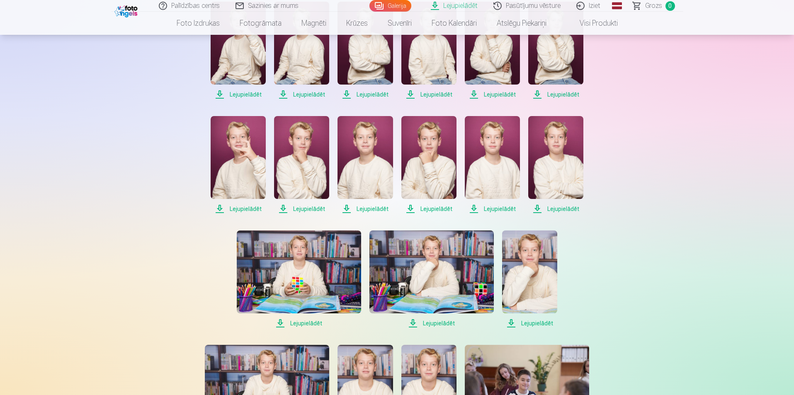
click at [241, 207] on span "Lejupielādēt" at bounding box center [238, 209] width 55 height 10
click at [314, 210] on span "Lejupielādēt" at bounding box center [301, 209] width 55 height 10
click at [370, 209] on span "Lejupielādēt" at bounding box center [365, 209] width 55 height 10
click at [432, 210] on span "Lejupielādēt" at bounding box center [429, 209] width 55 height 10
click at [499, 211] on span "Lejupielādēt" at bounding box center [492, 209] width 55 height 10
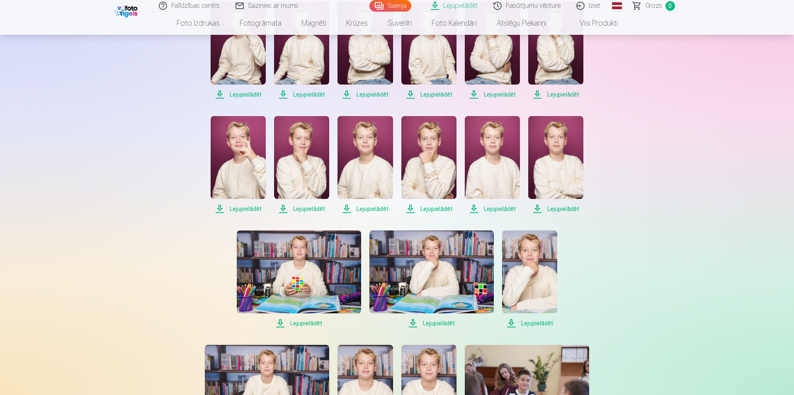
click at [560, 207] on span "Lejupielādēt" at bounding box center [556, 209] width 55 height 10
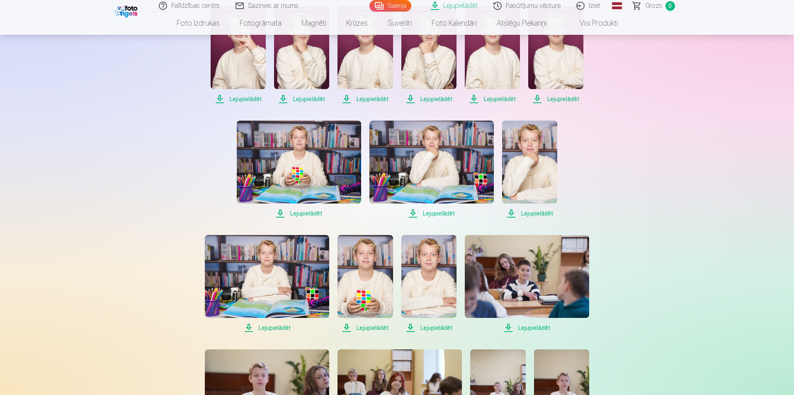
scroll to position [332, 0]
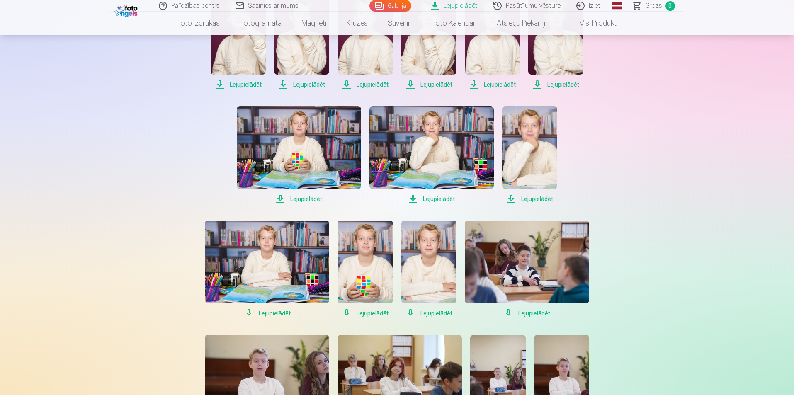
click at [297, 199] on span "Lejupielādēt" at bounding box center [299, 199] width 124 height 10
click at [433, 199] on span "Lejupielādēt" at bounding box center [432, 199] width 124 height 10
click at [527, 201] on span "Lejupielādēt" at bounding box center [529, 199] width 55 height 10
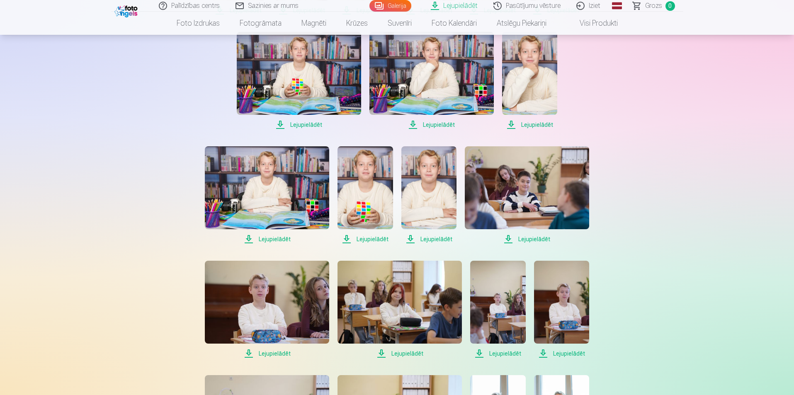
scroll to position [415, 0]
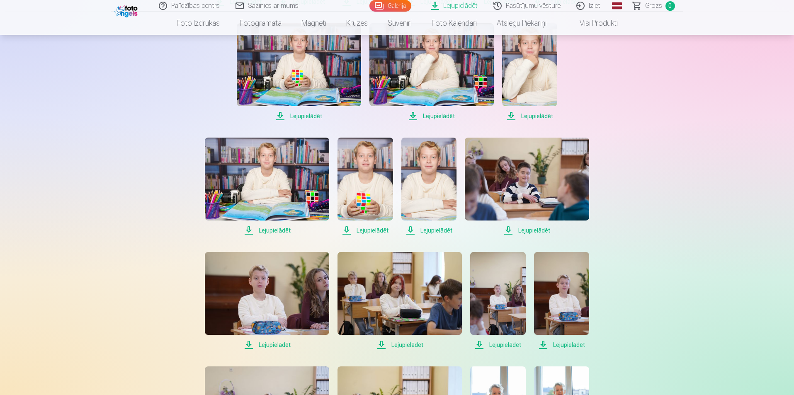
click at [279, 231] on span "Lejupielādēt" at bounding box center [267, 231] width 124 height 10
click at [369, 231] on span "Lejupielādēt" at bounding box center [365, 231] width 55 height 10
click at [440, 233] on span "Lejupielādēt" at bounding box center [429, 231] width 55 height 10
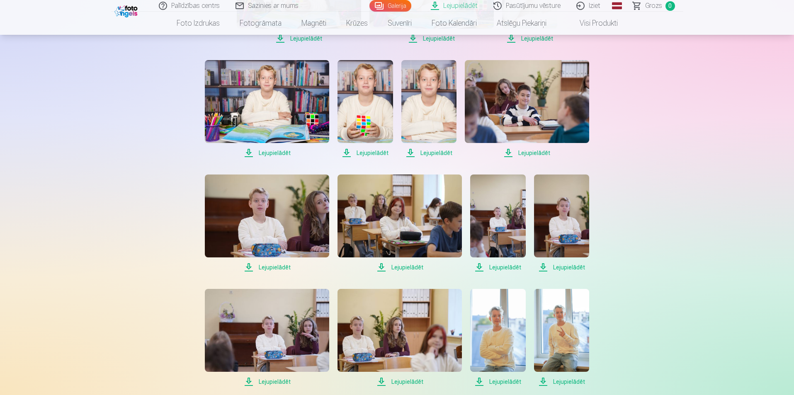
scroll to position [498, 0]
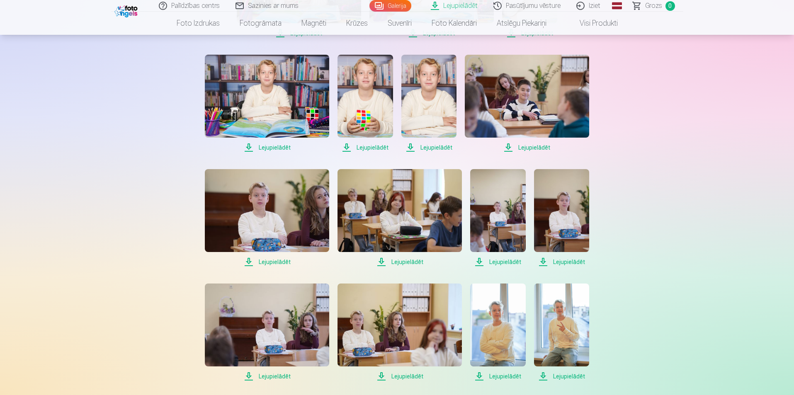
click at [273, 262] on span "Lejupielādēt" at bounding box center [267, 262] width 124 height 10
click at [510, 264] on span "Lejupielādēt" at bounding box center [497, 262] width 55 height 10
click at [568, 263] on span "Lejupielādēt" at bounding box center [561, 262] width 55 height 10
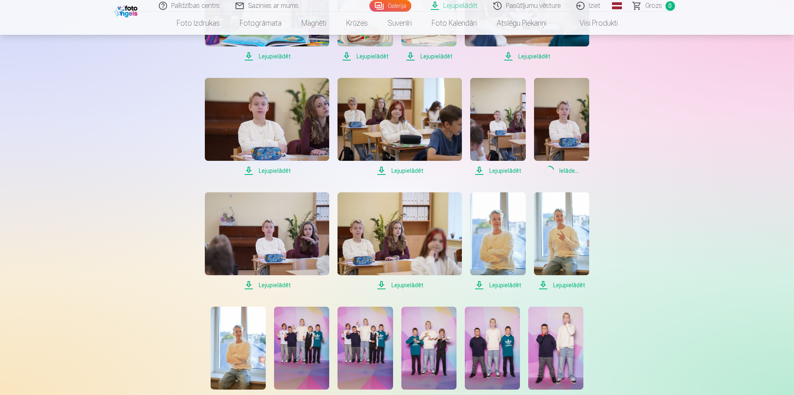
scroll to position [622, 0]
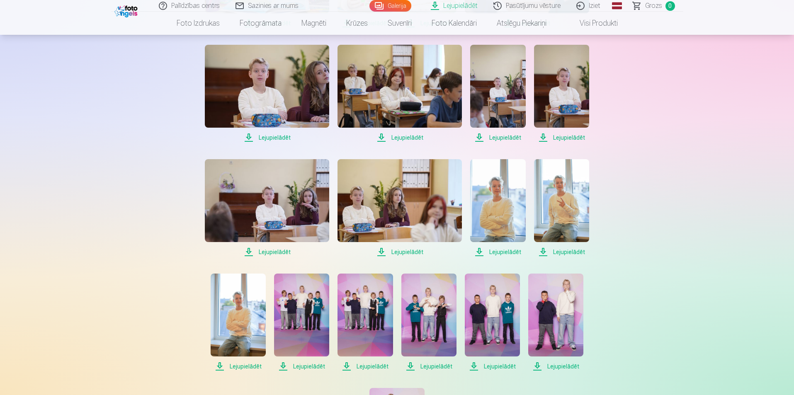
click at [269, 253] on span "Lejupielādēt" at bounding box center [267, 252] width 124 height 10
click at [400, 253] on span "Lejupielādēt" at bounding box center [400, 252] width 124 height 10
click at [500, 253] on span "Lejupielādēt" at bounding box center [497, 252] width 55 height 10
click at [563, 253] on span "Lejupielādēt" at bounding box center [561, 252] width 55 height 10
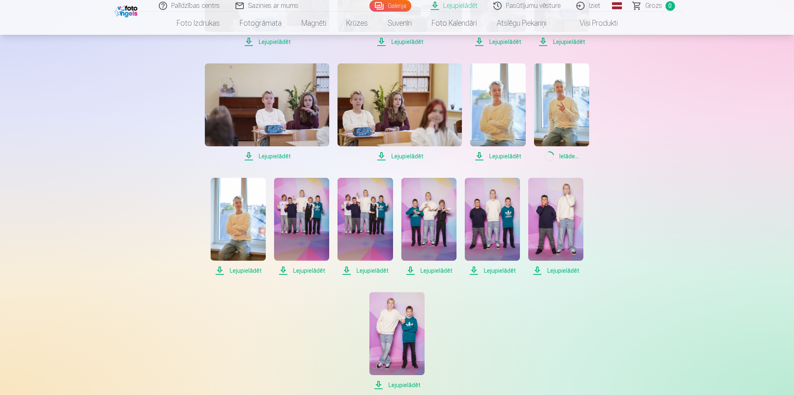
scroll to position [747, 0]
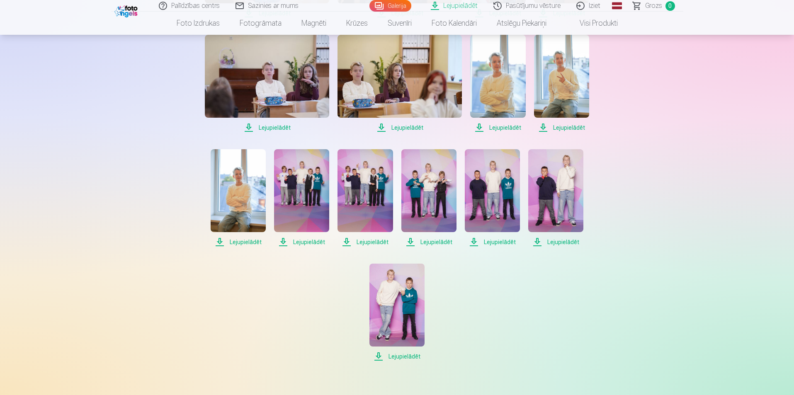
click at [239, 244] on span "Lejupielādēt" at bounding box center [238, 242] width 55 height 10
click at [304, 244] on span "Lejupielādēt" at bounding box center [301, 242] width 55 height 10
click at [374, 243] on span "Lejupielādēt" at bounding box center [365, 242] width 55 height 10
click at [443, 242] on span "Lejupielādēt" at bounding box center [429, 242] width 55 height 10
click at [507, 243] on span "Lejupielādēt" at bounding box center [492, 242] width 55 height 10
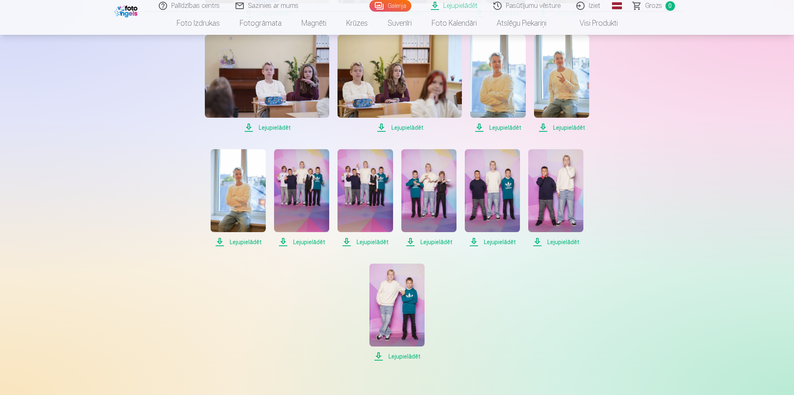
click at [565, 243] on span "Lejupielādēt" at bounding box center [556, 242] width 55 height 10
click at [402, 356] on span "Lejupielādēt" at bounding box center [397, 357] width 55 height 10
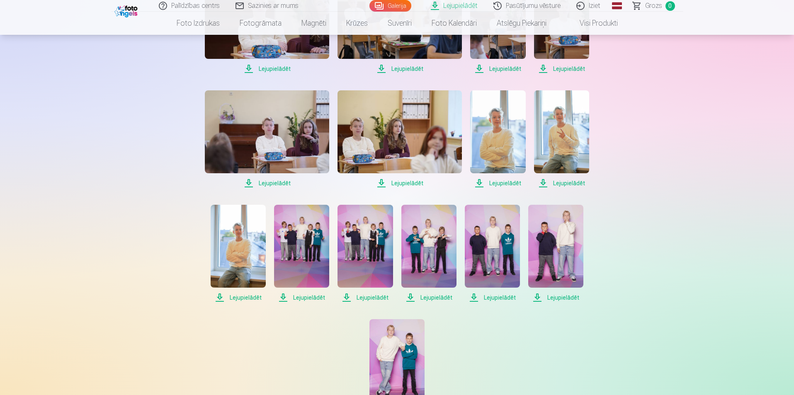
scroll to position [705, 0]
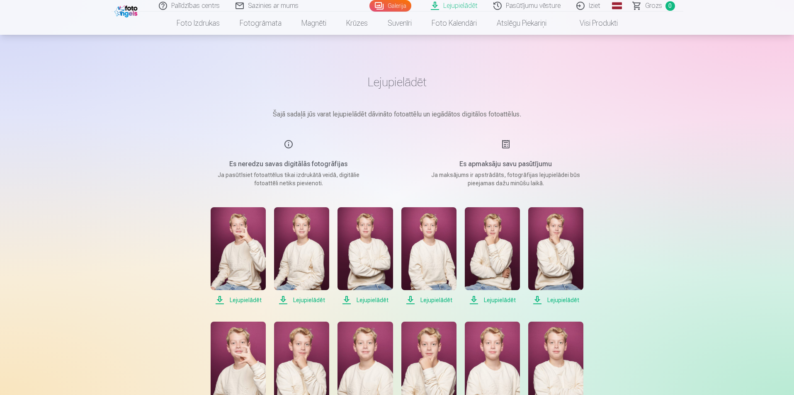
scroll to position [0, 0]
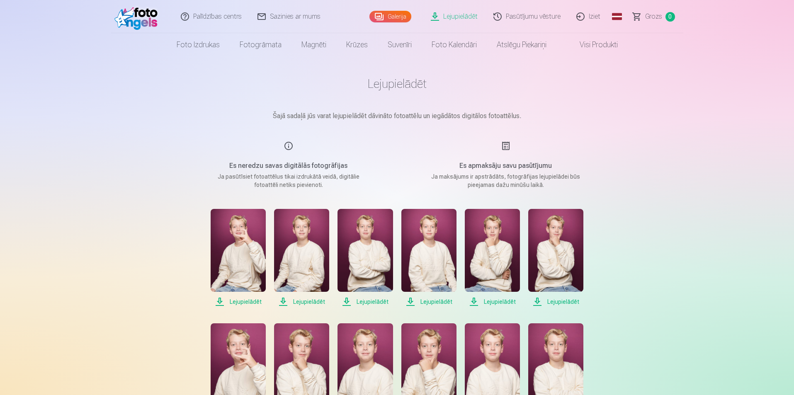
click at [252, 251] on img at bounding box center [238, 250] width 55 height 83
drag, startPoint x: 241, startPoint y: 230, endPoint x: 144, endPoint y: 208, distance: 99.1
click at [229, 232] on img at bounding box center [238, 250] width 55 height 83
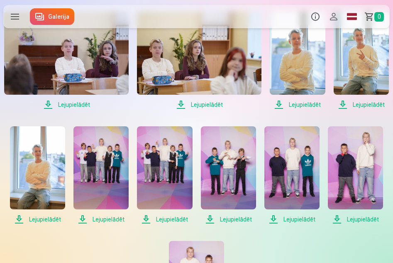
scroll to position [773, 0]
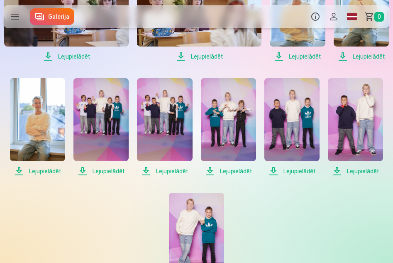
click at [99, 170] on span "Lejupielādēt" at bounding box center [100, 171] width 55 height 10
click at [47, 170] on span "Lejupielādēt" at bounding box center [37, 171] width 55 height 10
click at [91, 169] on span "Lejupielādēt" at bounding box center [100, 171] width 55 height 10
click at [167, 169] on span "Lejupielādēt" at bounding box center [164, 171] width 55 height 10
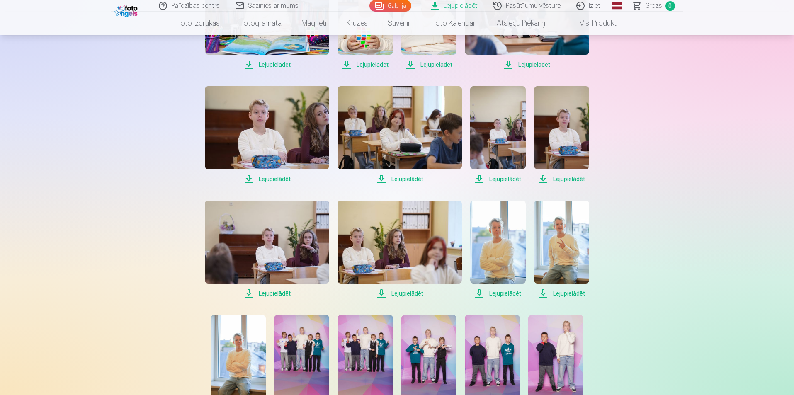
scroll to position [539, 0]
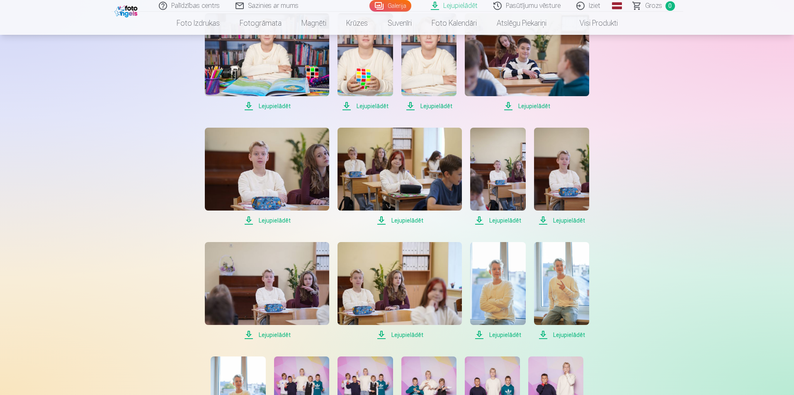
click at [407, 331] on span "Lejupielādēt" at bounding box center [400, 335] width 124 height 10
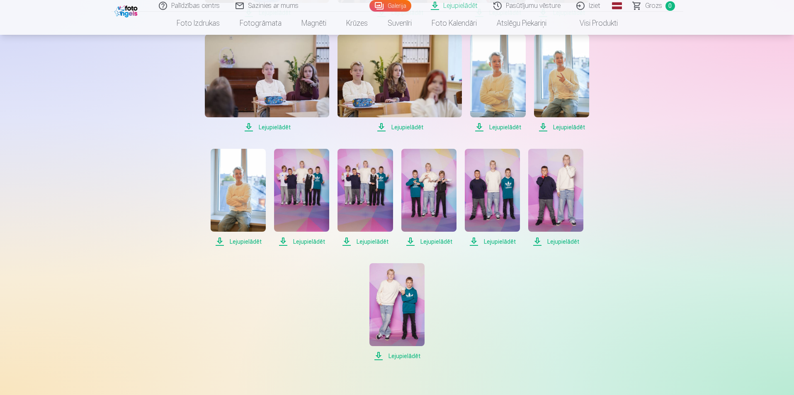
scroll to position [747, 0]
click at [404, 357] on span "Lejupielādēt" at bounding box center [397, 357] width 55 height 10
click at [242, 188] on img at bounding box center [238, 190] width 55 height 83
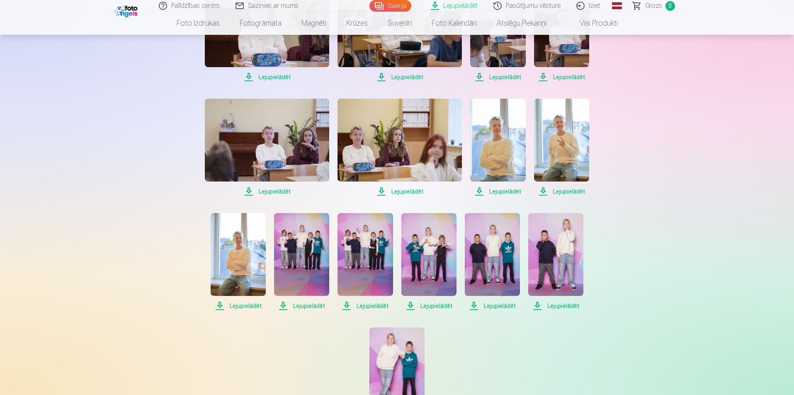
scroll to position [664, 0]
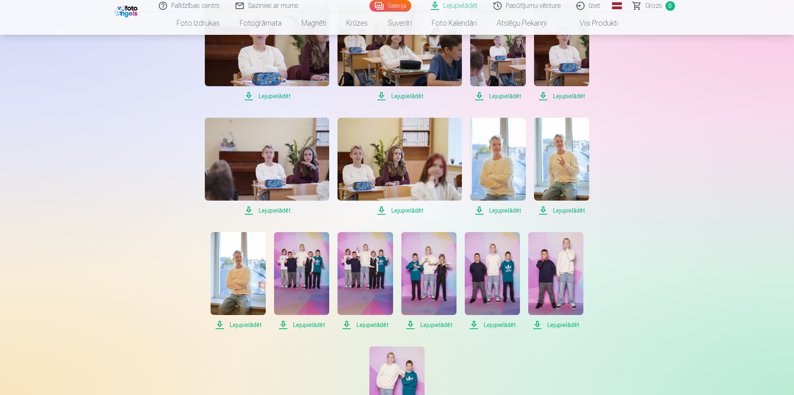
click at [559, 211] on span "Lejupielādēt" at bounding box center [561, 211] width 55 height 10
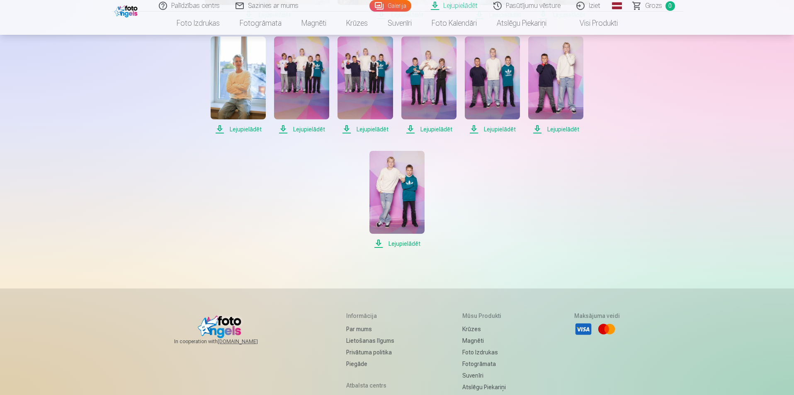
scroll to position [788, 0]
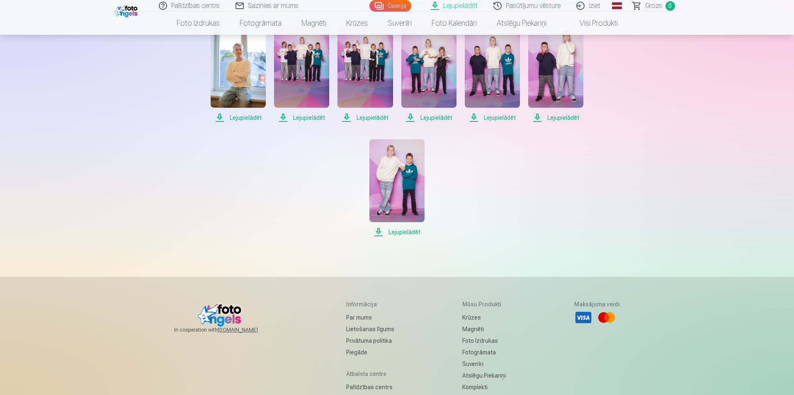
click at [407, 237] on span "Lejupielādēt" at bounding box center [397, 232] width 55 height 10
click at [562, 123] on span "Lejupielādēt" at bounding box center [556, 118] width 55 height 10
click at [494, 123] on span "Lejupielādēt" at bounding box center [492, 118] width 55 height 10
click at [438, 123] on span "Lejupielādēt" at bounding box center [429, 118] width 55 height 10
click at [376, 123] on span "Lejupielādēt" at bounding box center [365, 118] width 55 height 10
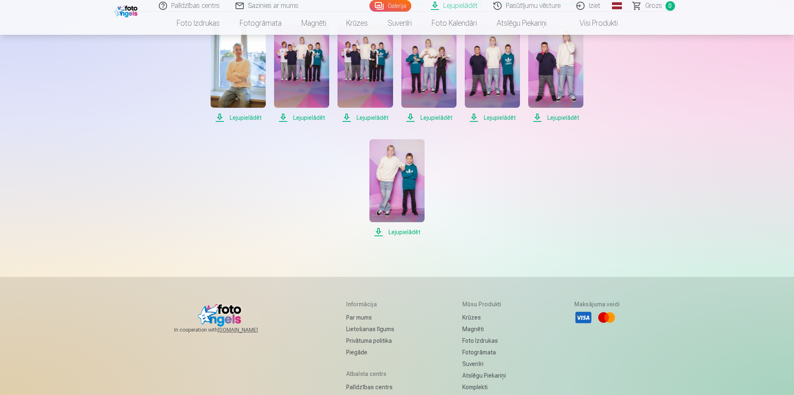
click at [306, 123] on span "Lejupielādēt" at bounding box center [301, 118] width 55 height 10
click at [246, 123] on span "Lejupielādēt" at bounding box center [238, 118] width 55 height 10
click at [558, 8] on span "Lejupielādēt" at bounding box center [561, 3] width 55 height 10
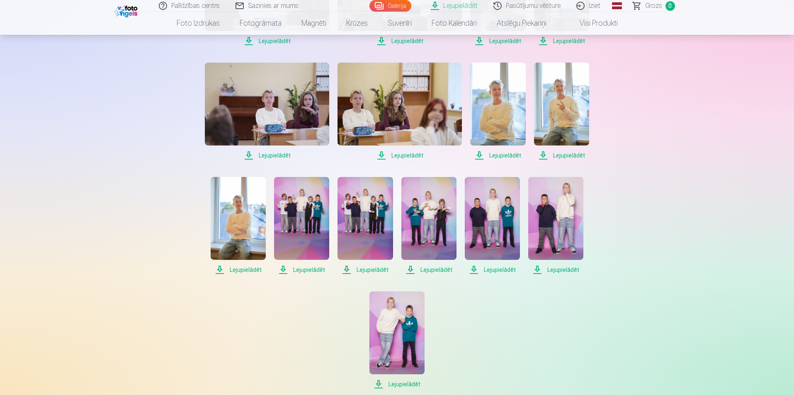
scroll to position [622, 0]
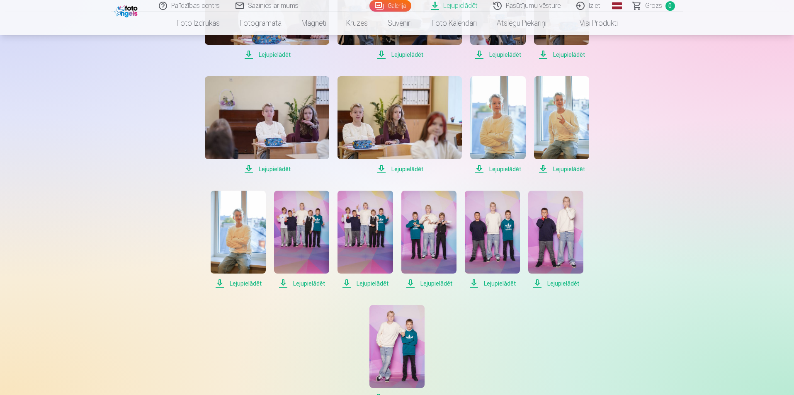
click at [499, 174] on span "Lejupielādēt" at bounding box center [497, 169] width 55 height 10
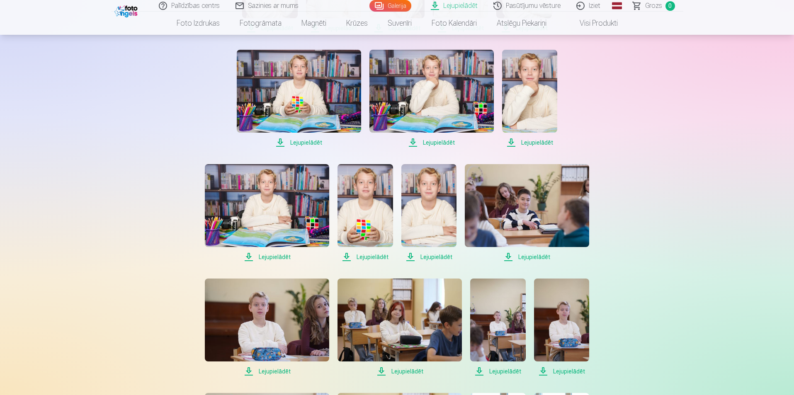
scroll to position [290, 0]
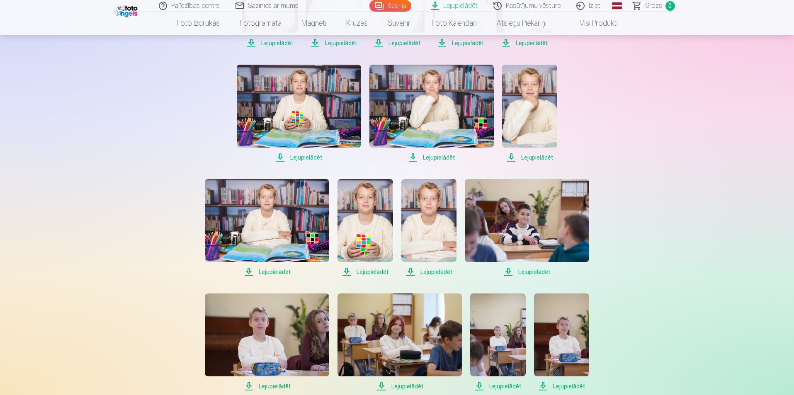
click at [546, 163] on span "Lejupielādēt" at bounding box center [529, 158] width 55 height 10
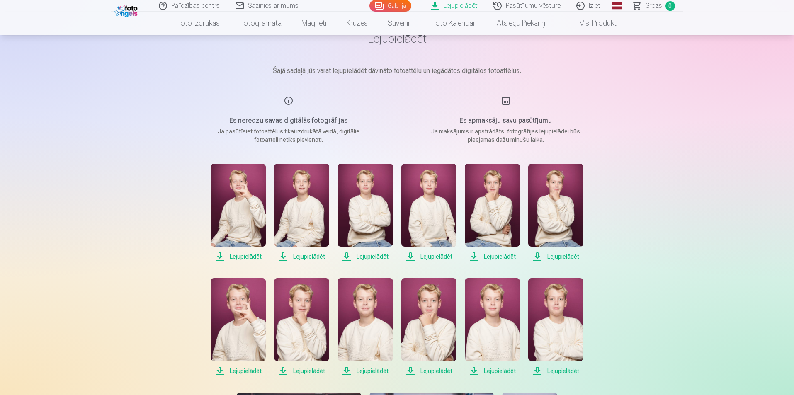
scroll to position [0, 0]
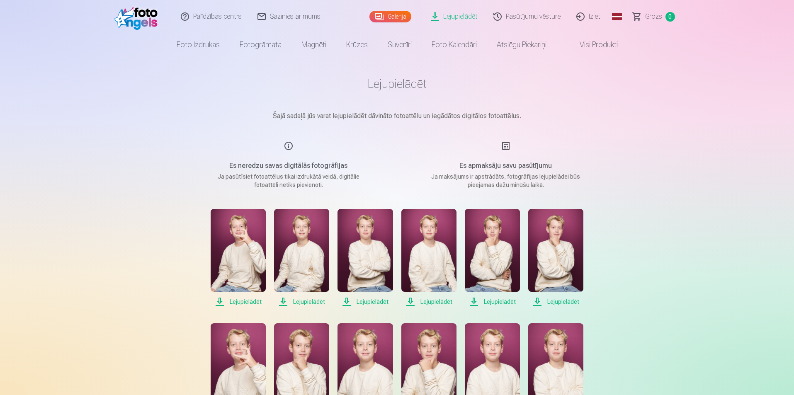
click at [401, 15] on link "Galerija" at bounding box center [391, 17] width 42 height 12
